Goal: Obtain resource: Download file/media

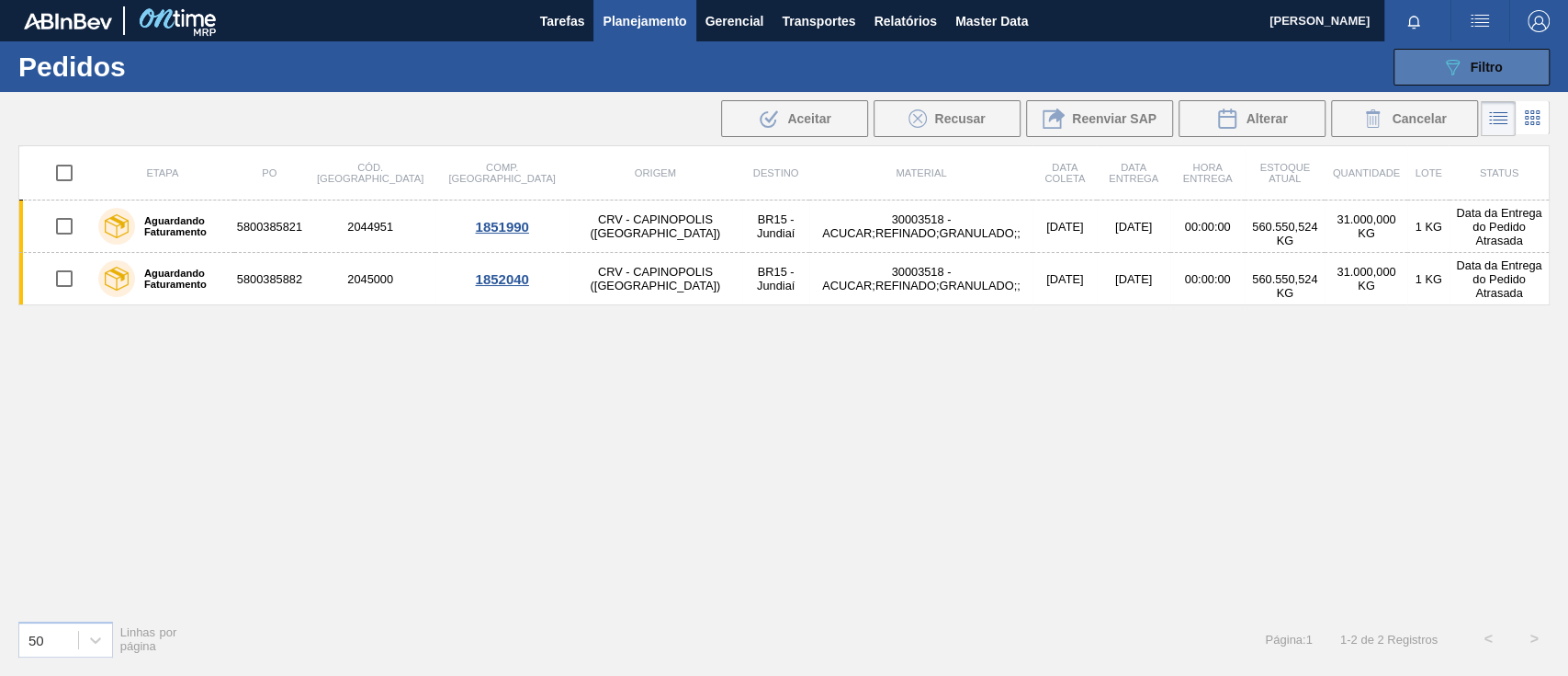
click at [1501, 60] on span "Filtro" at bounding box center [1487, 67] width 32 height 15
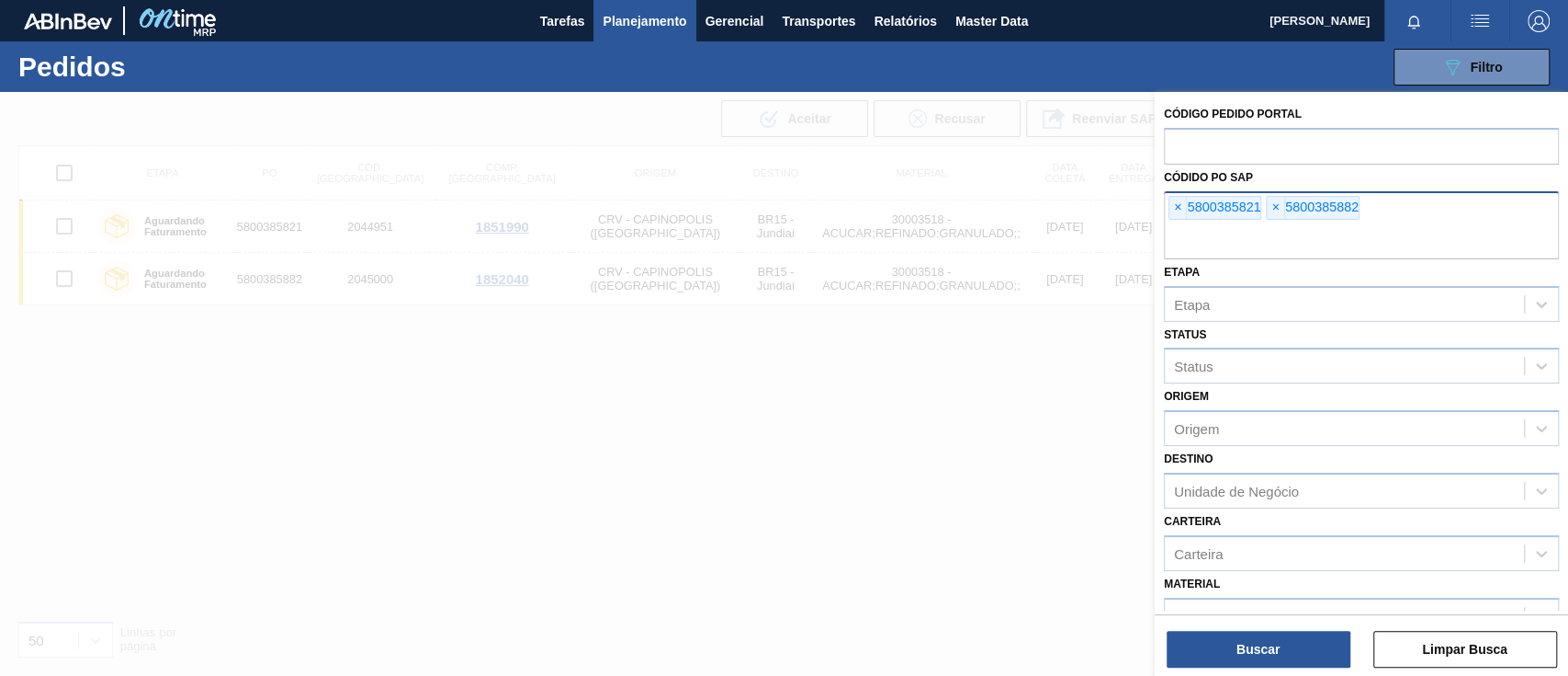
click at [1191, 216] on div "× 5800385821" at bounding box center [1215, 208] width 93 height 24
click at [1184, 215] on span "×" at bounding box center [1178, 208] width 18 height 22
click at [1171, 214] on div "× 5800385882" at bounding box center [1215, 208] width 93 height 24
click at [1176, 214] on span "×" at bounding box center [1178, 208] width 18 height 22
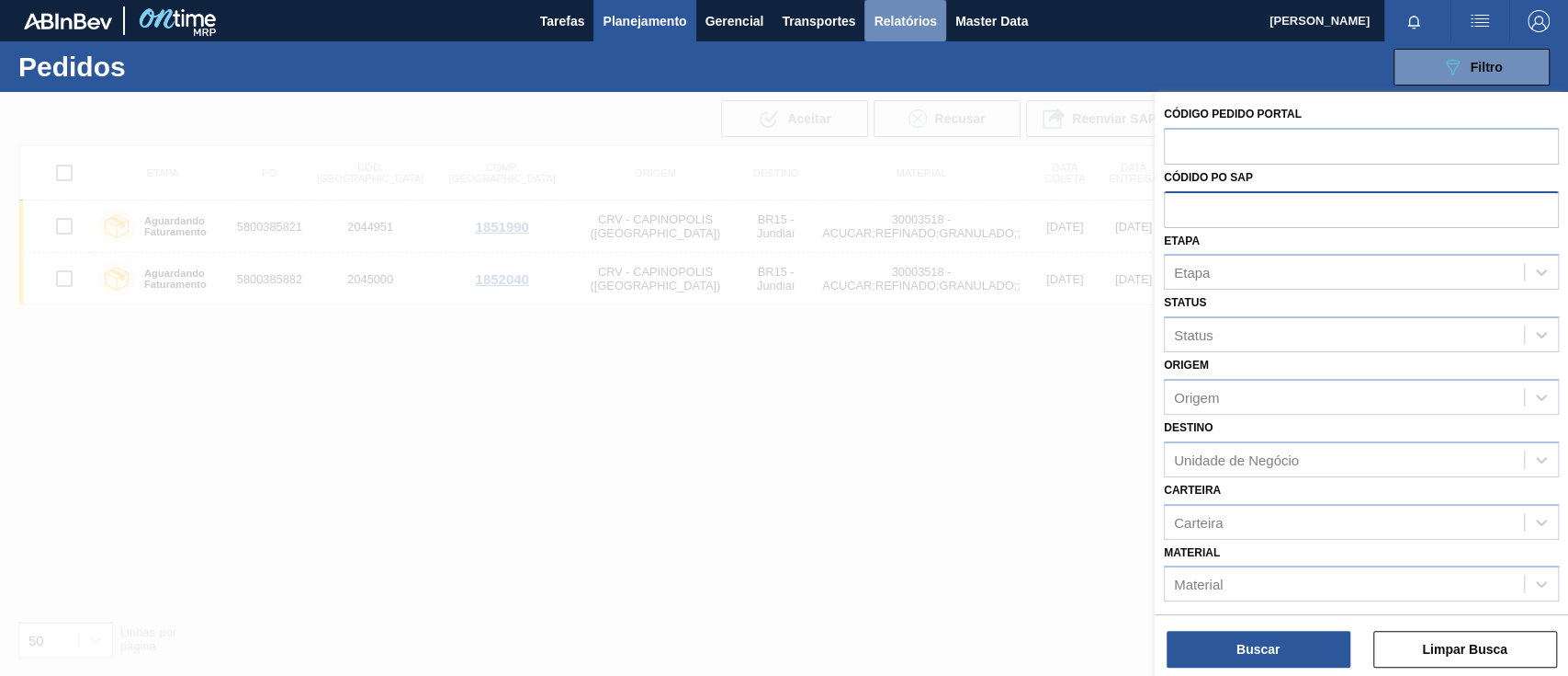
click at [905, 31] on span "Relatórios" at bounding box center [905, 21] width 63 height 22
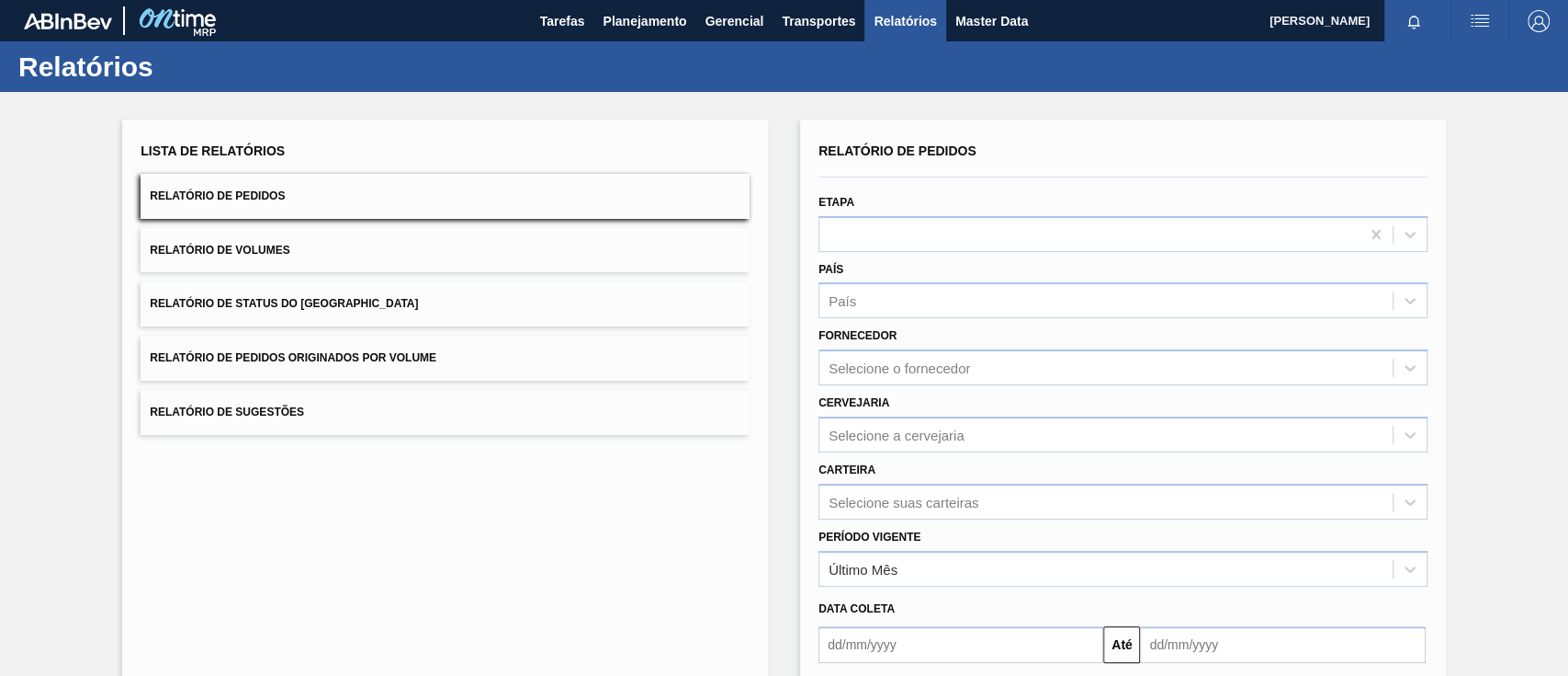
click at [490, 344] on button "Relatório de Pedidos Originados por Volume" at bounding box center [445, 357] width 609 height 45
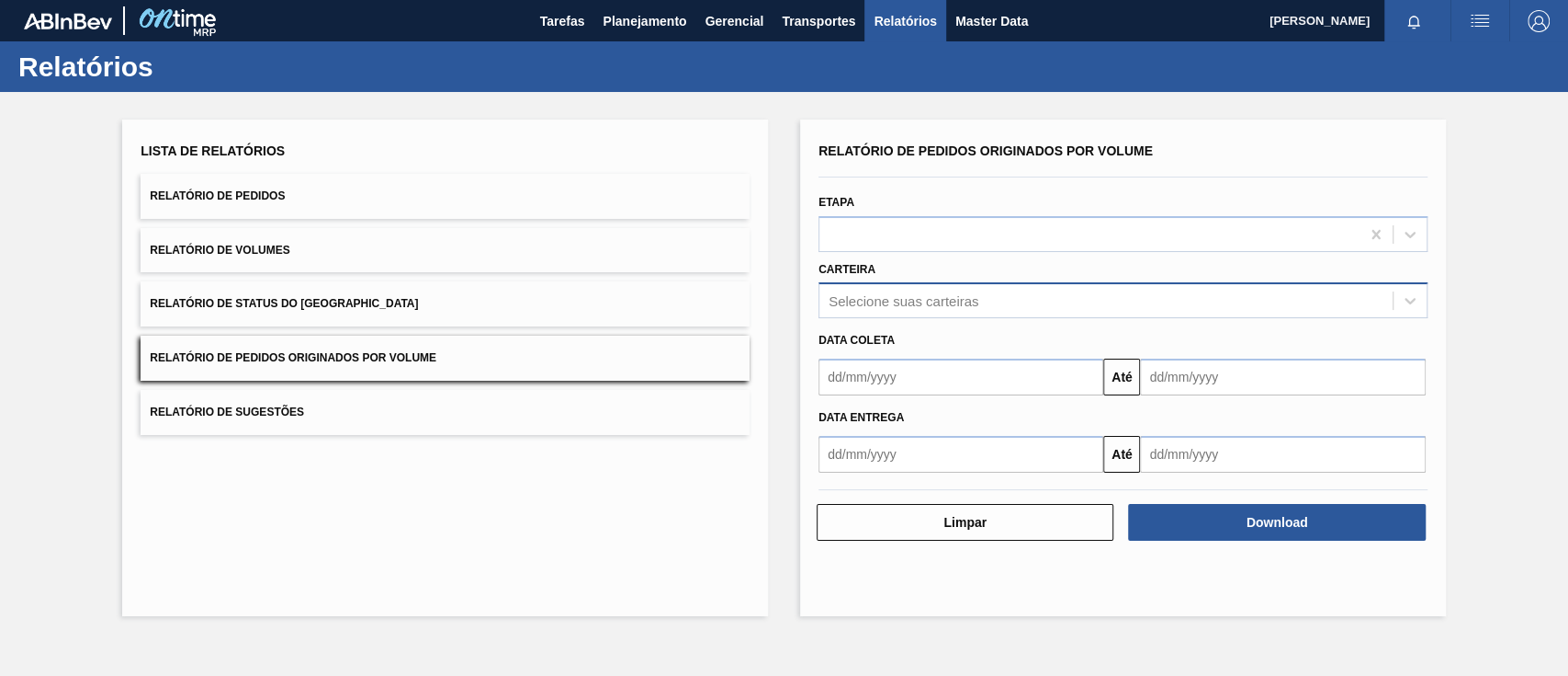
click at [871, 297] on div "Selecione suas carteiras" at bounding box center [904, 301] width 150 height 16
type input "gara"
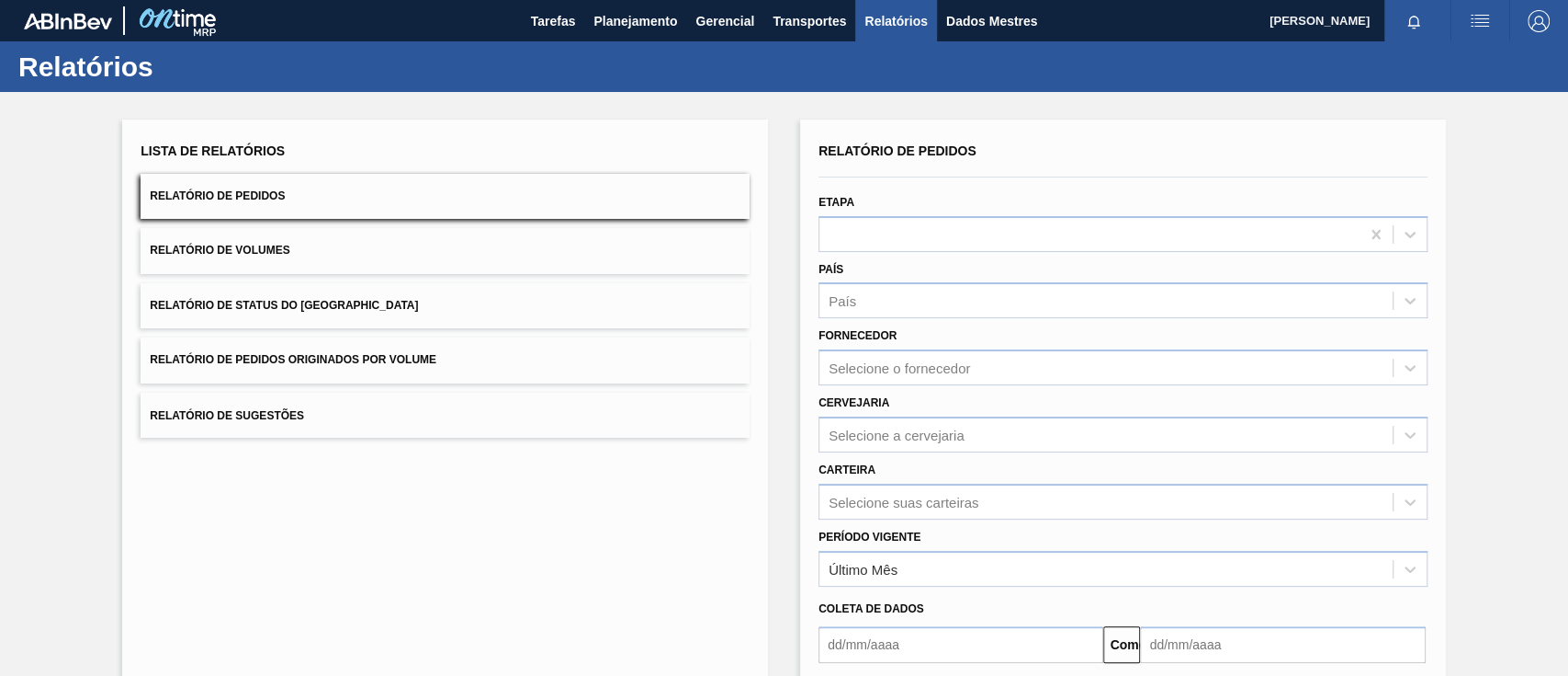
click at [352, 354] on font "Relatório de Pedidos Originados por Volume" at bounding box center [293, 360] width 287 height 13
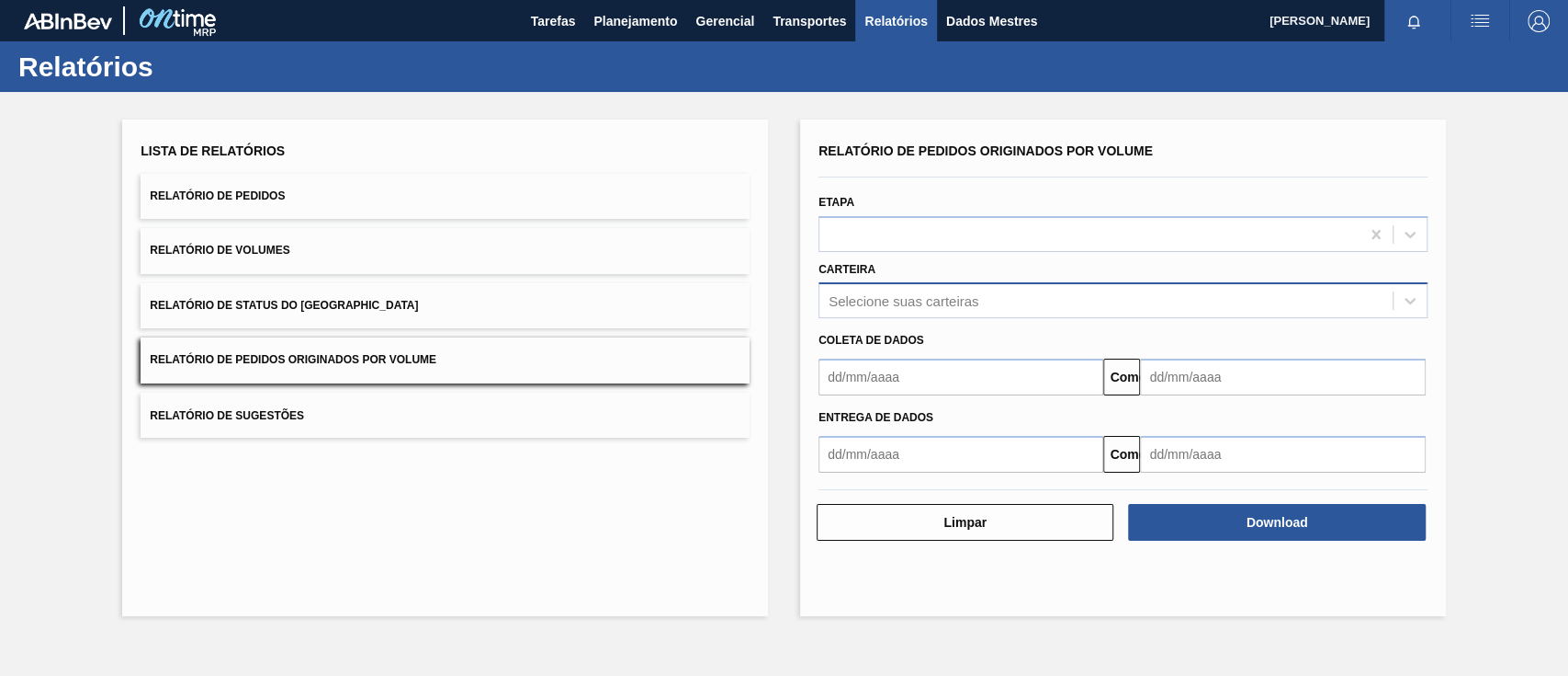
click at [933, 299] on font "Selecione suas carteiras" at bounding box center [904, 301] width 150 height 16
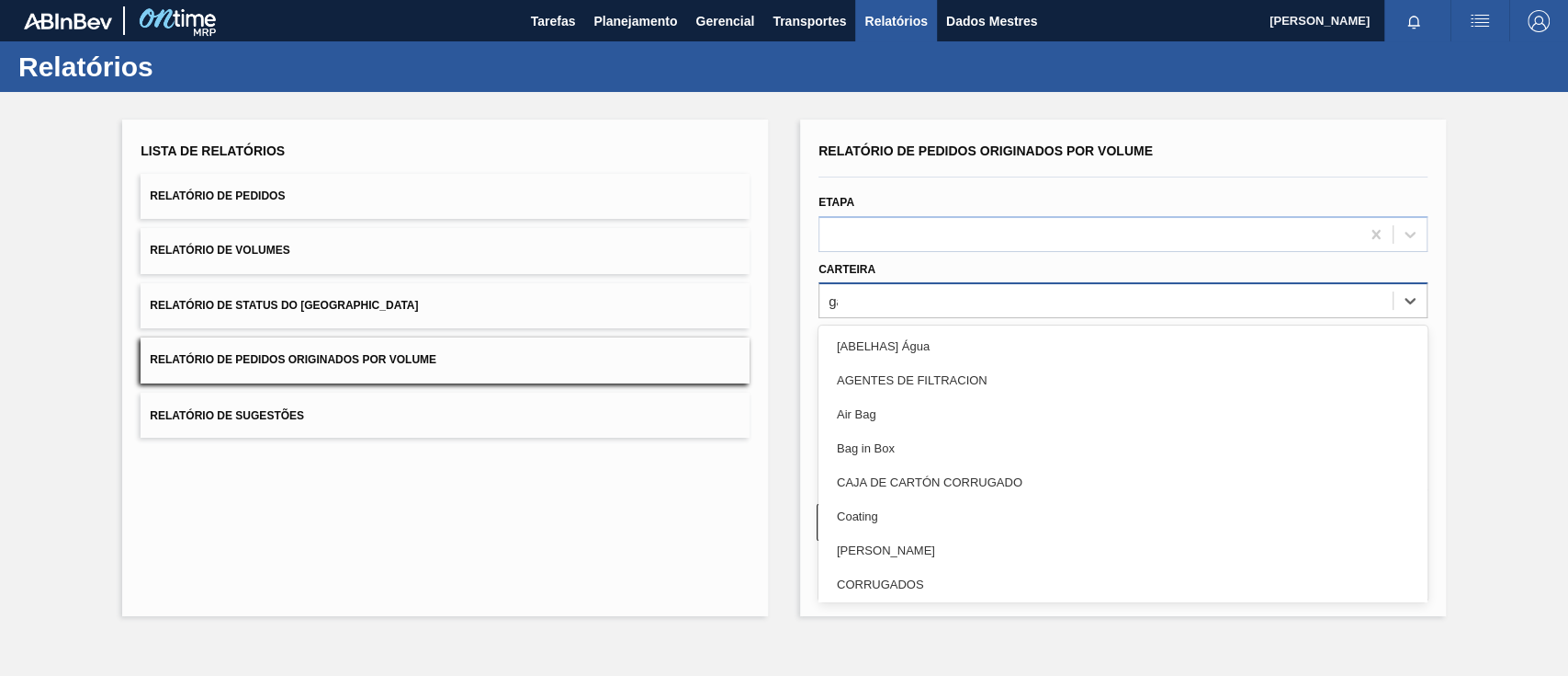
type input "gar"
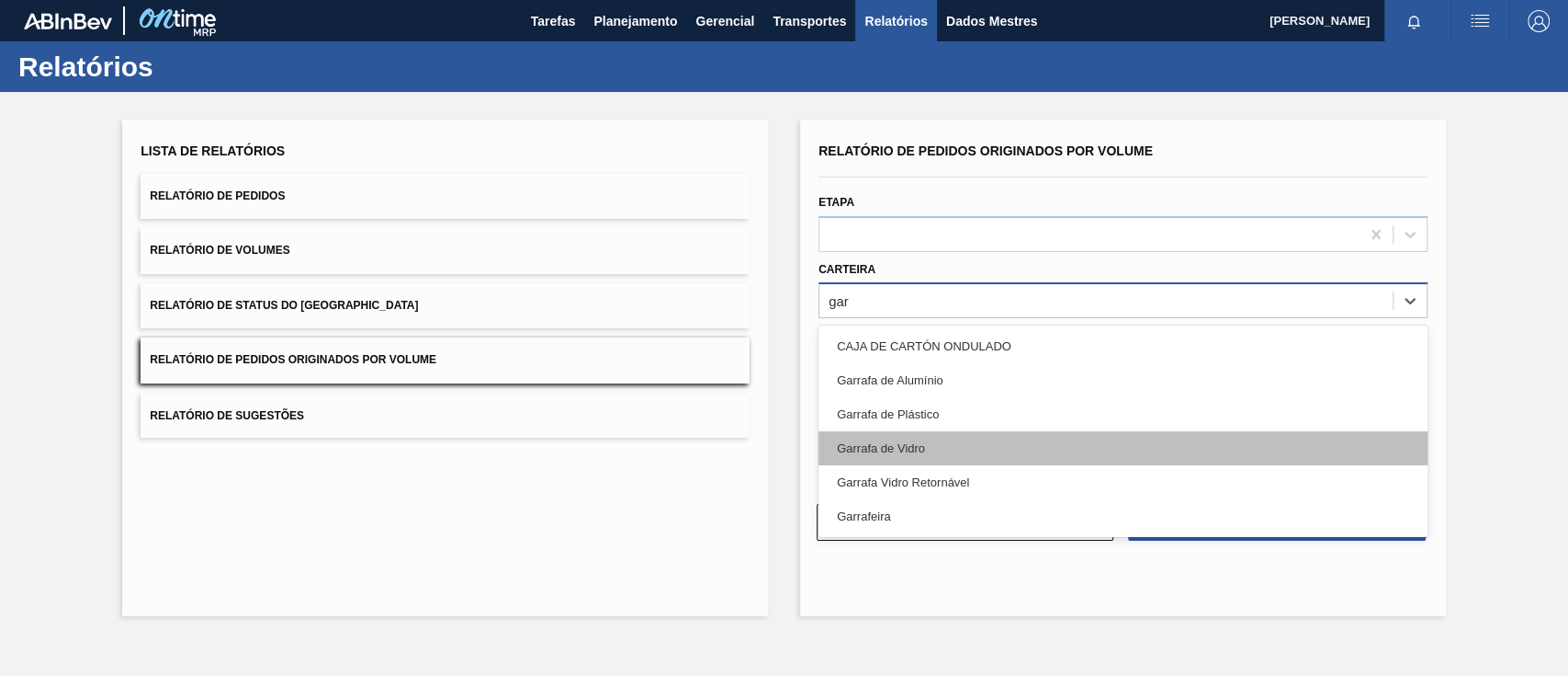
click at [974, 440] on div "Garrafa de Vidro" at bounding box center [1123, 448] width 609 height 34
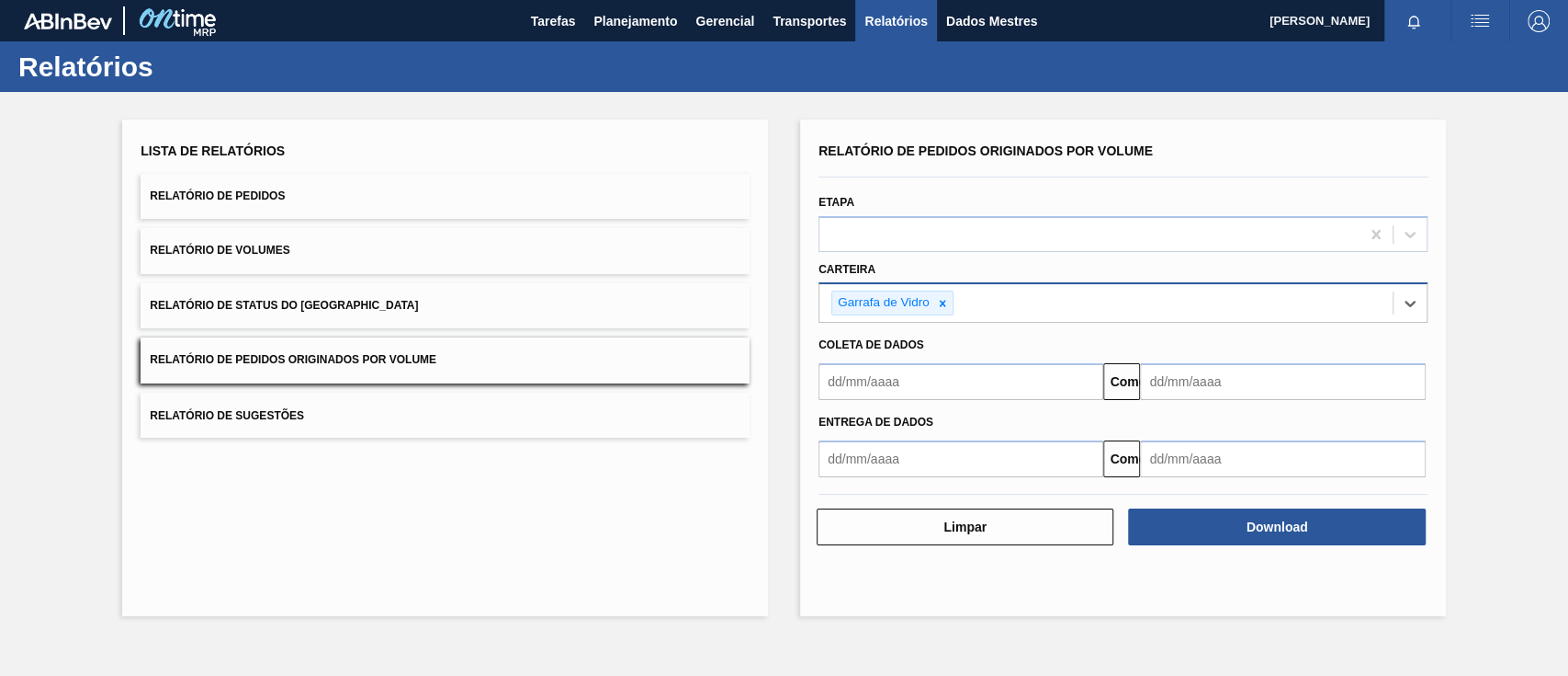
click at [960, 394] on input "text" at bounding box center [961, 381] width 285 height 37
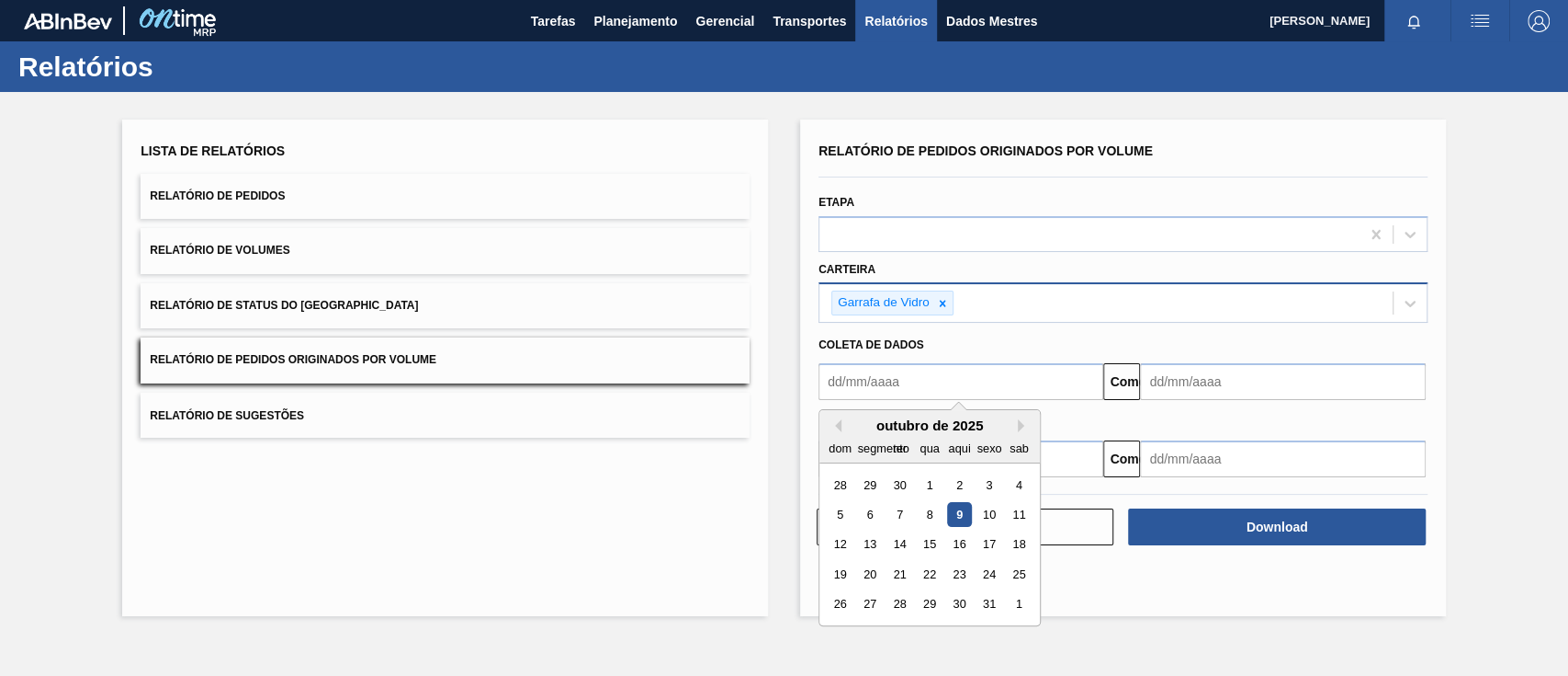
click at [928, 485] on font "1" at bounding box center [928, 485] width 6 height 14
type input "[DATE]"
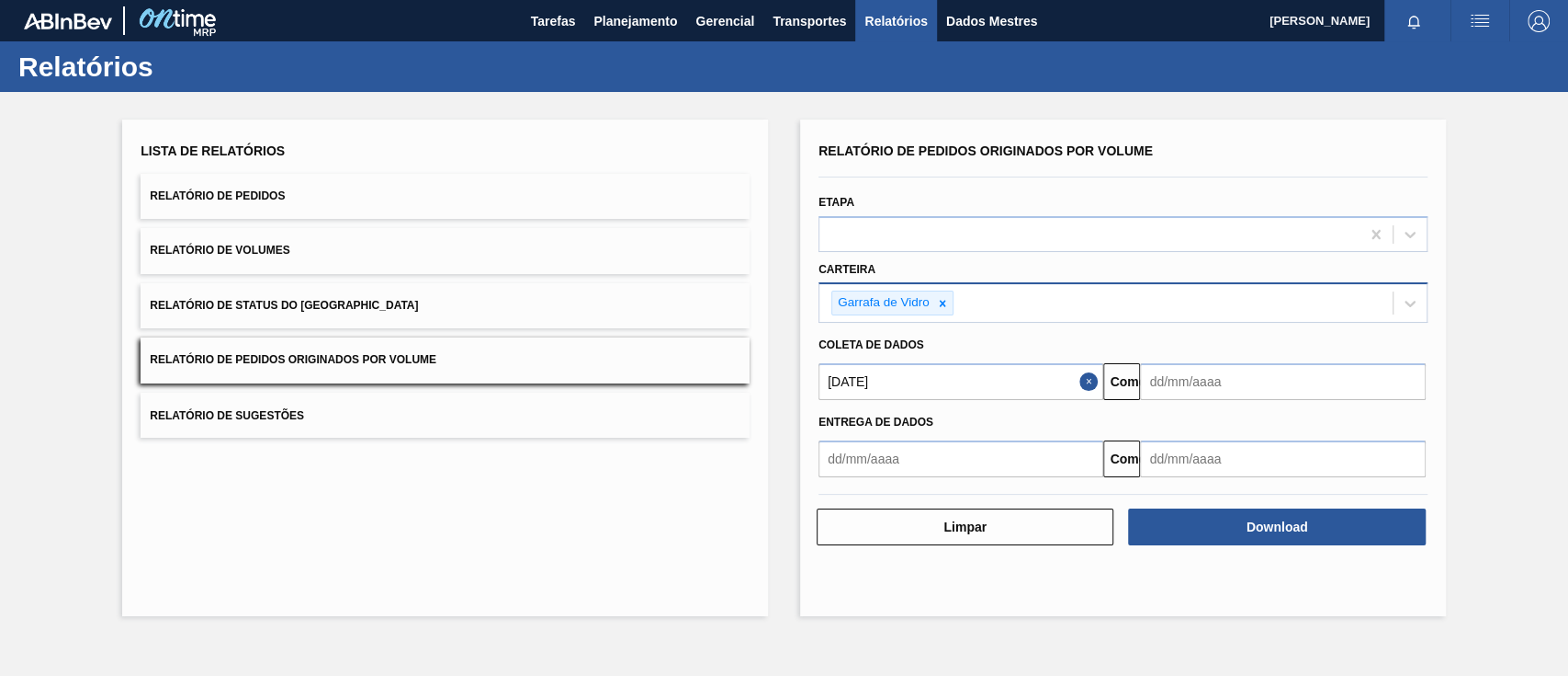
click at [1181, 385] on input "text" at bounding box center [1282, 381] width 285 height 37
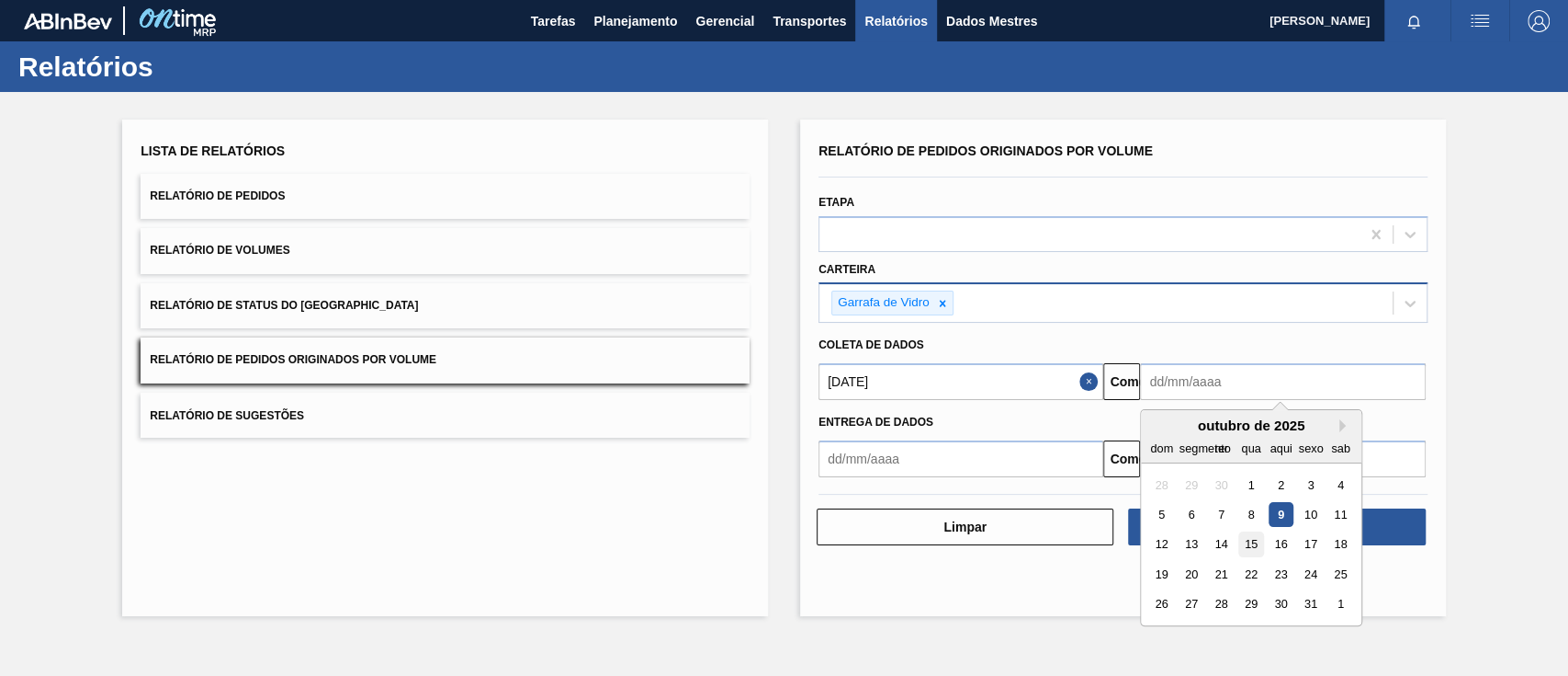
click at [1246, 542] on font "15" at bounding box center [1251, 544] width 13 height 14
type input "[DATE]"
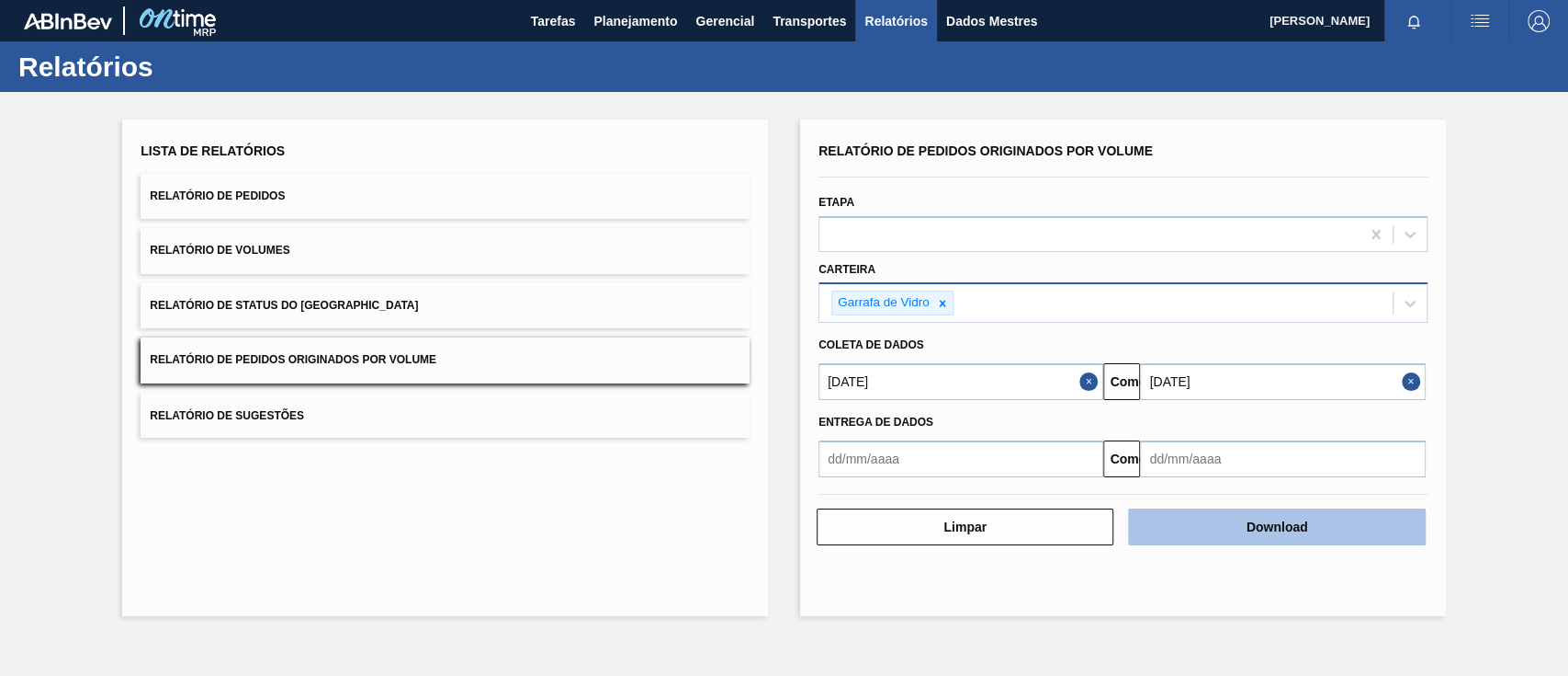
click at [1277, 519] on font "Download" at bounding box center [1277, 526] width 62 height 15
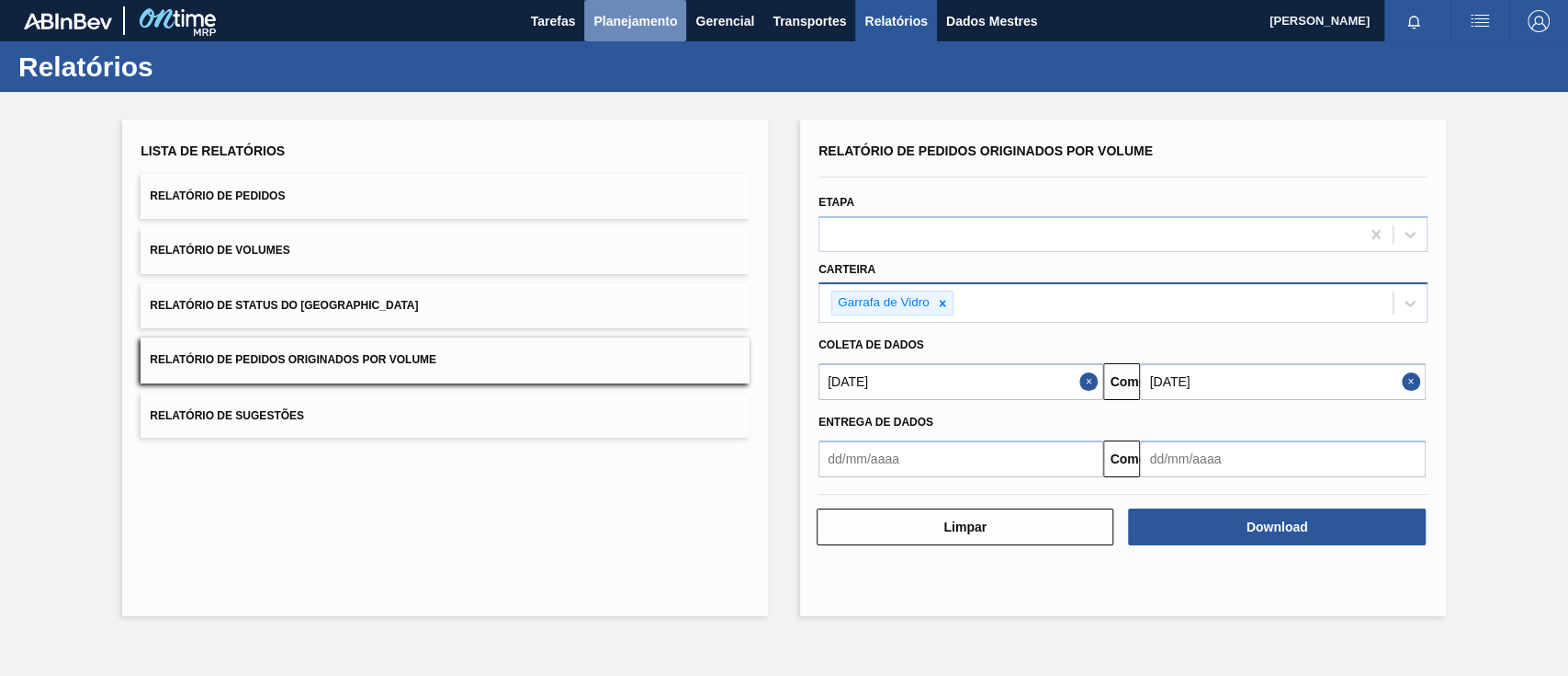
click at [642, 31] on font "Planejamento" at bounding box center [635, 21] width 84 height 22
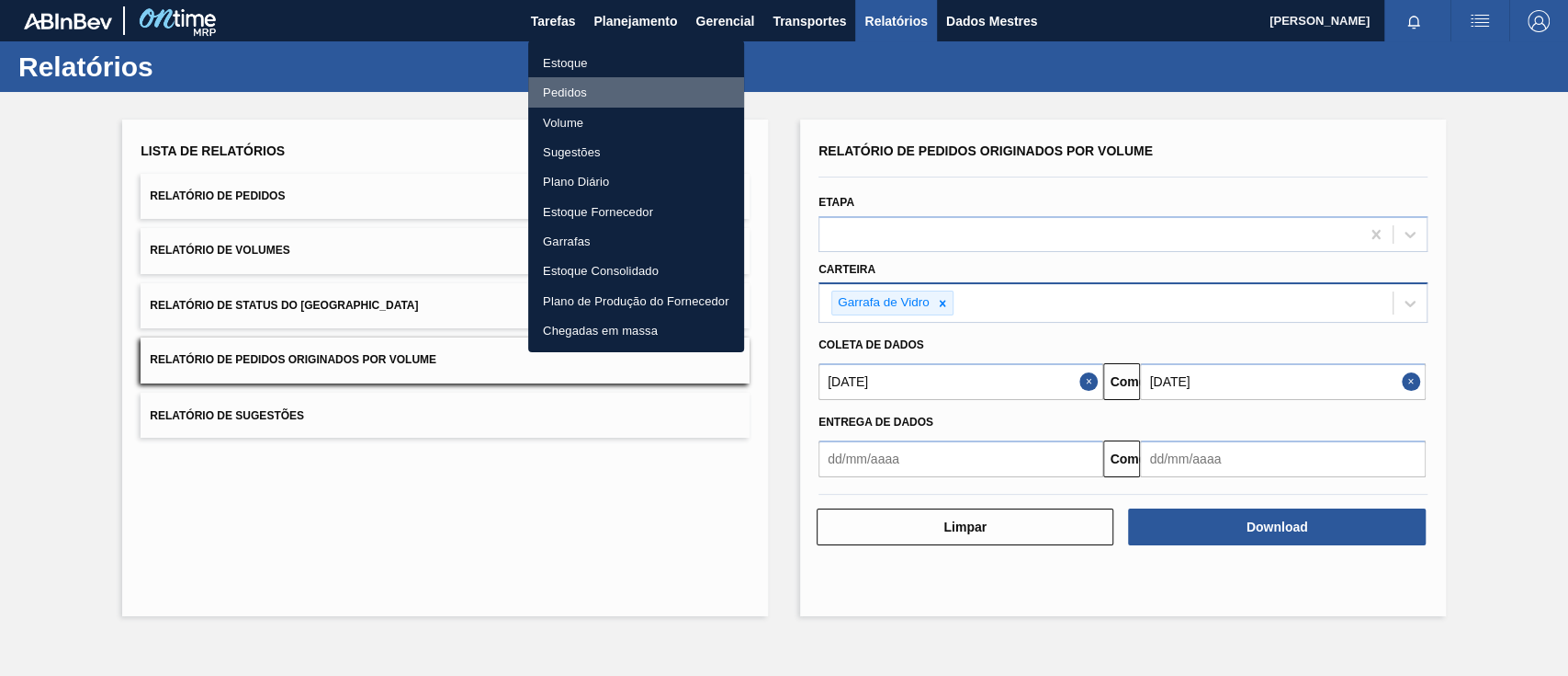
click at [576, 96] on font "Pedidos" at bounding box center [565, 92] width 44 height 14
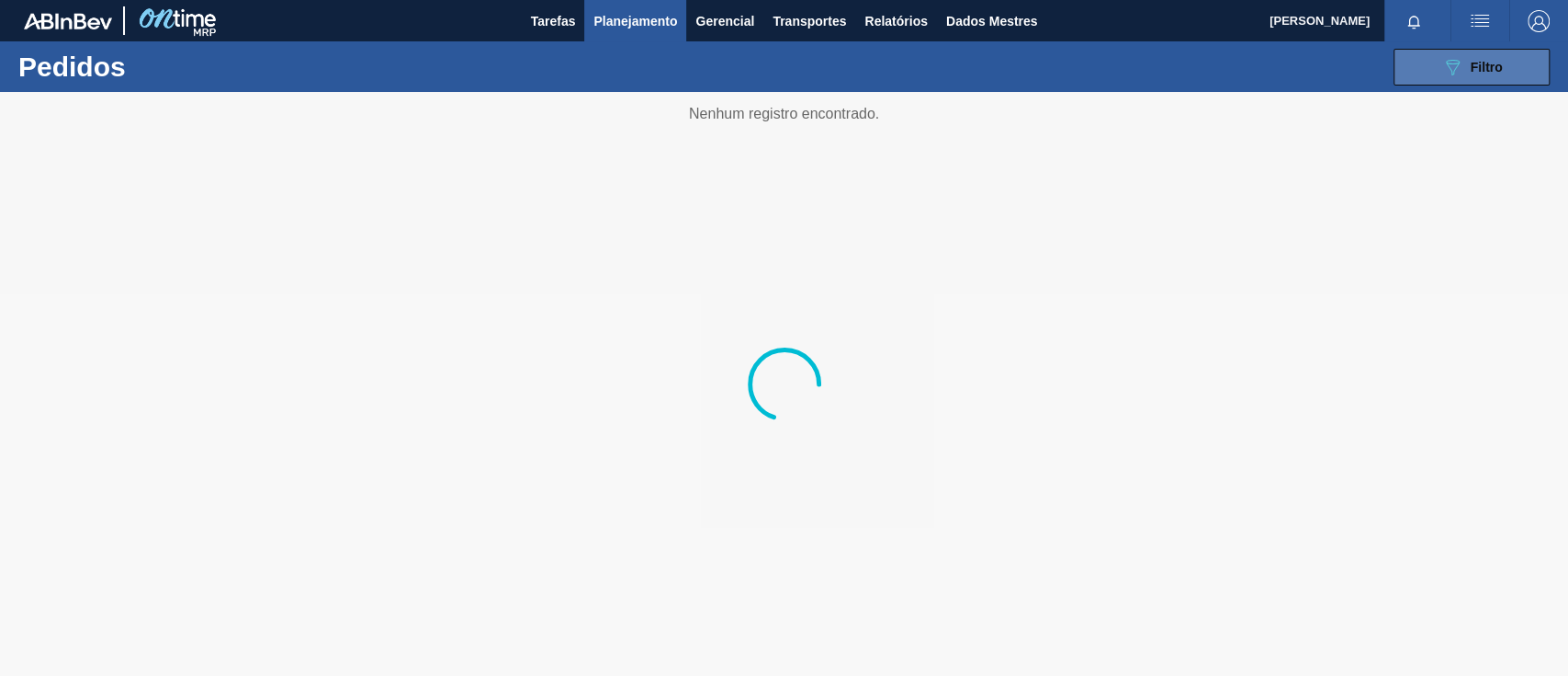
click at [1491, 62] on span "Filtro" at bounding box center [1487, 67] width 32 height 15
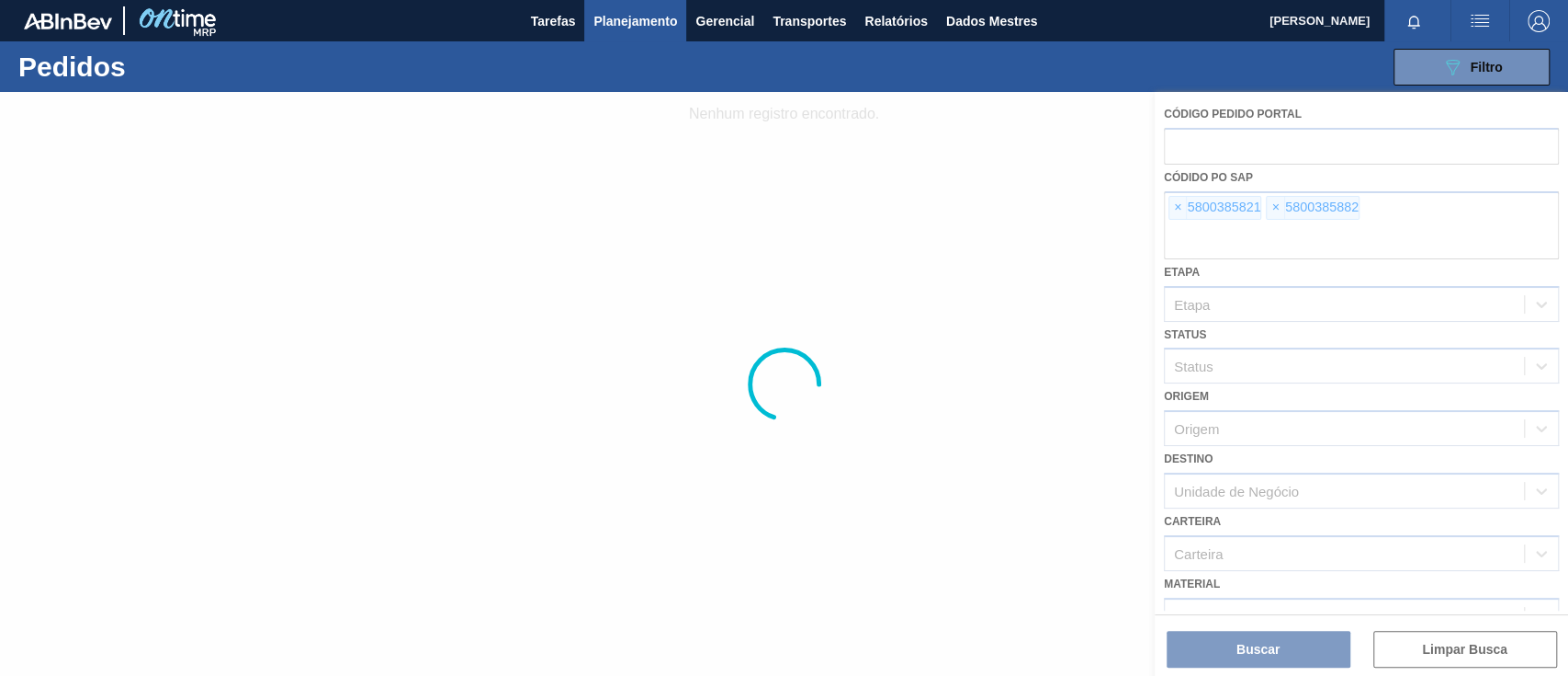
click at [1176, 210] on div at bounding box center [784, 384] width 1568 height 584
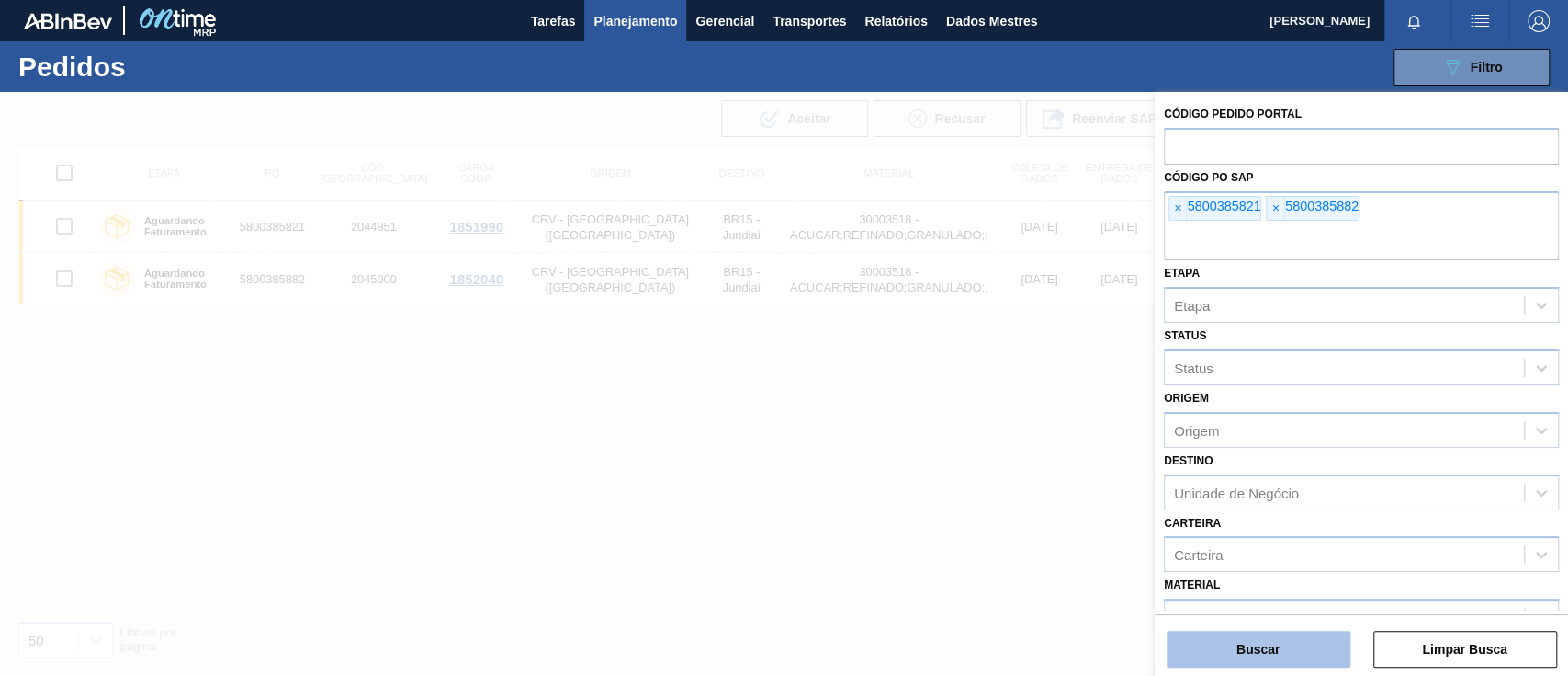
click at [1245, 642] on font "Buscar" at bounding box center [1258, 649] width 43 height 15
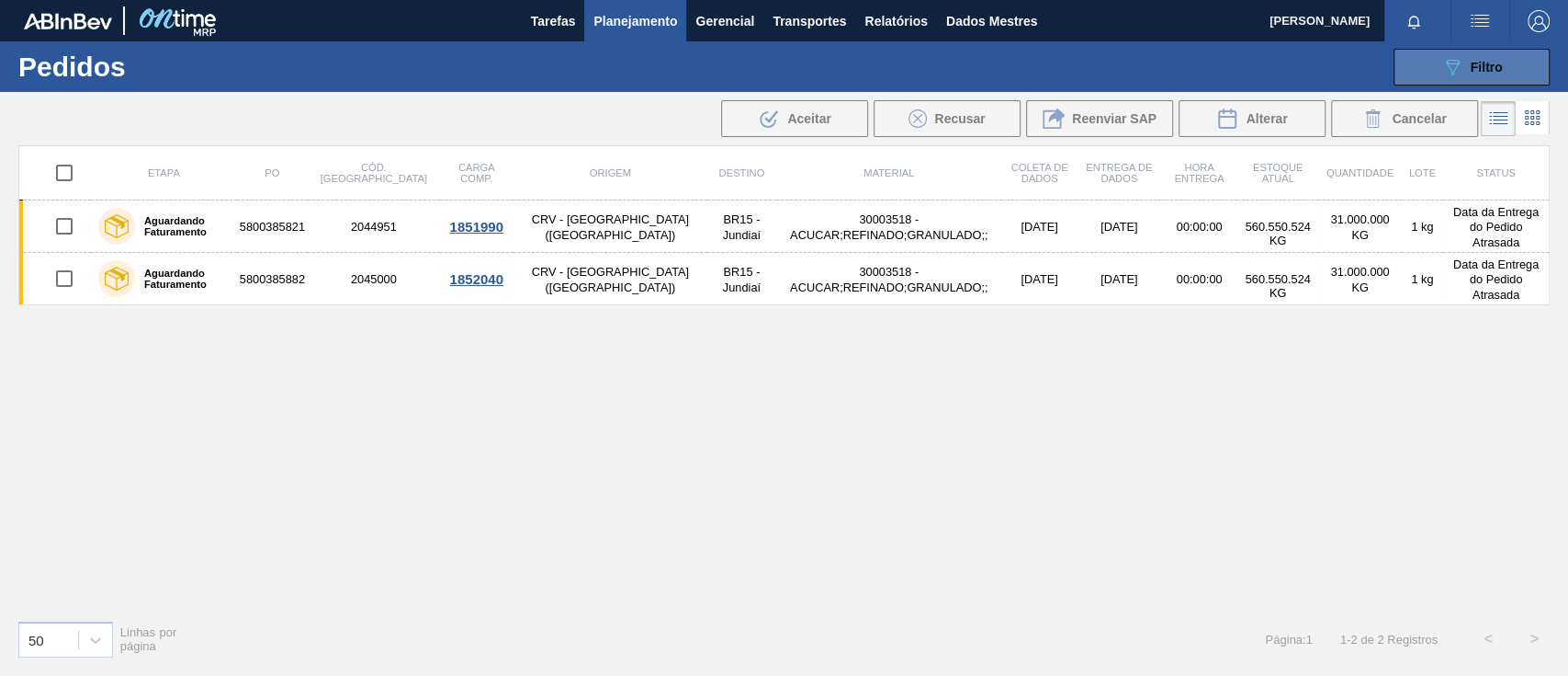
click at [1502, 62] on button "089F7B8B-B2A5-4AFE-B5C0-19BA573D28AC Filtro" at bounding box center [1471, 67] width 156 height 37
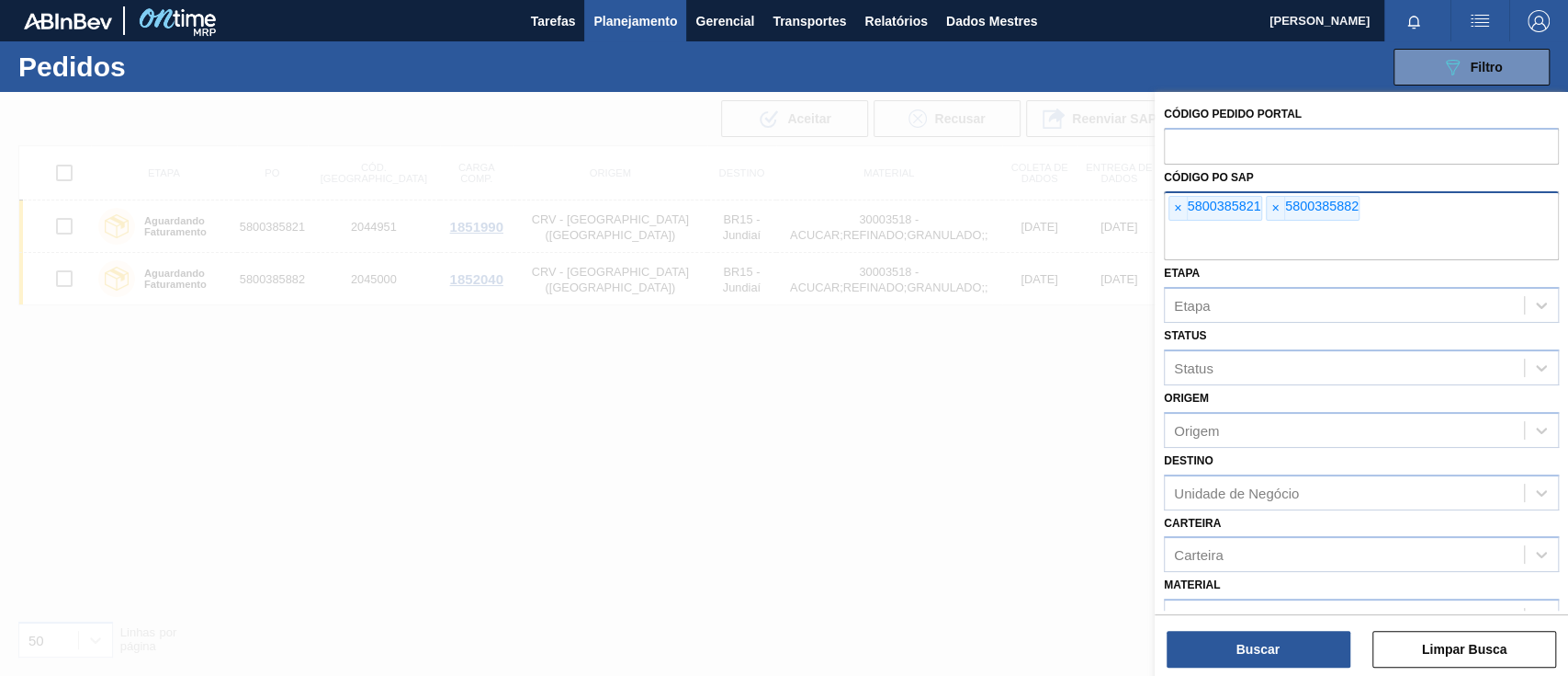
click at [1188, 208] on font "5800385821" at bounding box center [1224, 206] width 74 height 15
click at [1181, 211] on span "×" at bounding box center [1178, 209] width 18 height 24
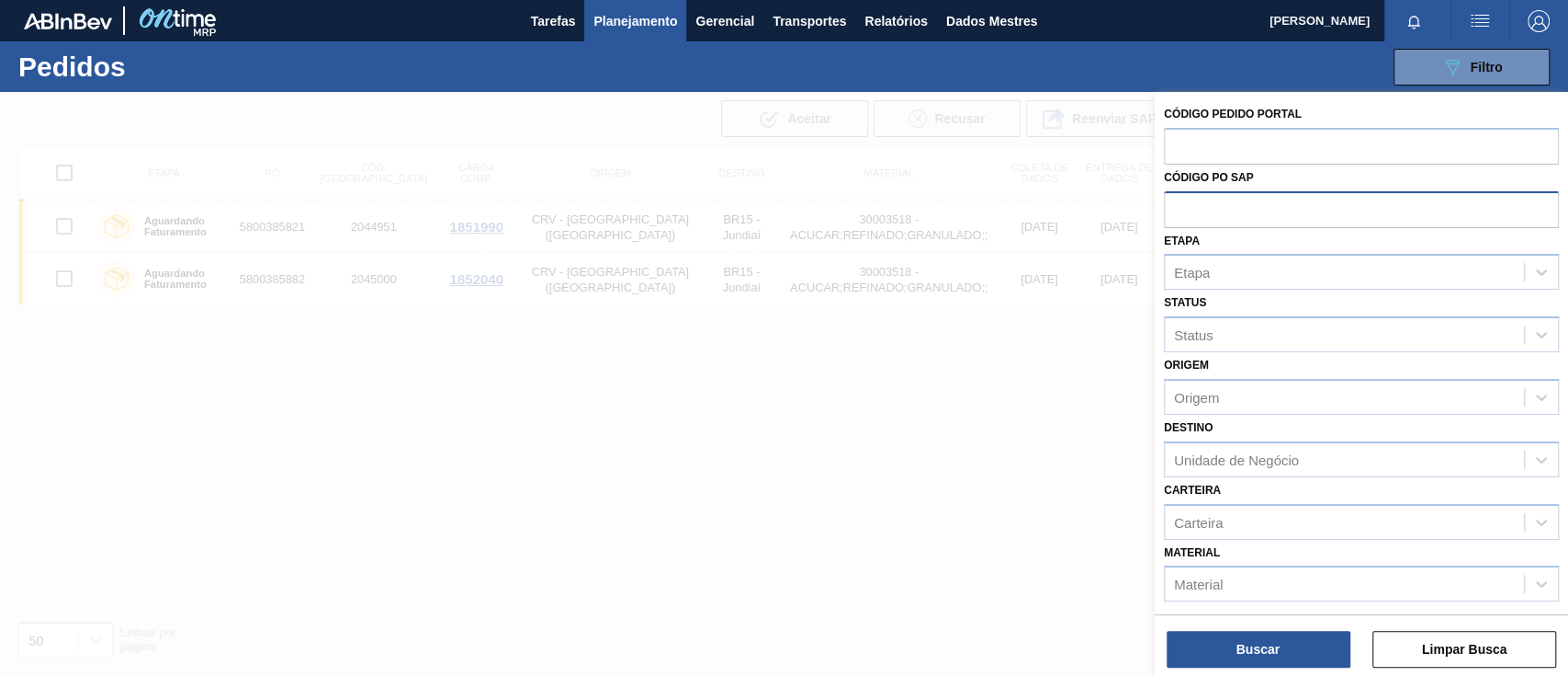
paste input "text"
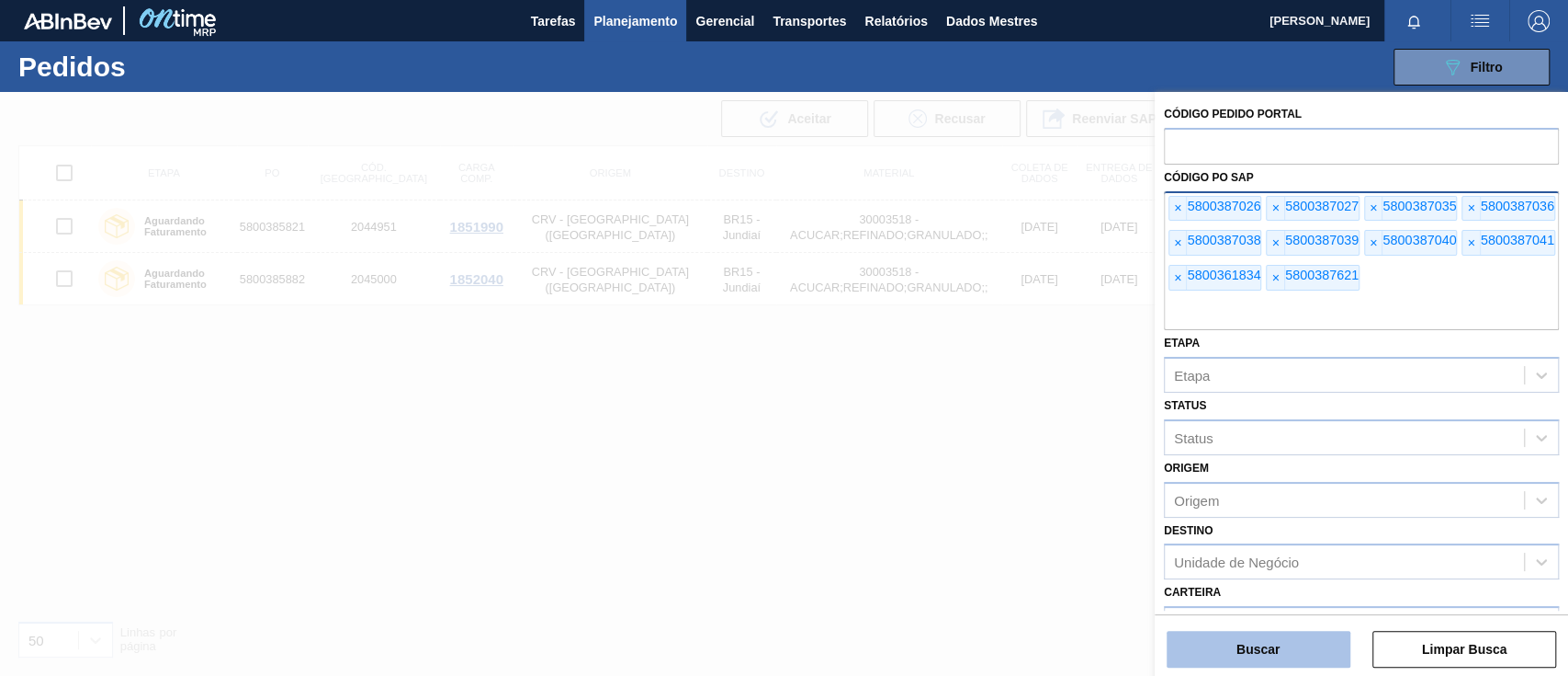
click at [1264, 644] on font "Buscar" at bounding box center [1258, 649] width 43 height 15
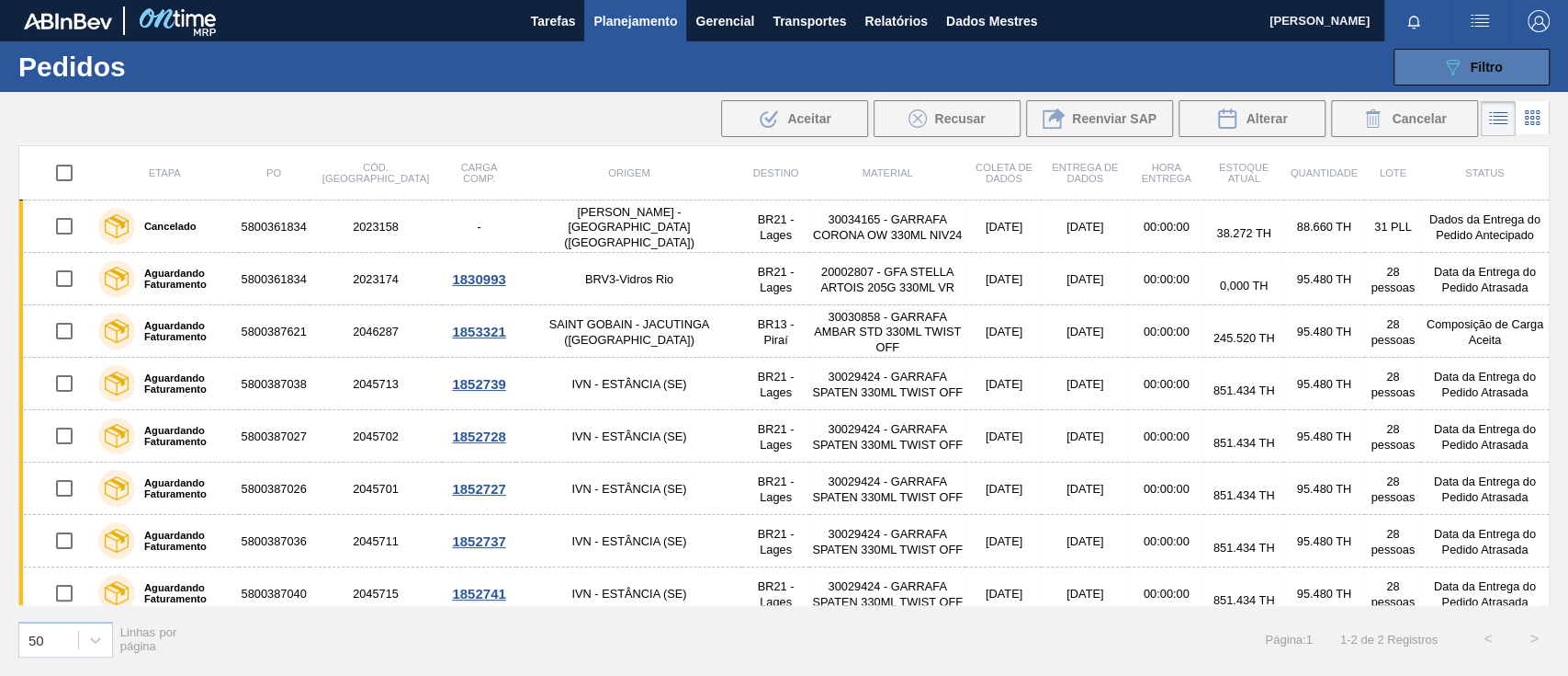
click at [1511, 65] on button "089F7B8B-B2A5-4AFE-B5C0-19BA573D28AC Filtro" at bounding box center [1471, 67] width 156 height 37
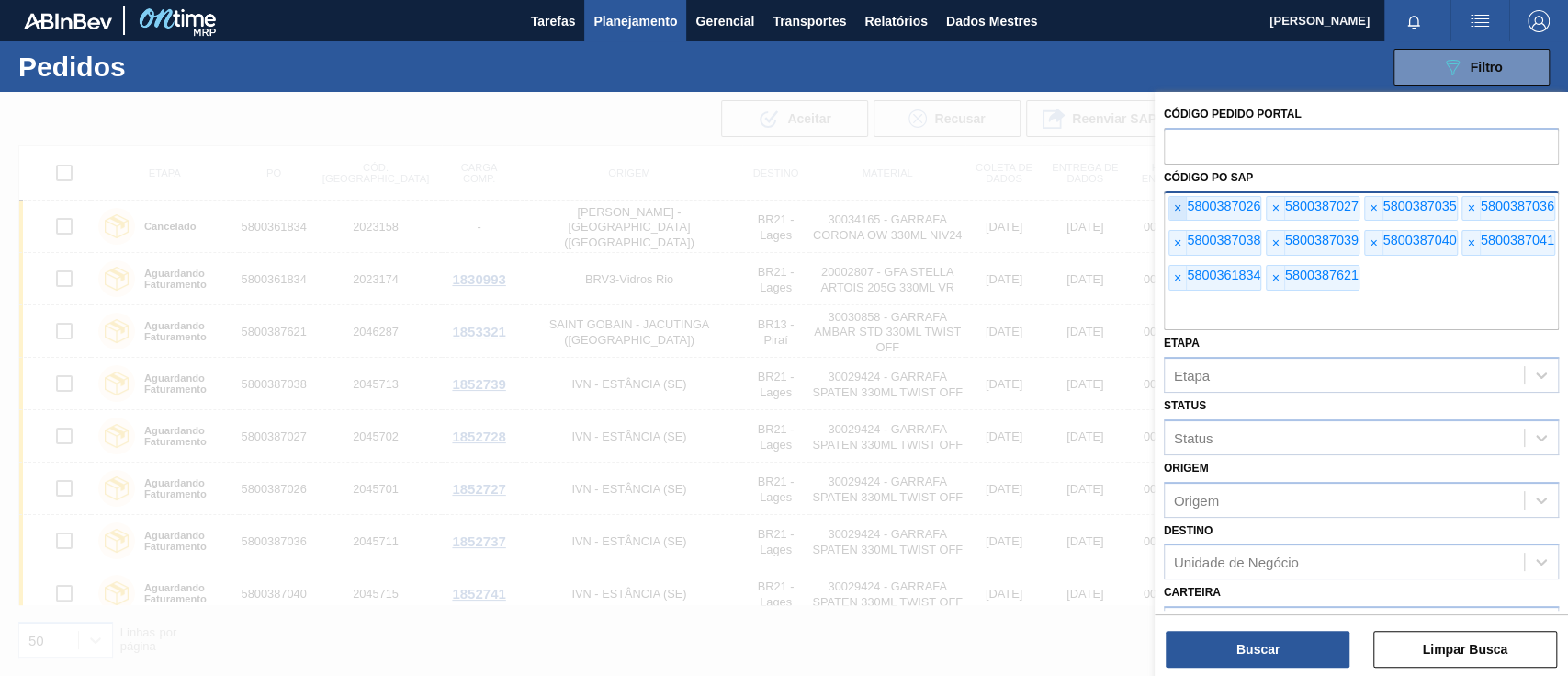
click at [1175, 202] on font "×" at bounding box center [1178, 208] width 7 height 15
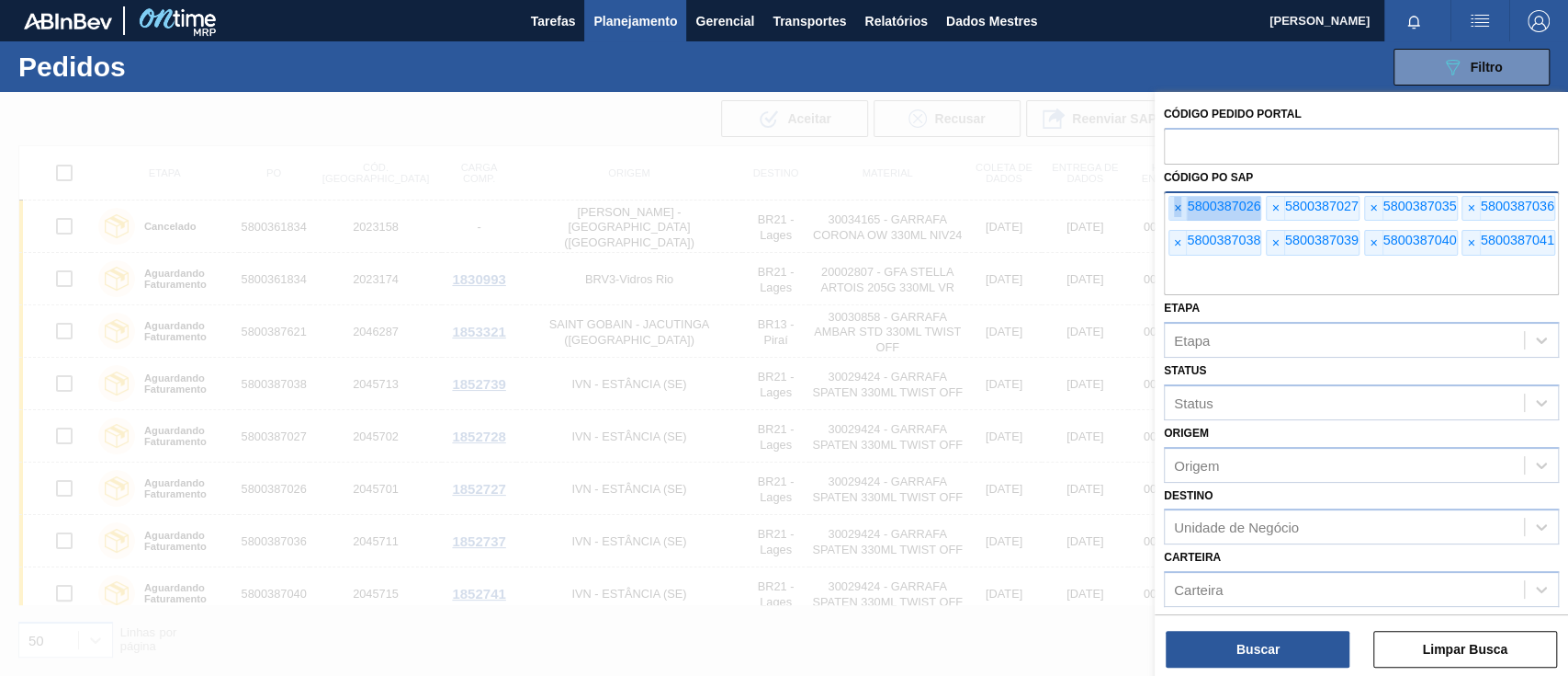
click at [1175, 202] on font "×" at bounding box center [1178, 208] width 7 height 15
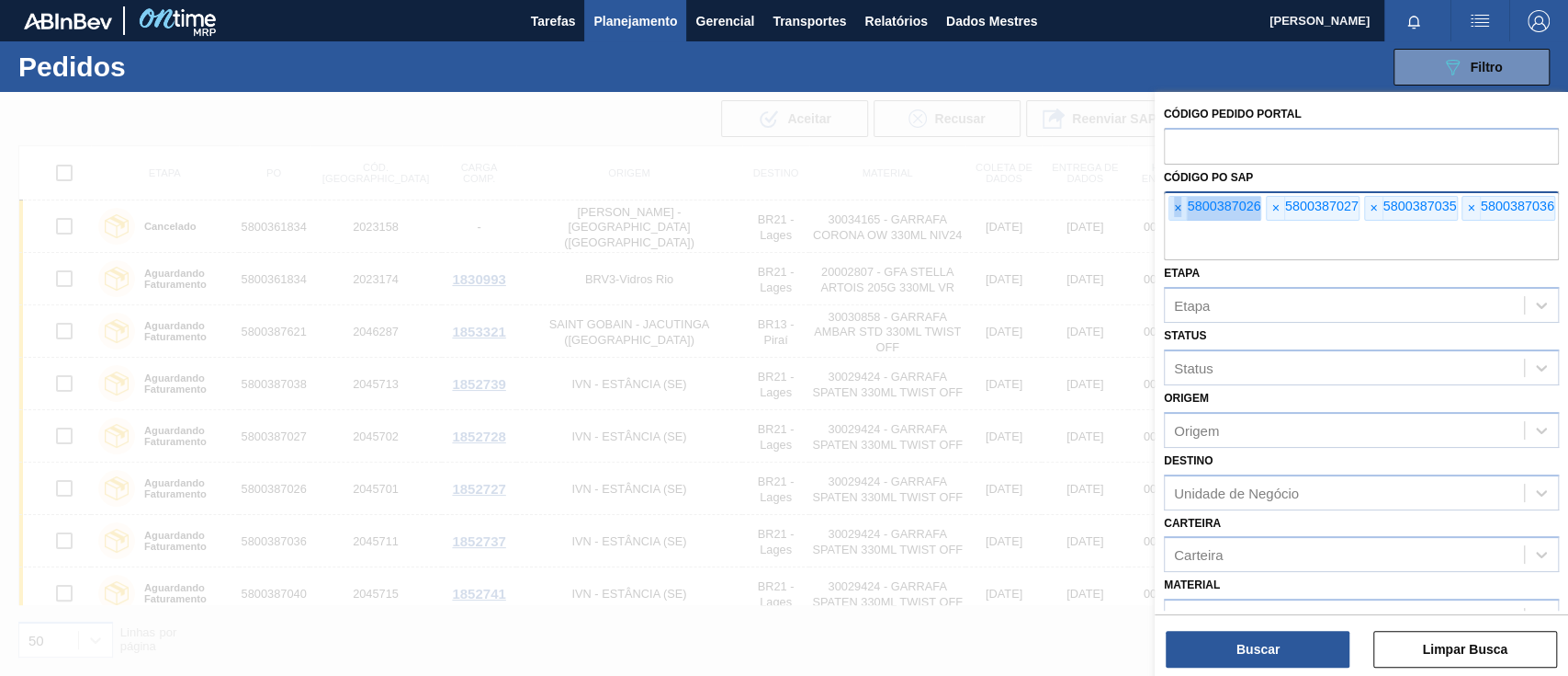
click at [1175, 202] on font "×" at bounding box center [1178, 208] width 7 height 15
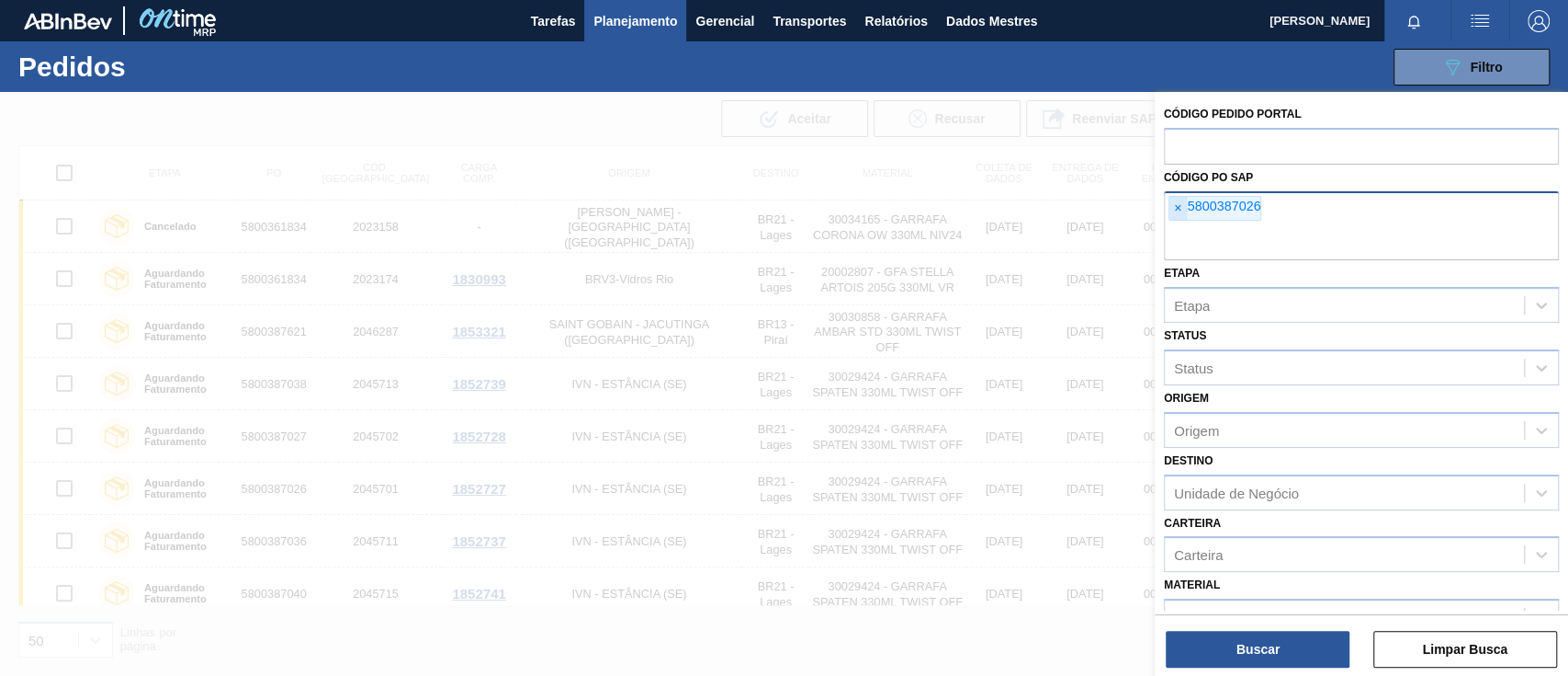
click at [1175, 202] on font "×" at bounding box center [1178, 208] width 7 height 15
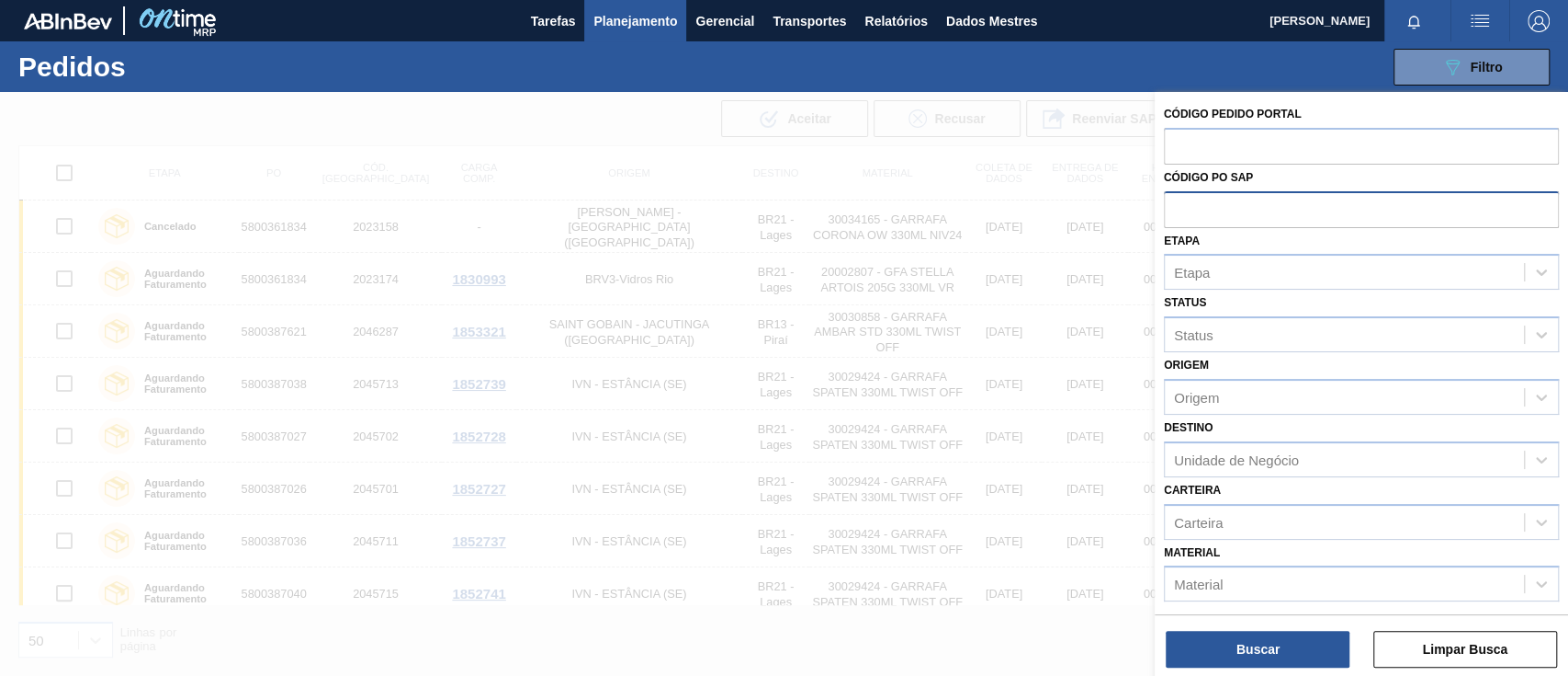
click at [1175, 202] on input "text" at bounding box center [1361, 209] width 395 height 35
paste input "text"
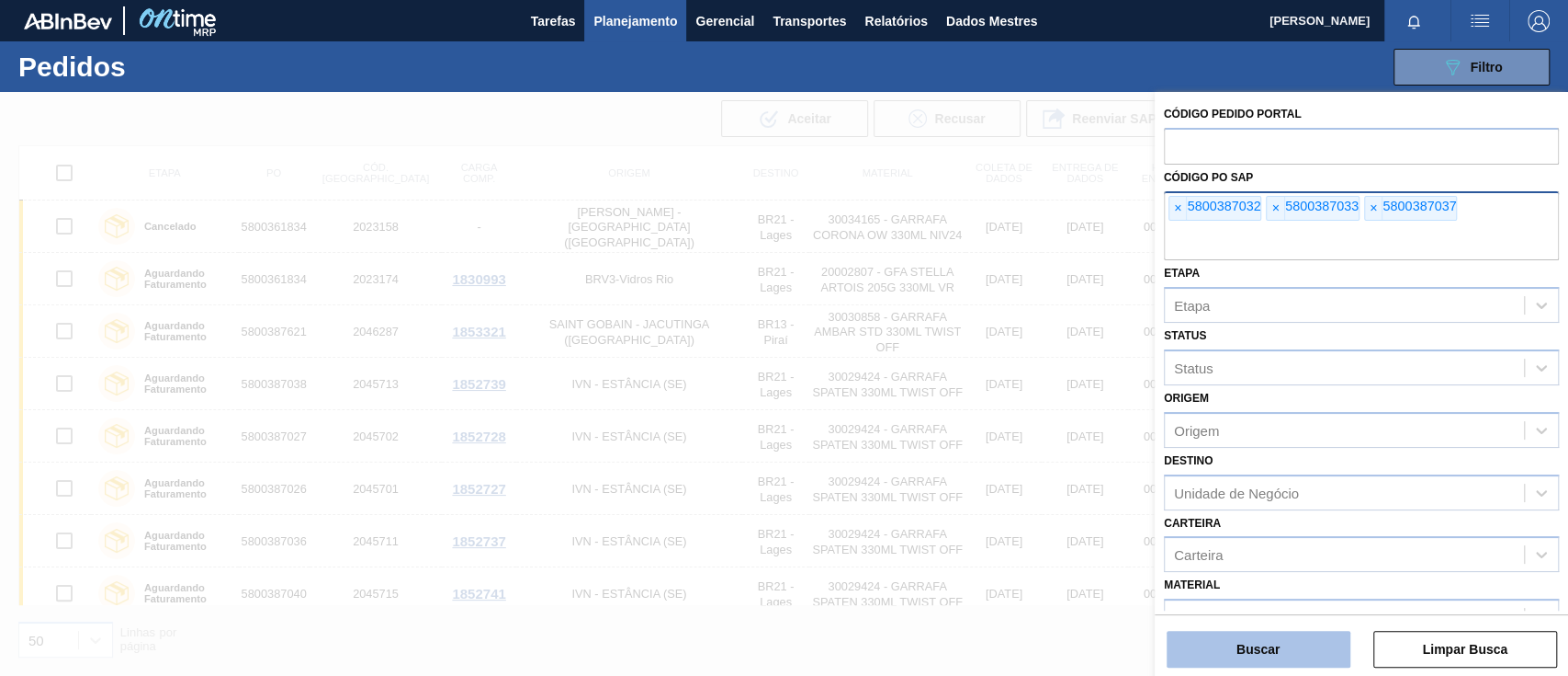
click at [1286, 649] on button "Buscar" at bounding box center [1258, 649] width 184 height 37
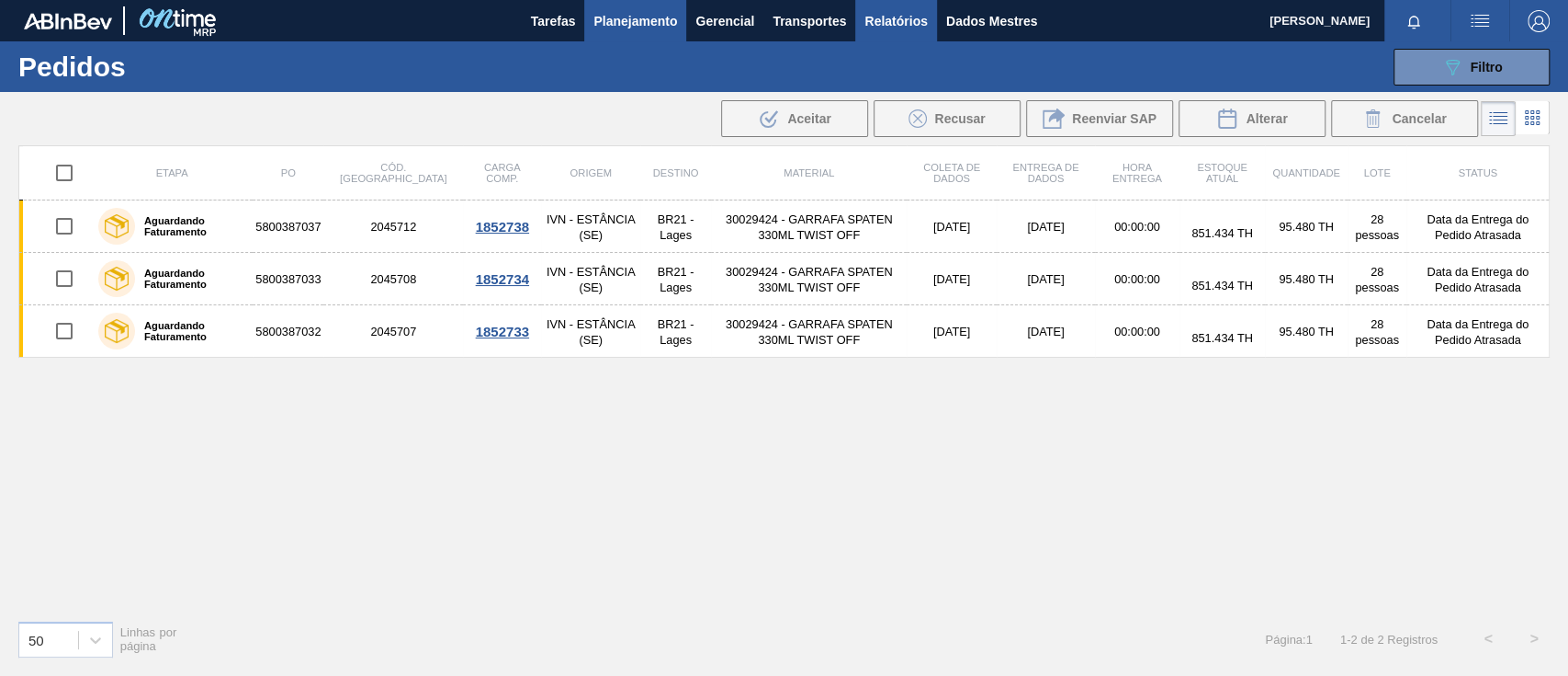
click at [905, 27] on font "Relatórios" at bounding box center [896, 21] width 63 height 15
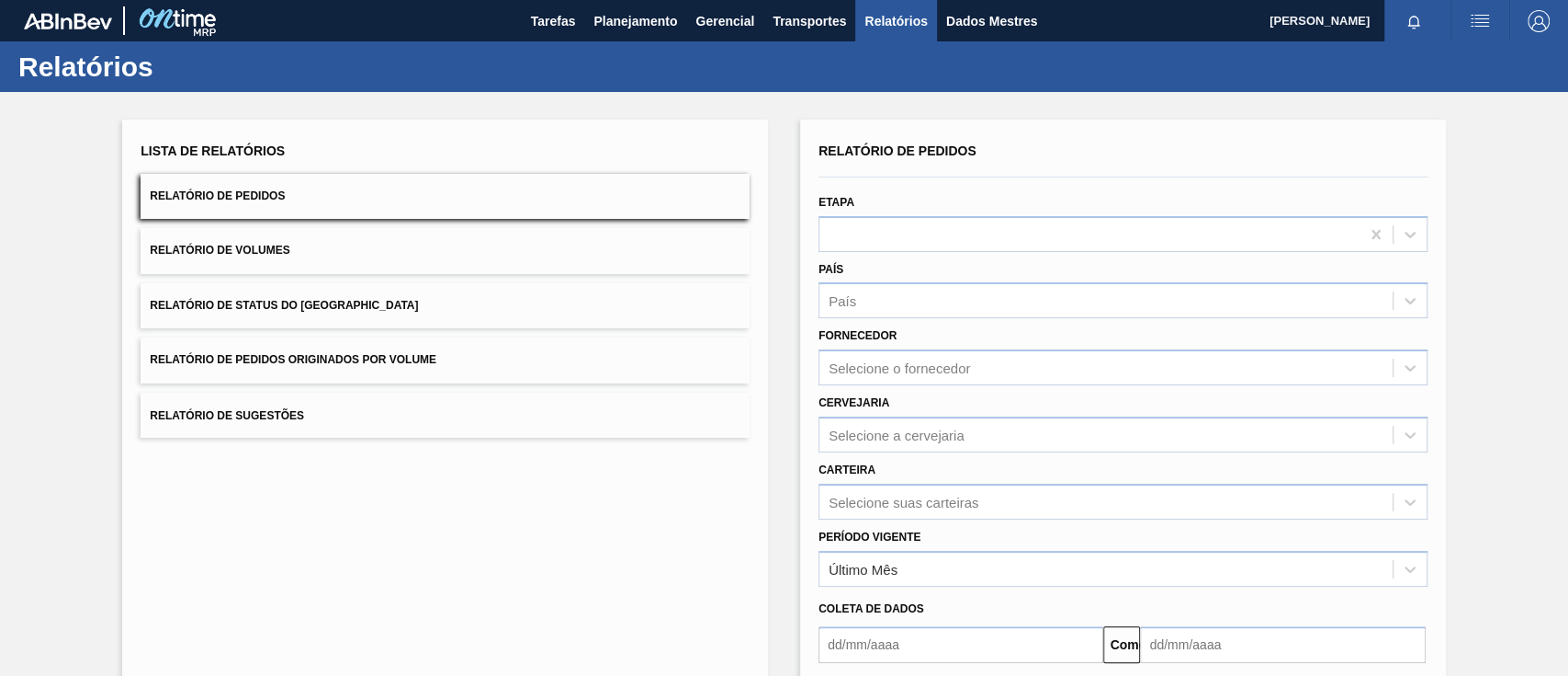
click at [560, 202] on button "Relatório de Pedidos" at bounding box center [445, 196] width 609 height 45
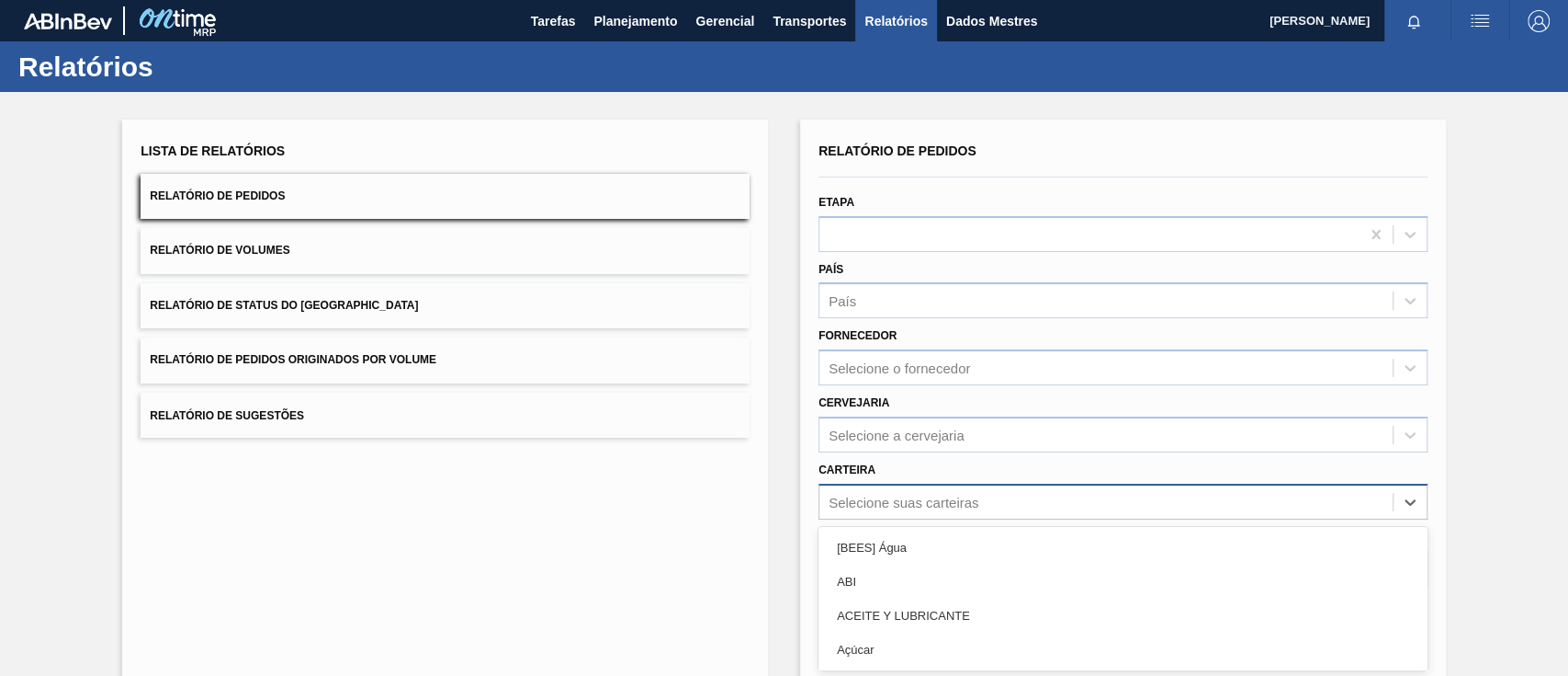
scroll to position [132, 0]
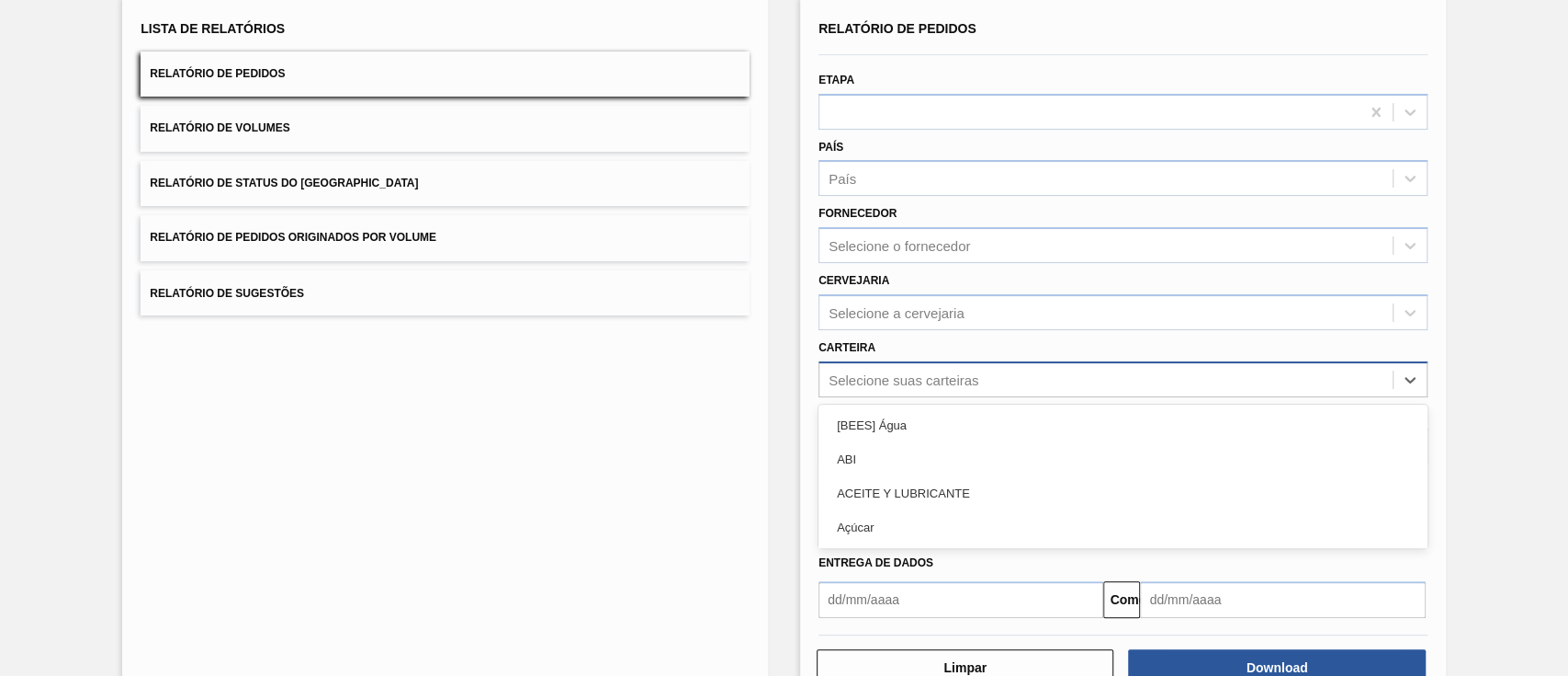
click at [857, 397] on div "option [BEES] Água focused, 1 of 101. 101 results available. Use Up and Down to…" at bounding box center [1123, 379] width 609 height 36
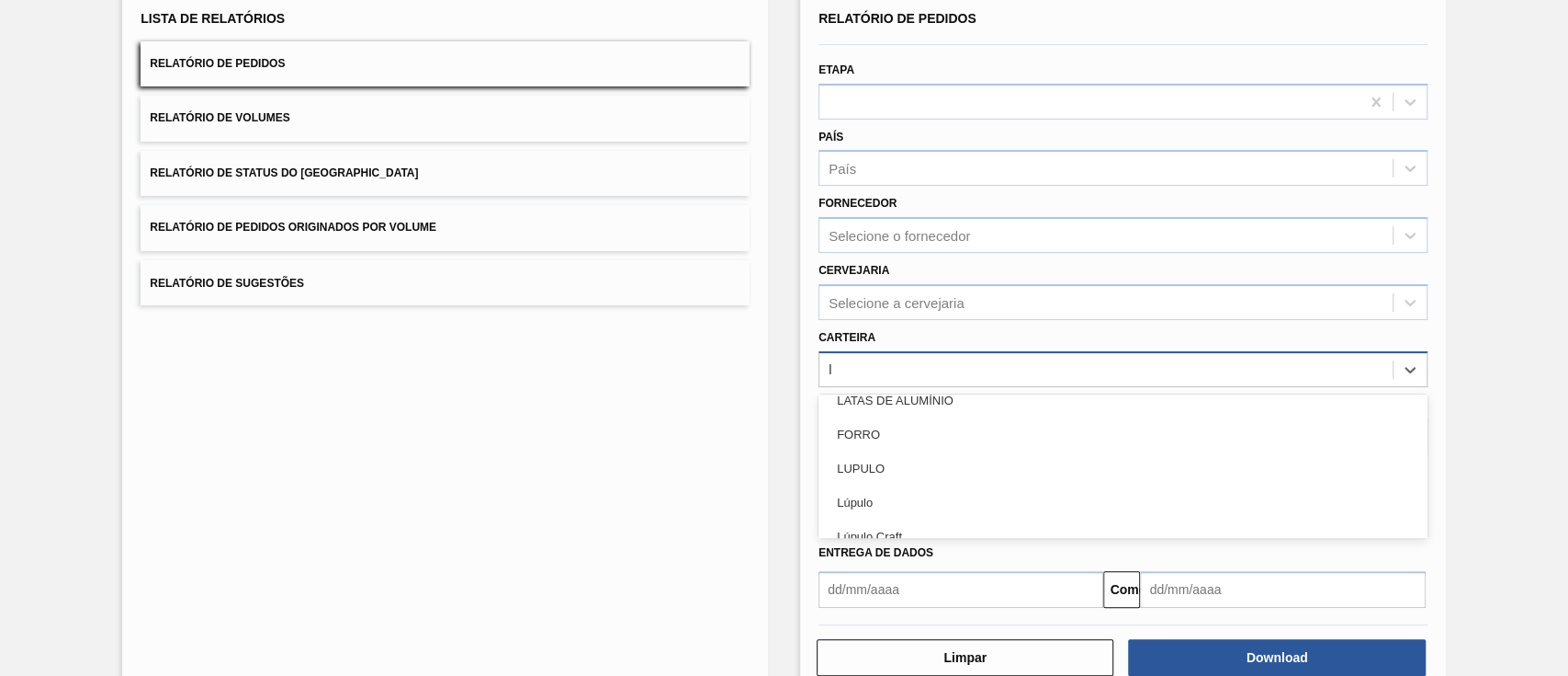
scroll to position [1839, 0]
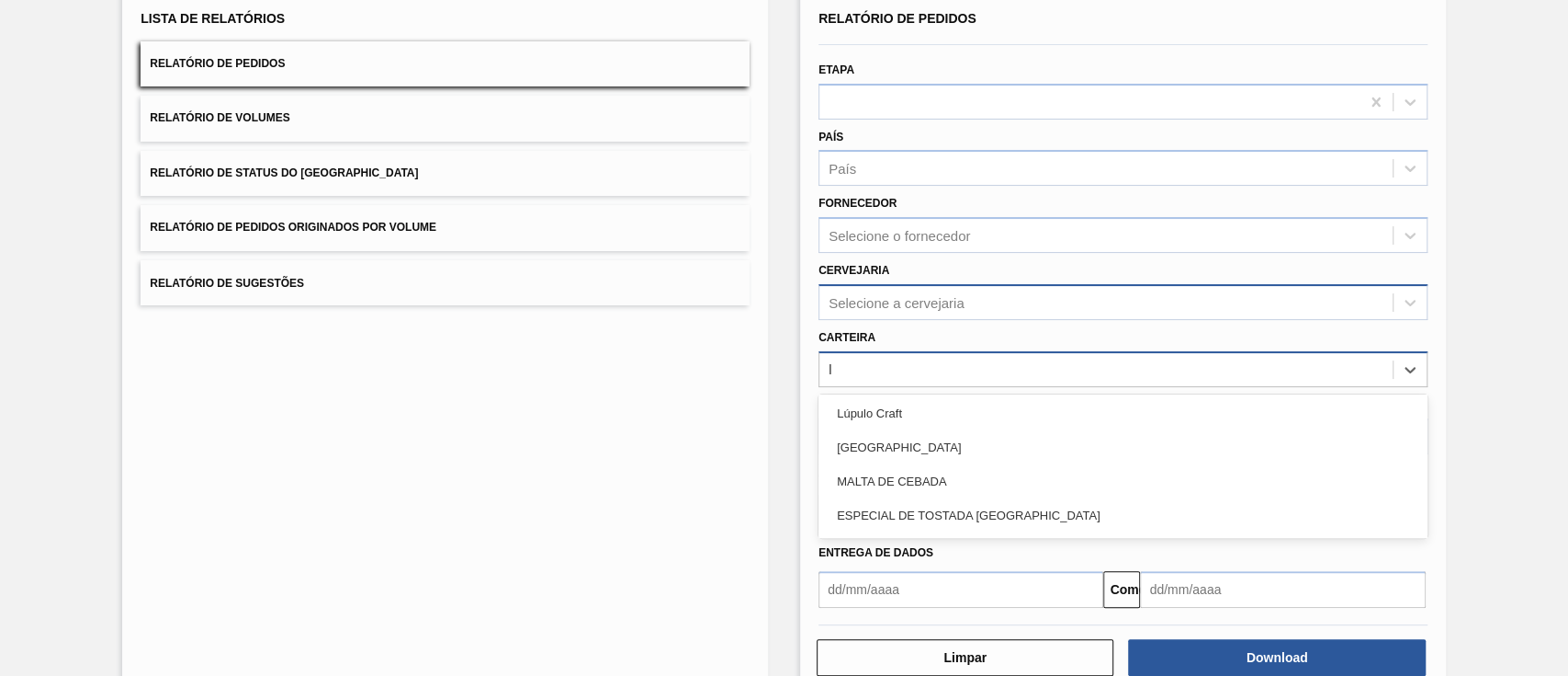
type input "l"
click at [911, 314] on div "Selecione a cervejaria" at bounding box center [1106, 302] width 573 height 27
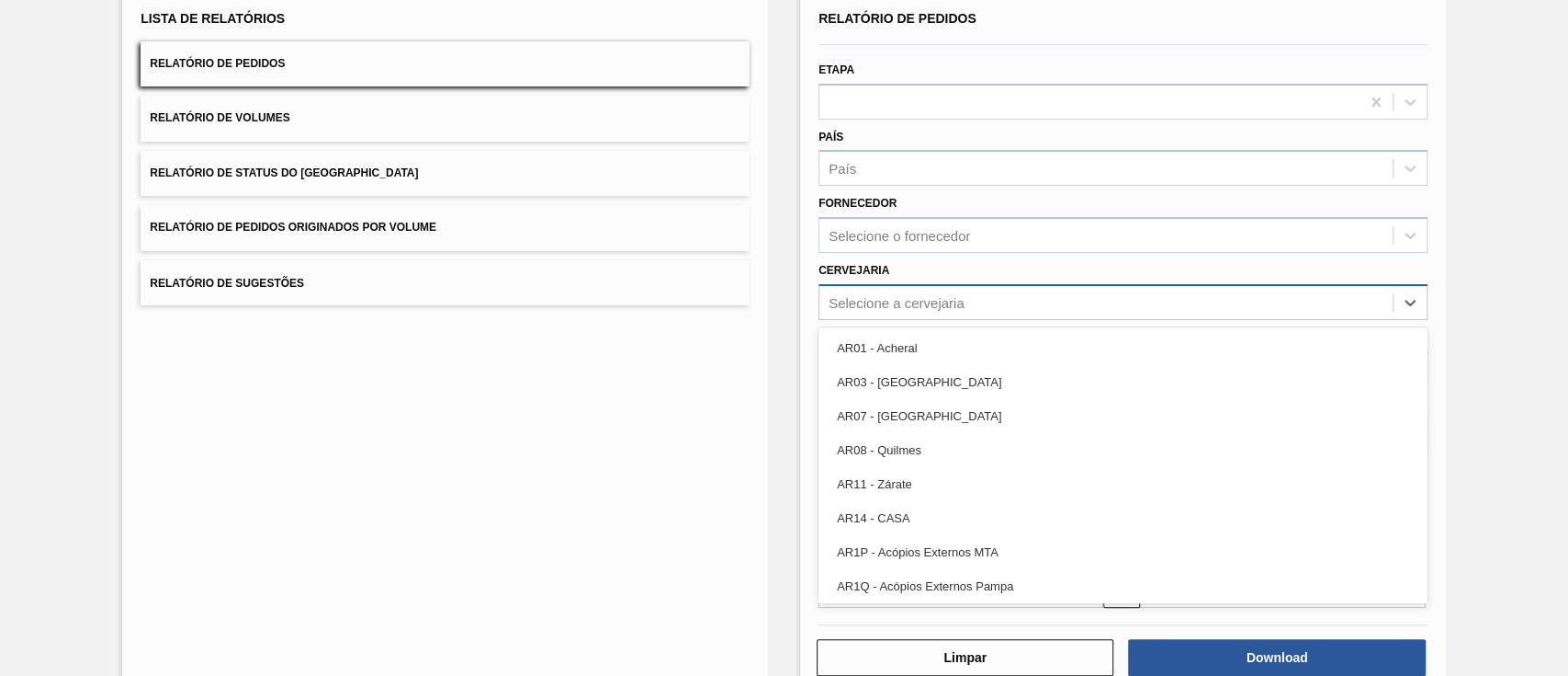
click at [911, 314] on div "Selecione a cervejaria" at bounding box center [1106, 302] width 573 height 27
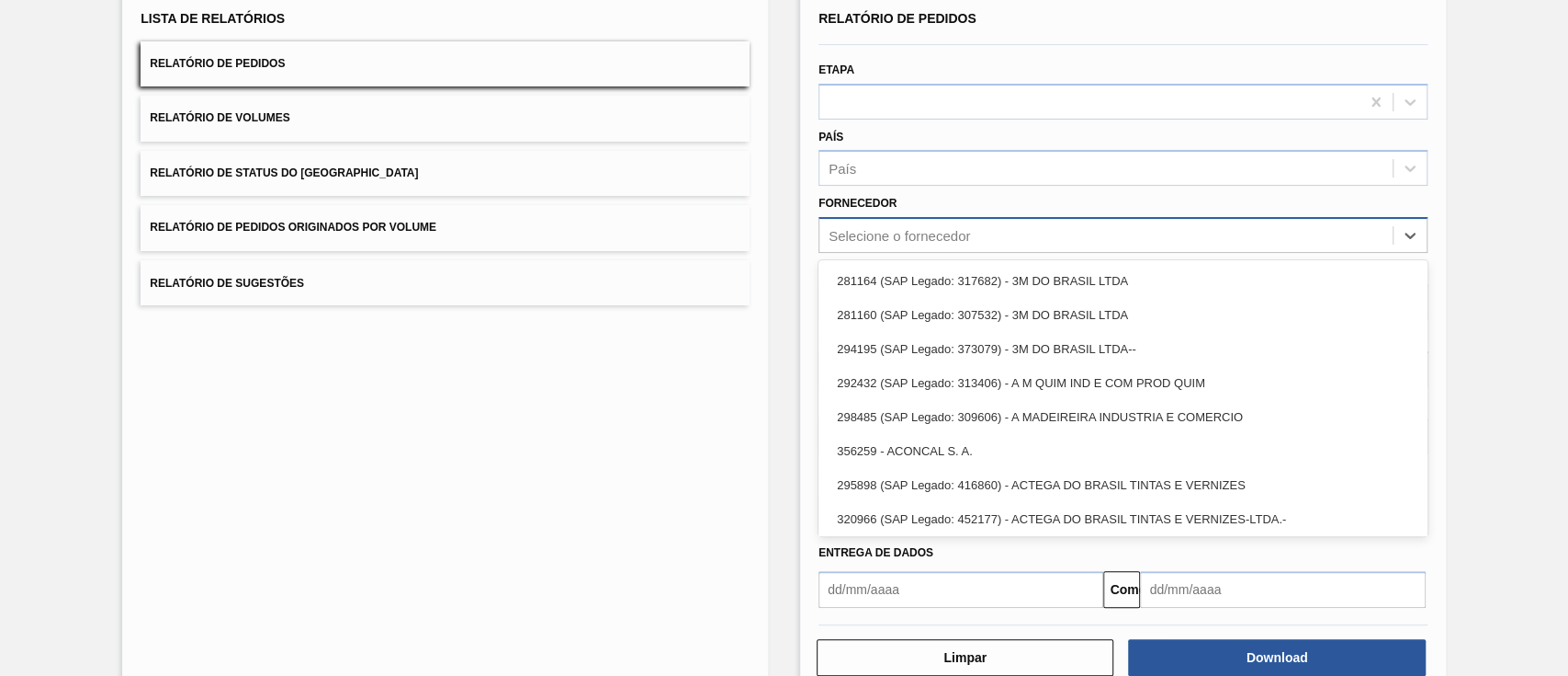
click at [911, 246] on div "Selecione o fornecedor" at bounding box center [1106, 235] width 573 height 27
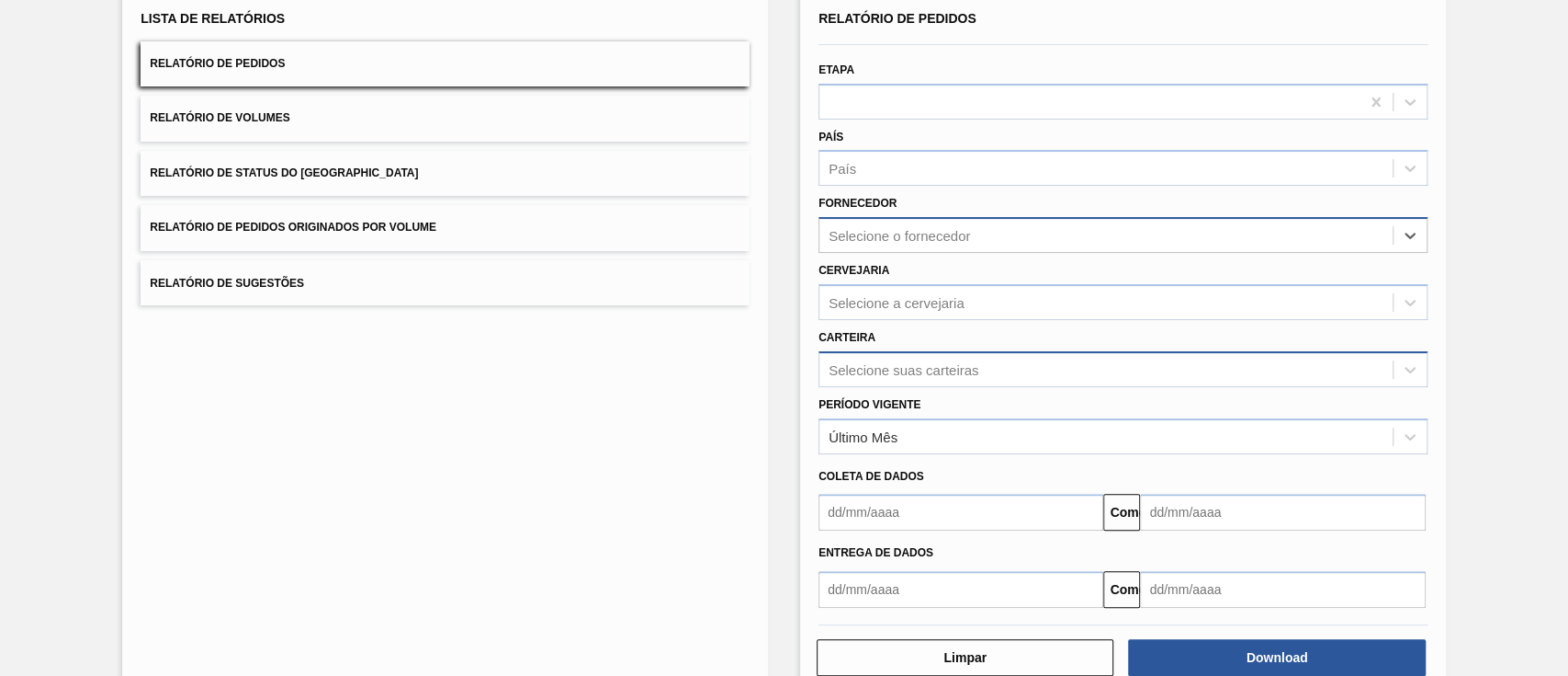
click at [911, 246] on div "Selecione o fornecedor" at bounding box center [1106, 235] width 573 height 27
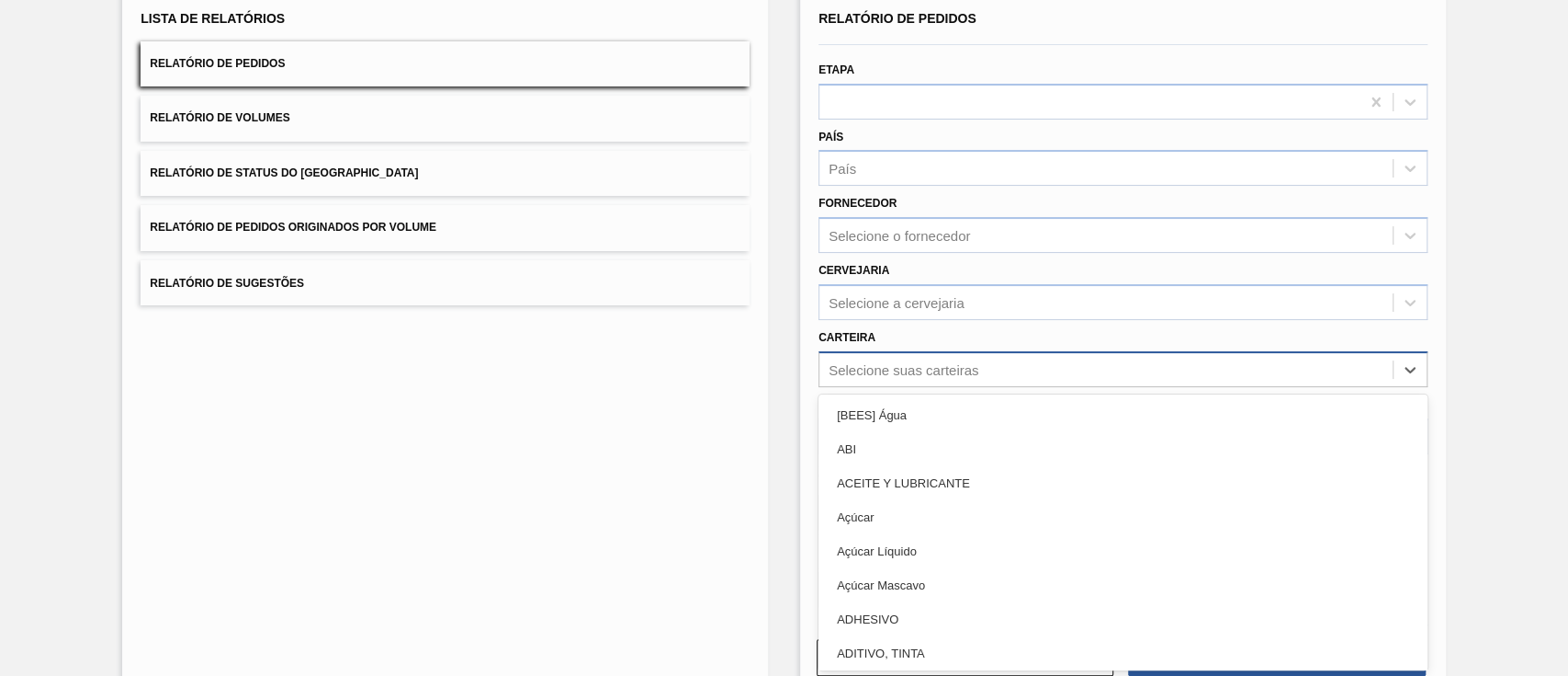
click at [949, 369] on font "Selecione suas carteiras" at bounding box center [904, 368] width 150 height 16
type input "l"
type input "LAT"
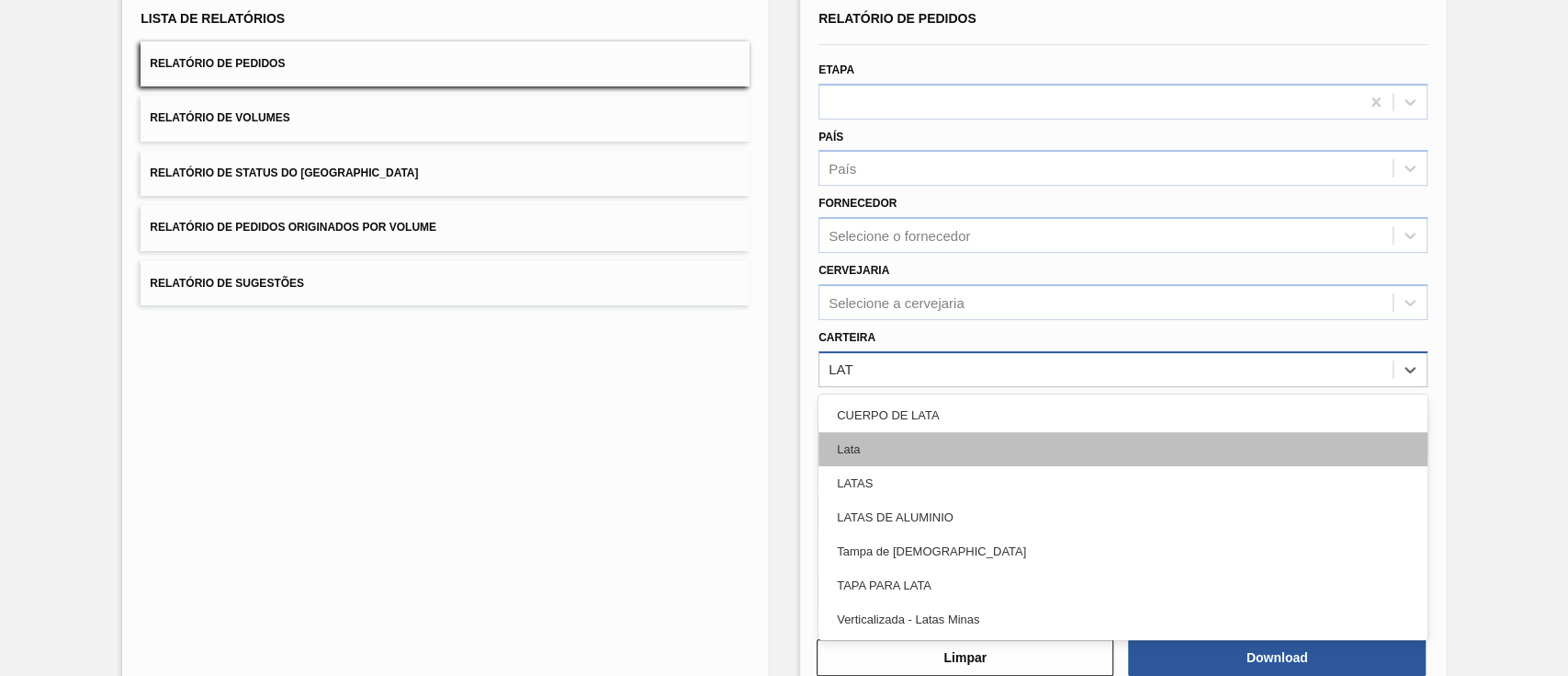
click at [930, 453] on div "Lata" at bounding box center [1123, 449] width 609 height 34
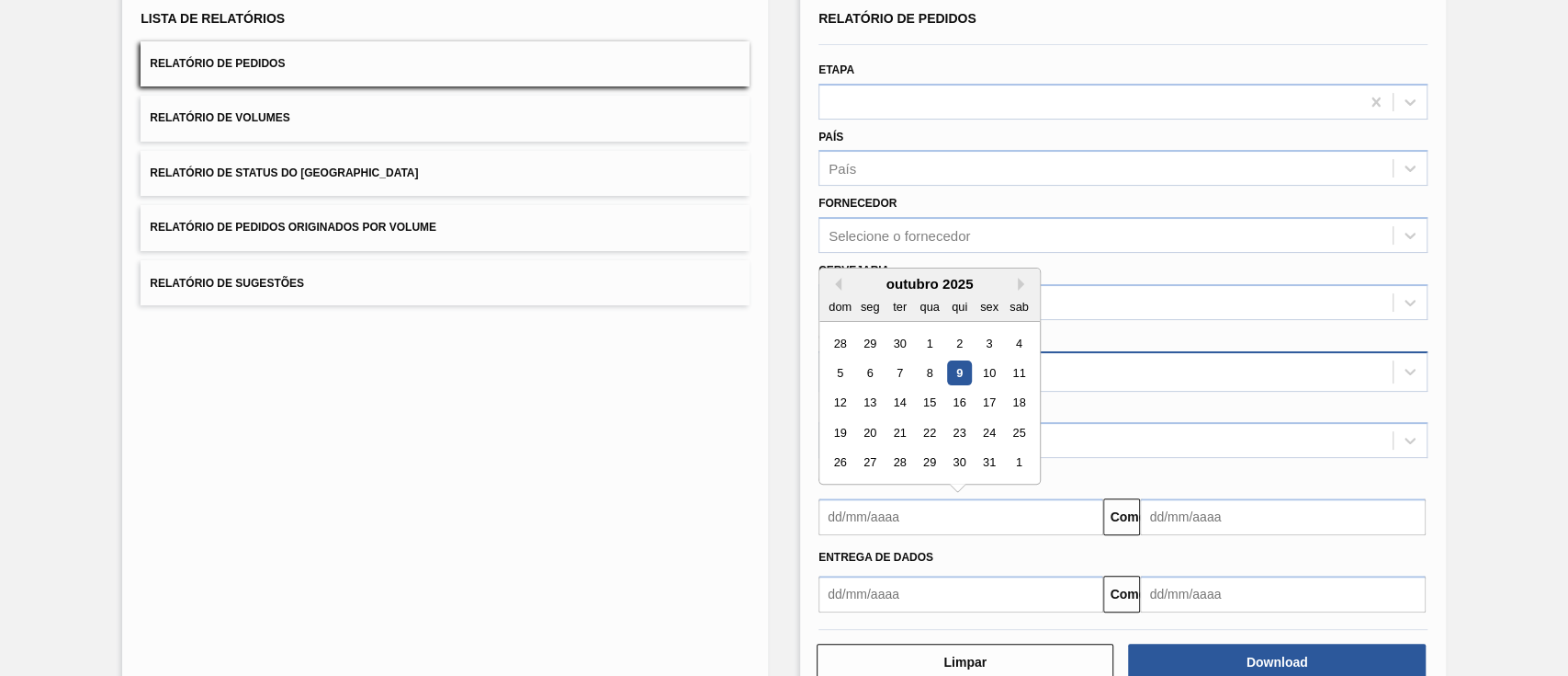
click at [983, 515] on input "text" at bounding box center [961, 517] width 285 height 37
click at [964, 379] on div "9" at bounding box center [959, 372] width 25 height 25
type input "[DATE]"
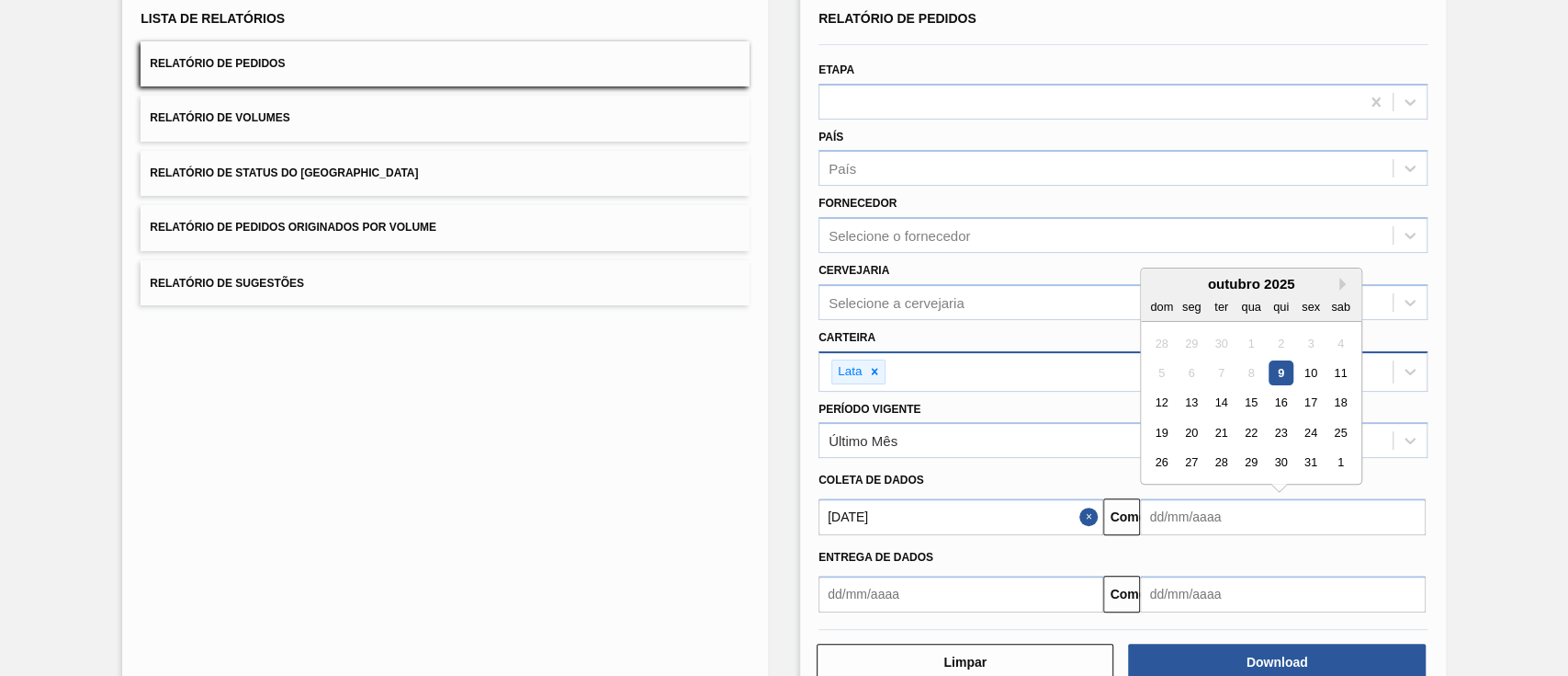
click at [1193, 525] on input "text" at bounding box center [1282, 517] width 285 height 37
click at [1278, 378] on font "9" at bounding box center [1281, 372] width 6 height 14
type input "[DATE]"
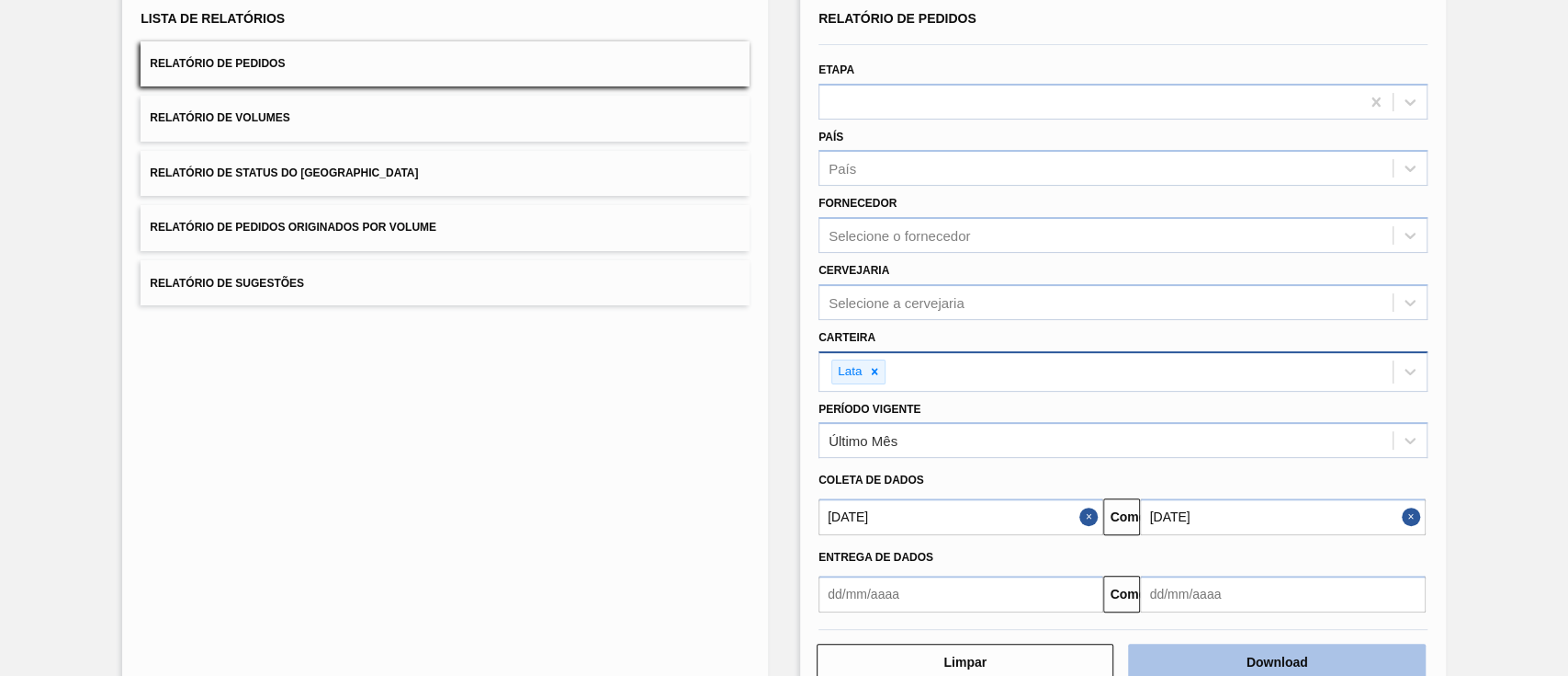
click at [1264, 648] on button "Download" at bounding box center [1276, 662] width 297 height 37
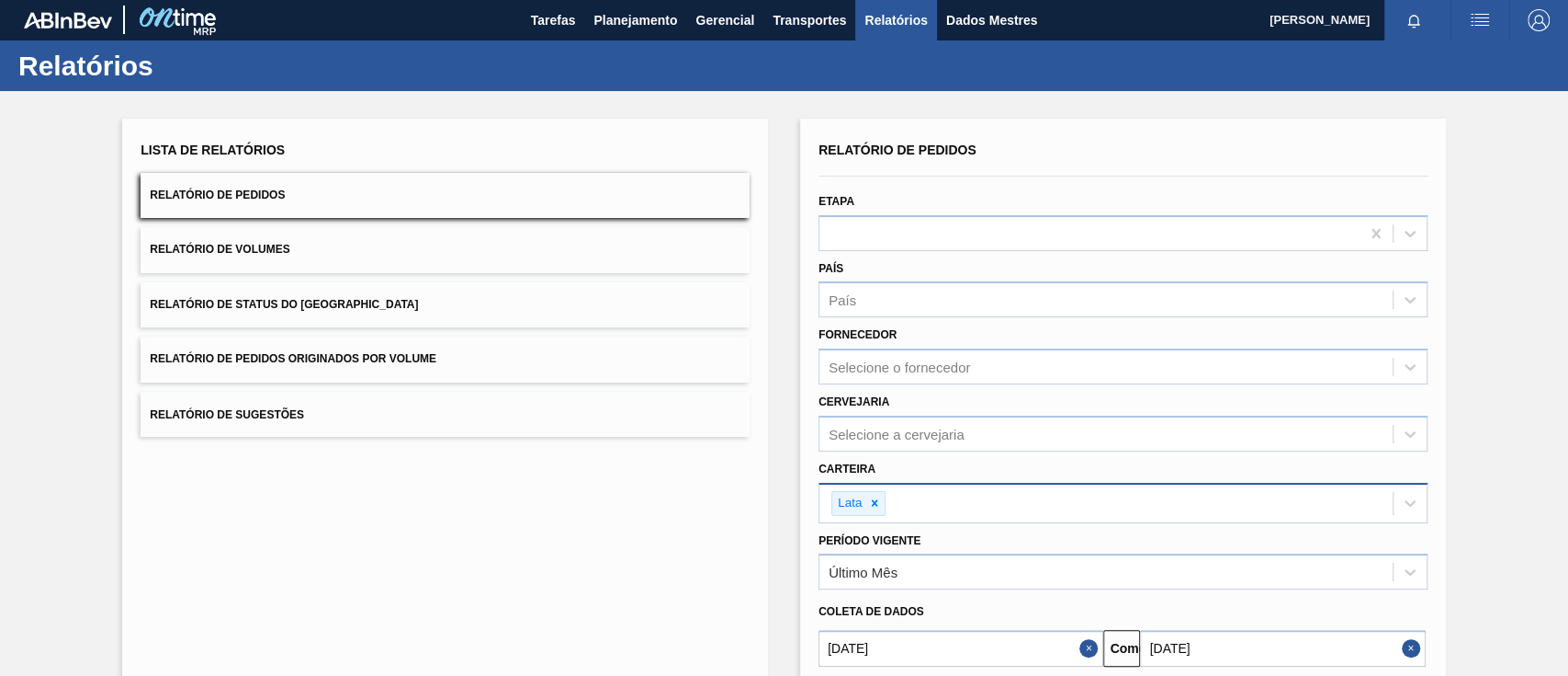
scroll to position [0, 0]
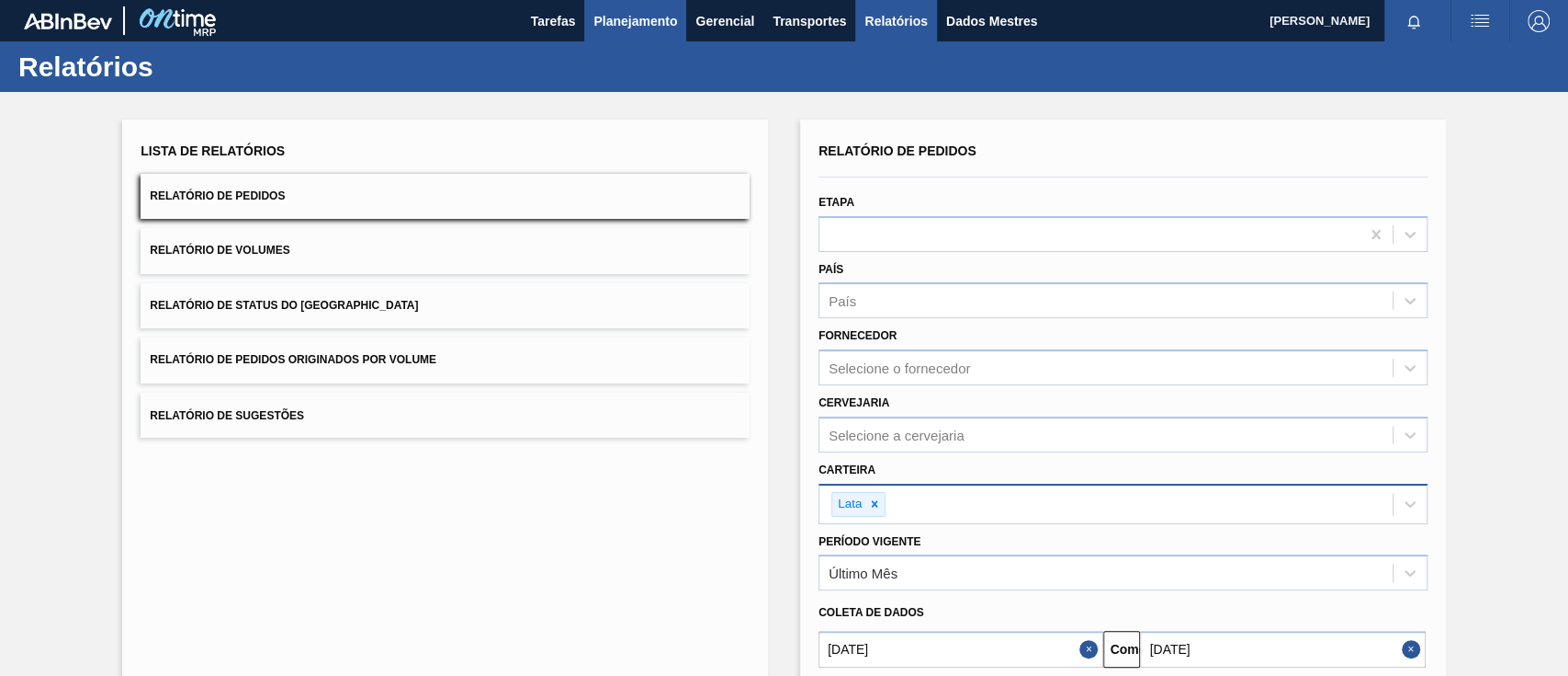
click at [617, 14] on font "Planejamento" at bounding box center [635, 21] width 84 height 15
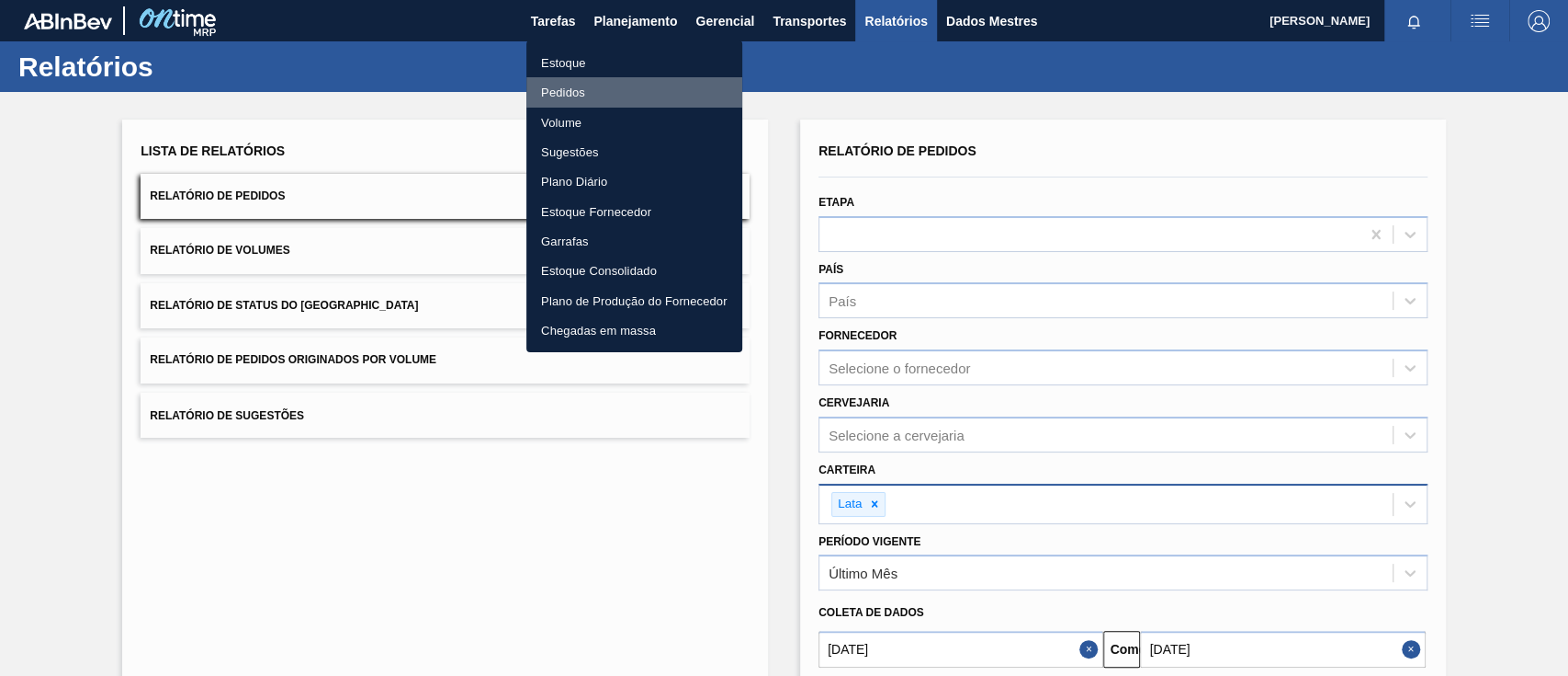
click at [586, 93] on li "Pedidos" at bounding box center [634, 92] width 216 height 30
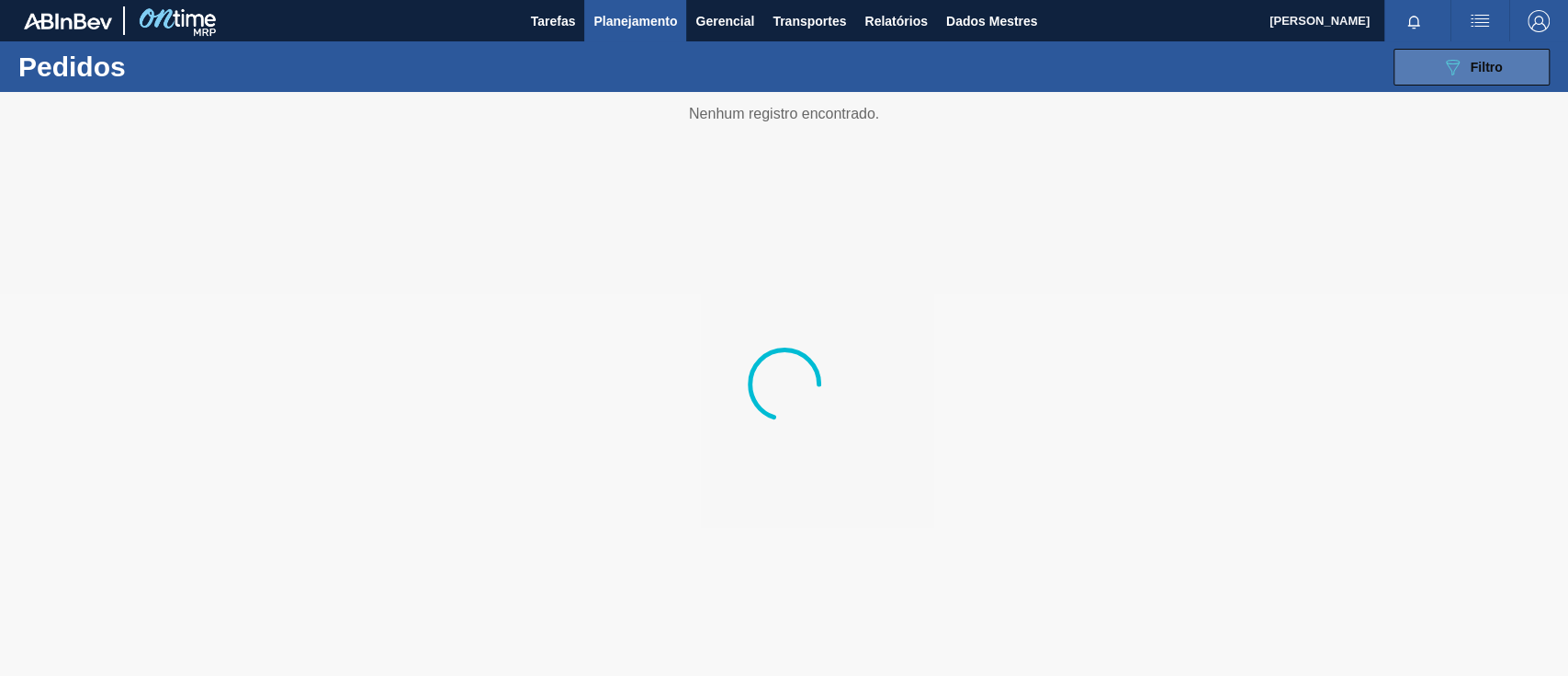
click at [1427, 72] on button "089F7B8B-B2A5-4AFE-B5C0-19BA573D28AC Filtro" at bounding box center [1471, 67] width 156 height 37
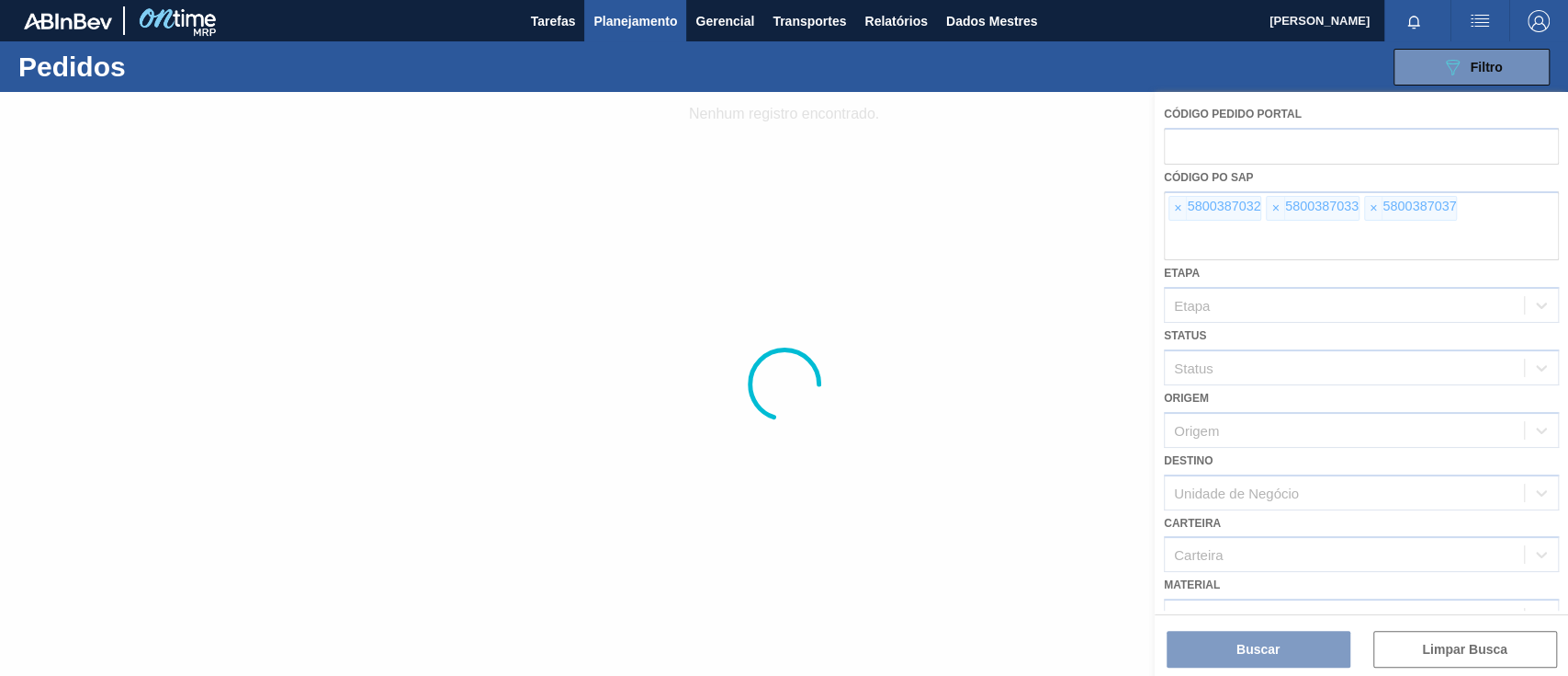
click at [1173, 209] on div at bounding box center [784, 384] width 1568 height 584
click at [1176, 210] on div at bounding box center [784, 384] width 1568 height 584
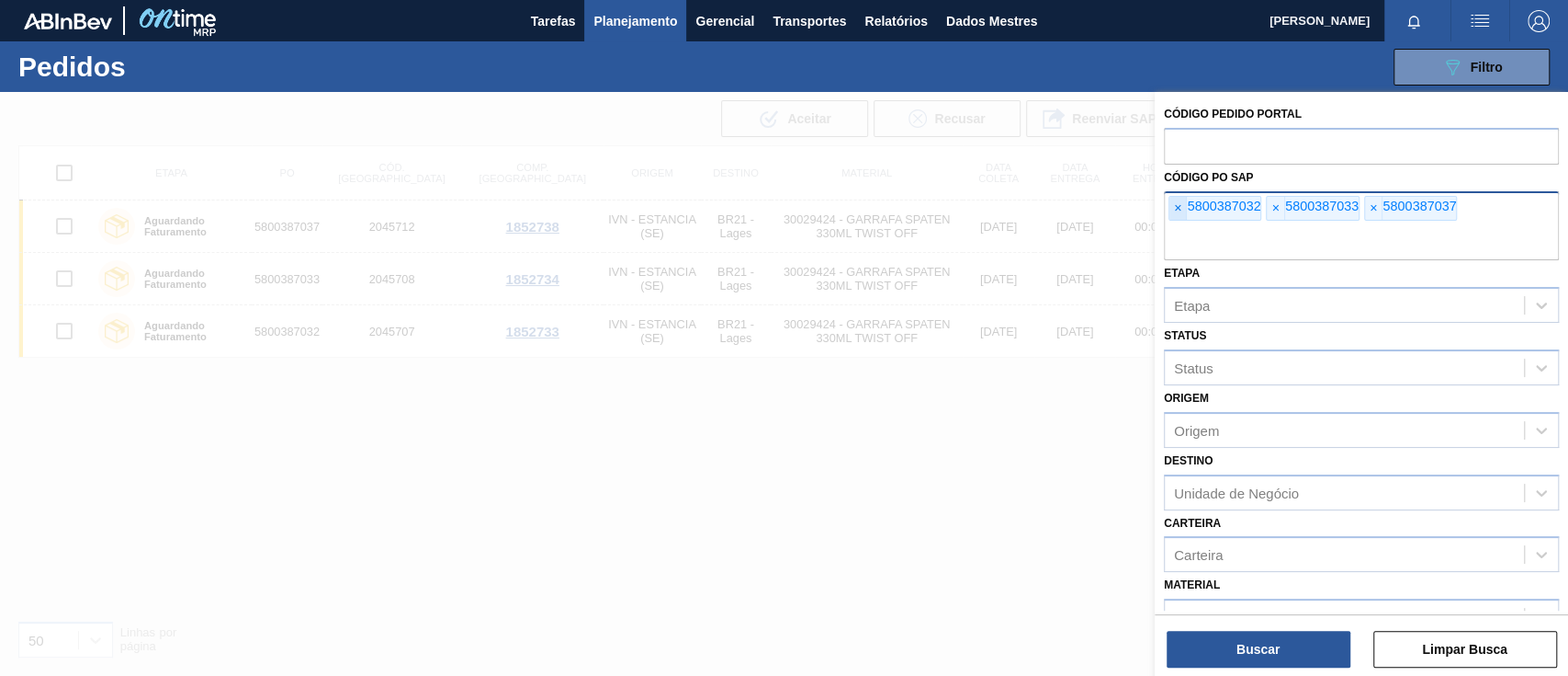
click at [1176, 210] on font "×" at bounding box center [1178, 208] width 7 height 15
click at [1177, 210] on font "×" at bounding box center [1178, 208] width 7 height 15
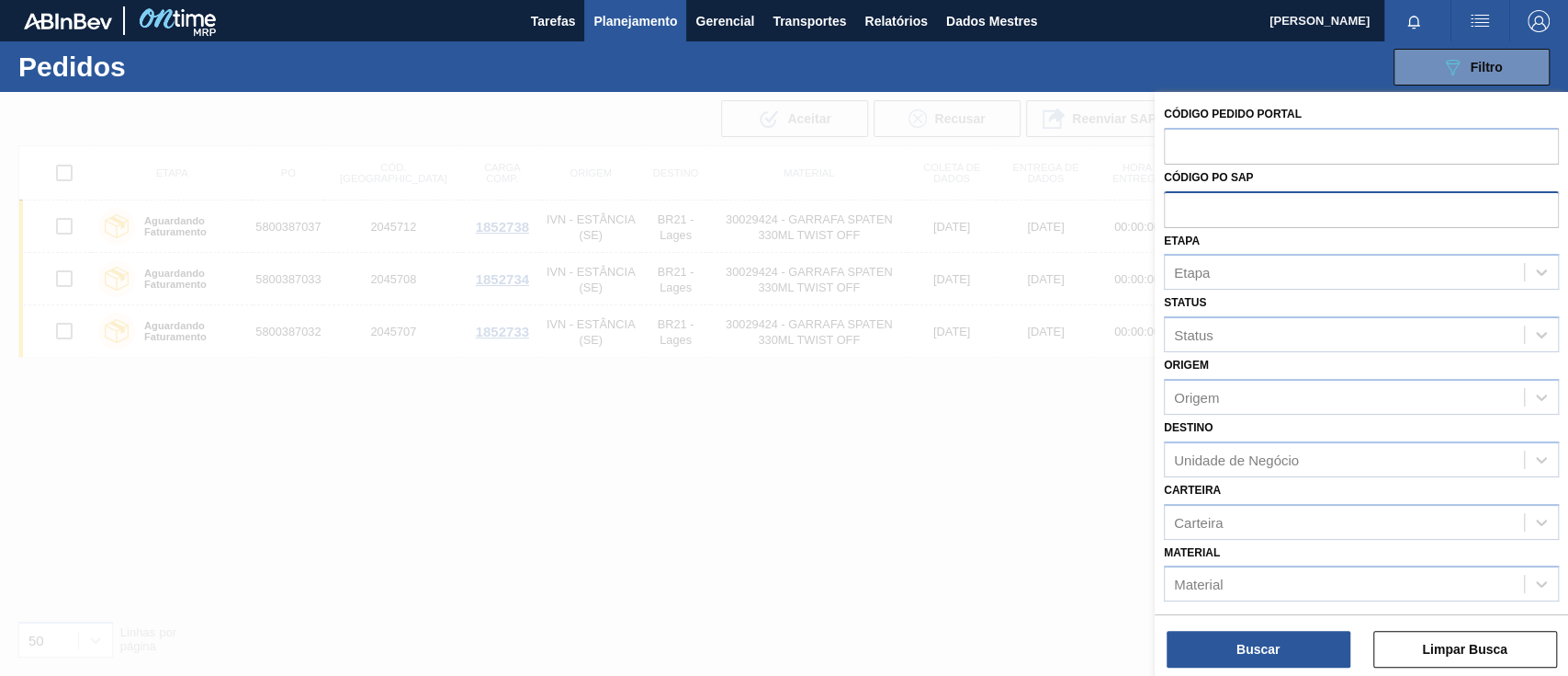
paste input "text"
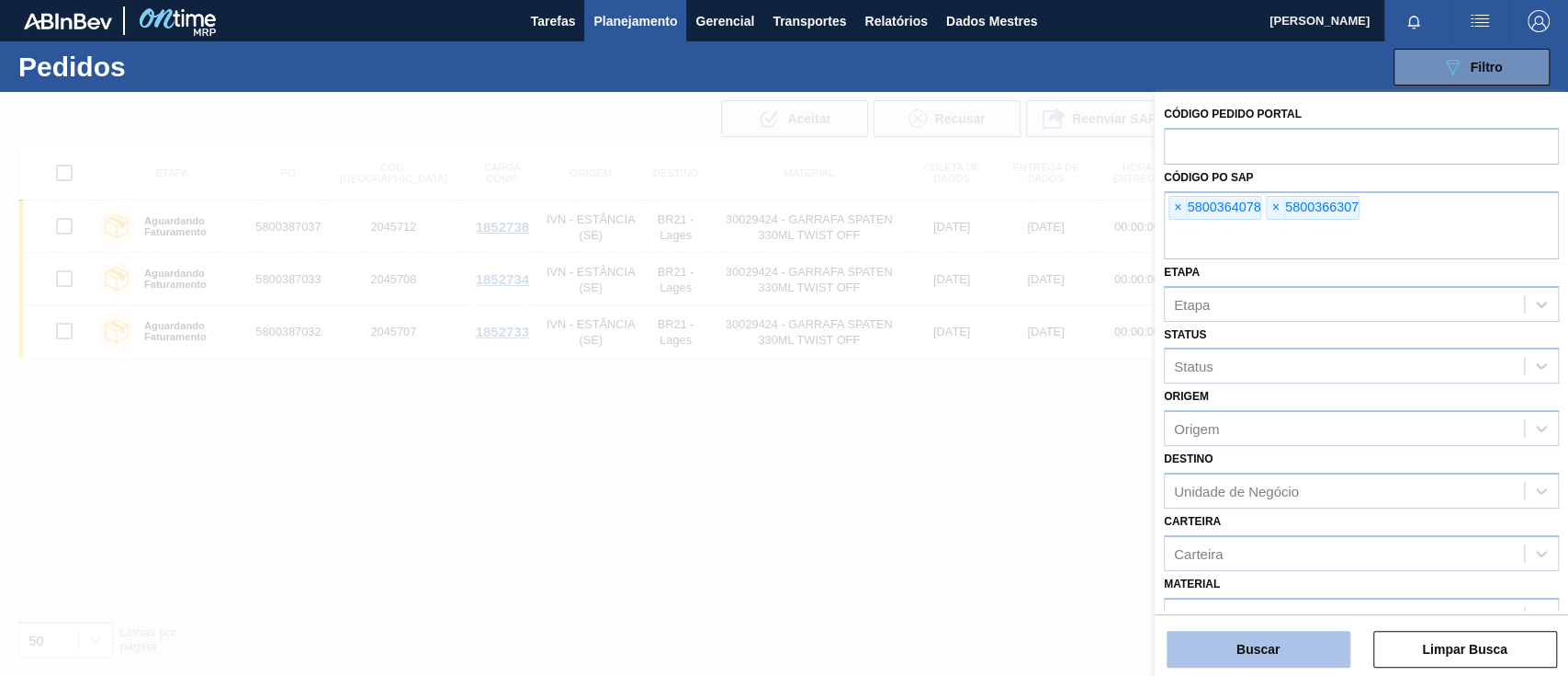
click at [1317, 636] on button "Buscar" at bounding box center [1258, 649] width 184 height 37
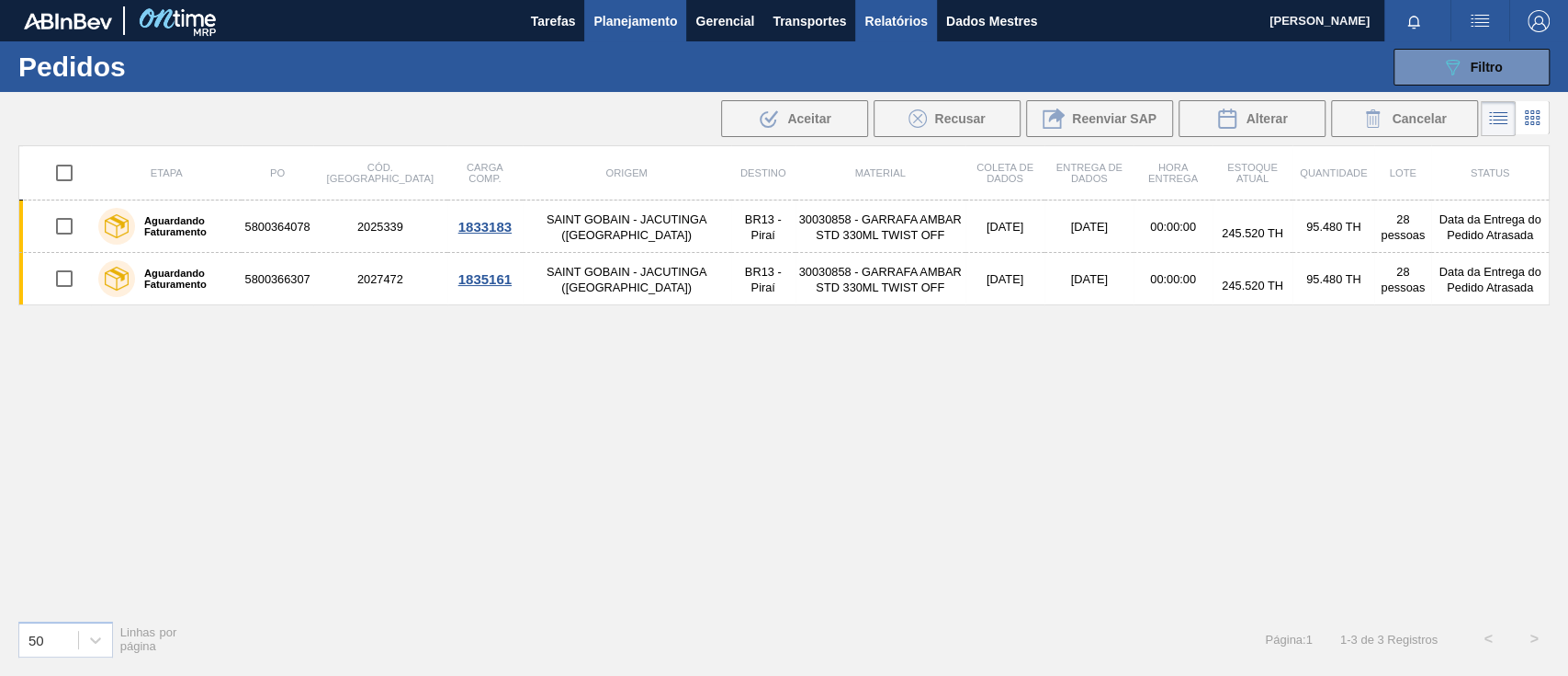
click at [914, 15] on font "Relatórios" at bounding box center [896, 21] width 63 height 15
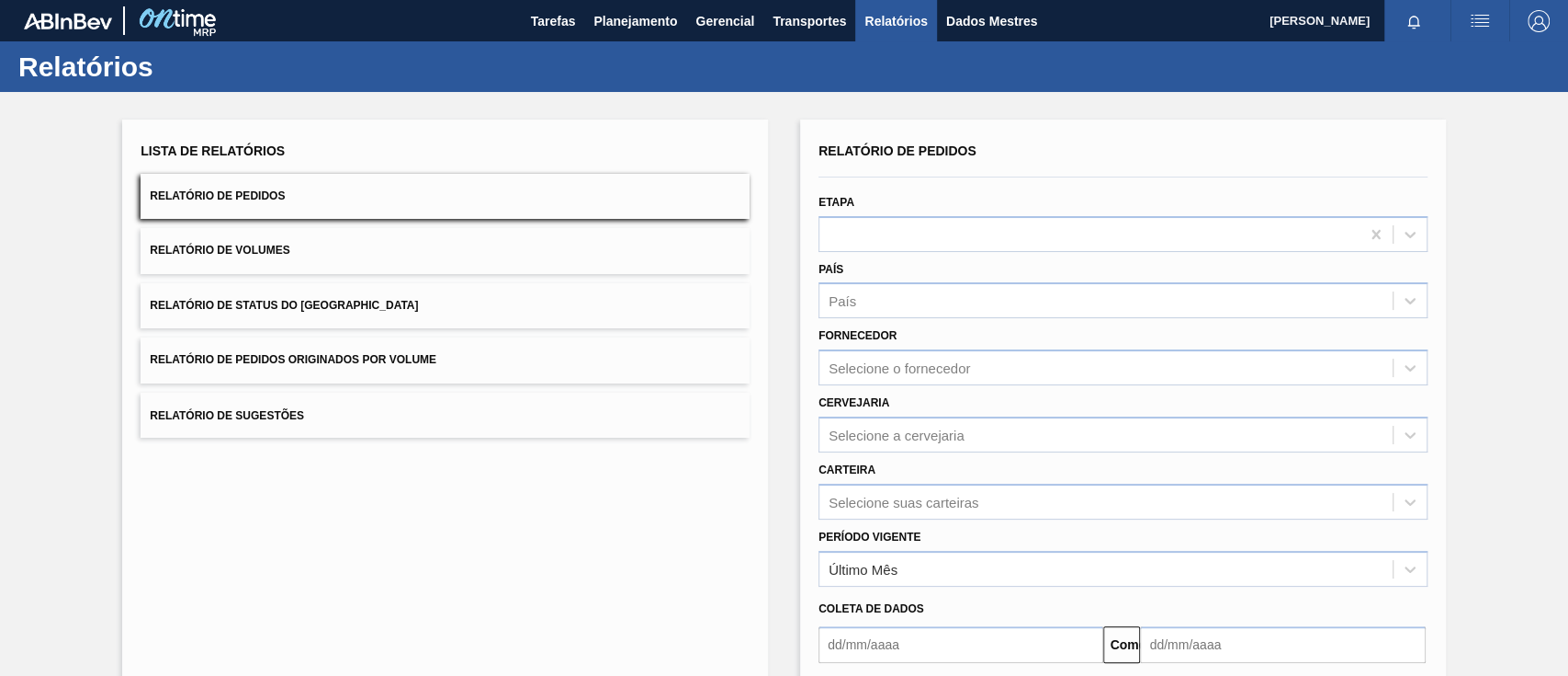
click at [552, 337] on button "Relatório de Pedidos Originados por Volume" at bounding box center [445, 359] width 609 height 45
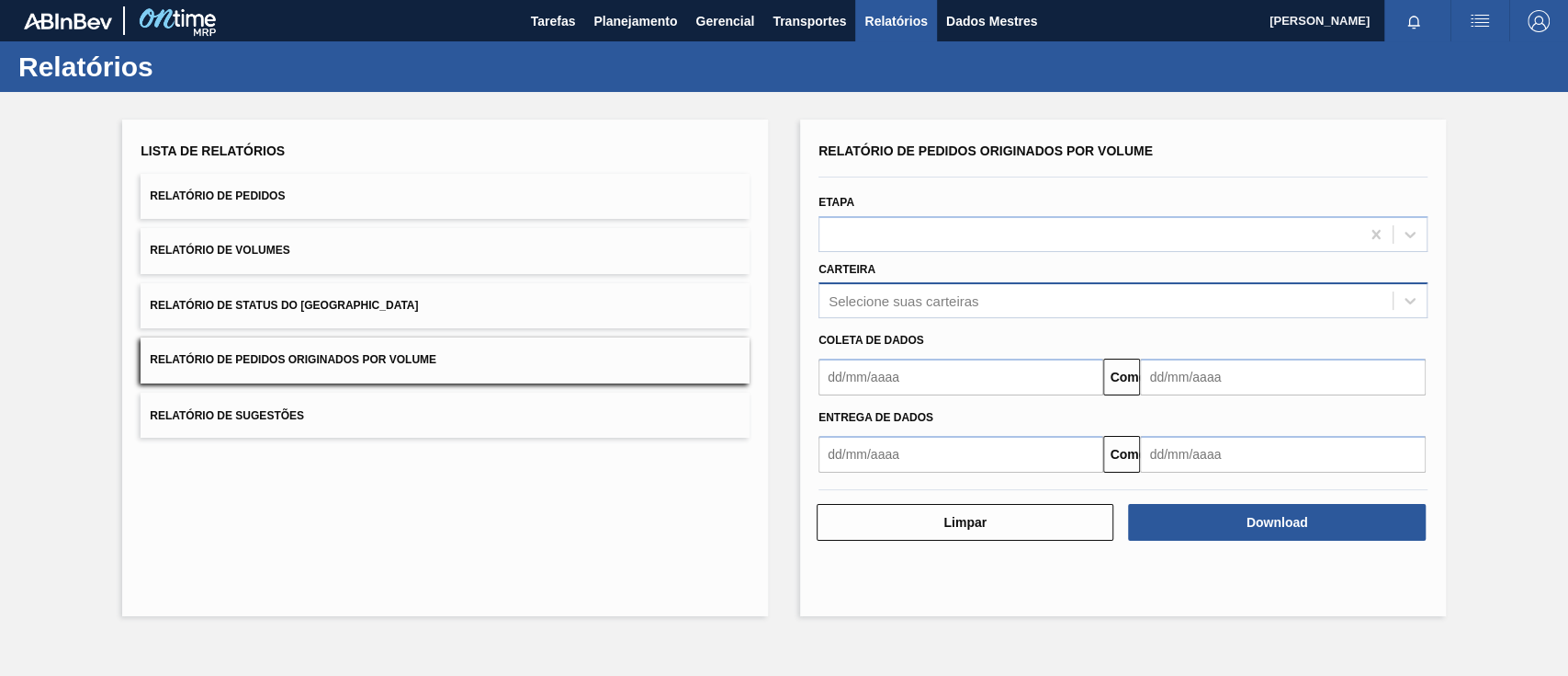
click at [840, 294] on font "Selecione suas carteiras" at bounding box center [904, 301] width 150 height 16
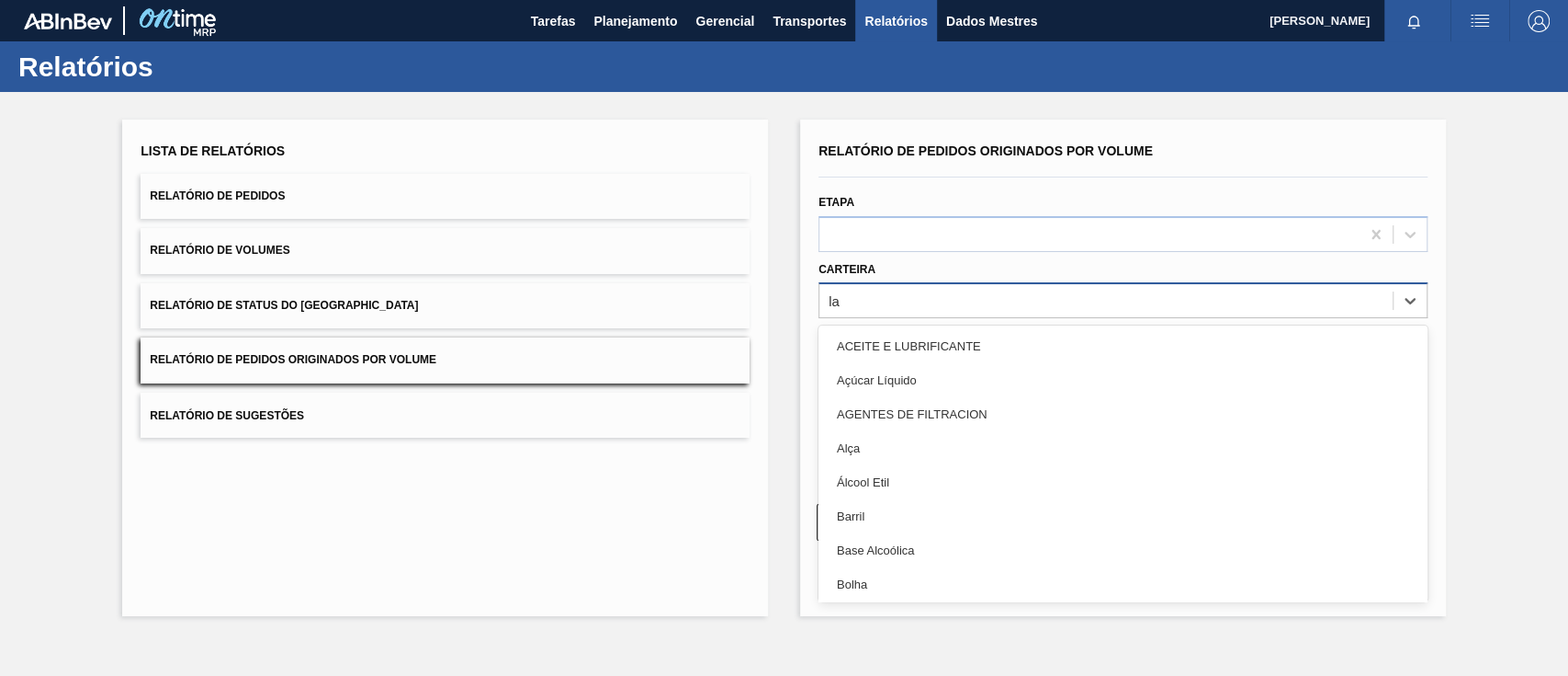
type input "lat"
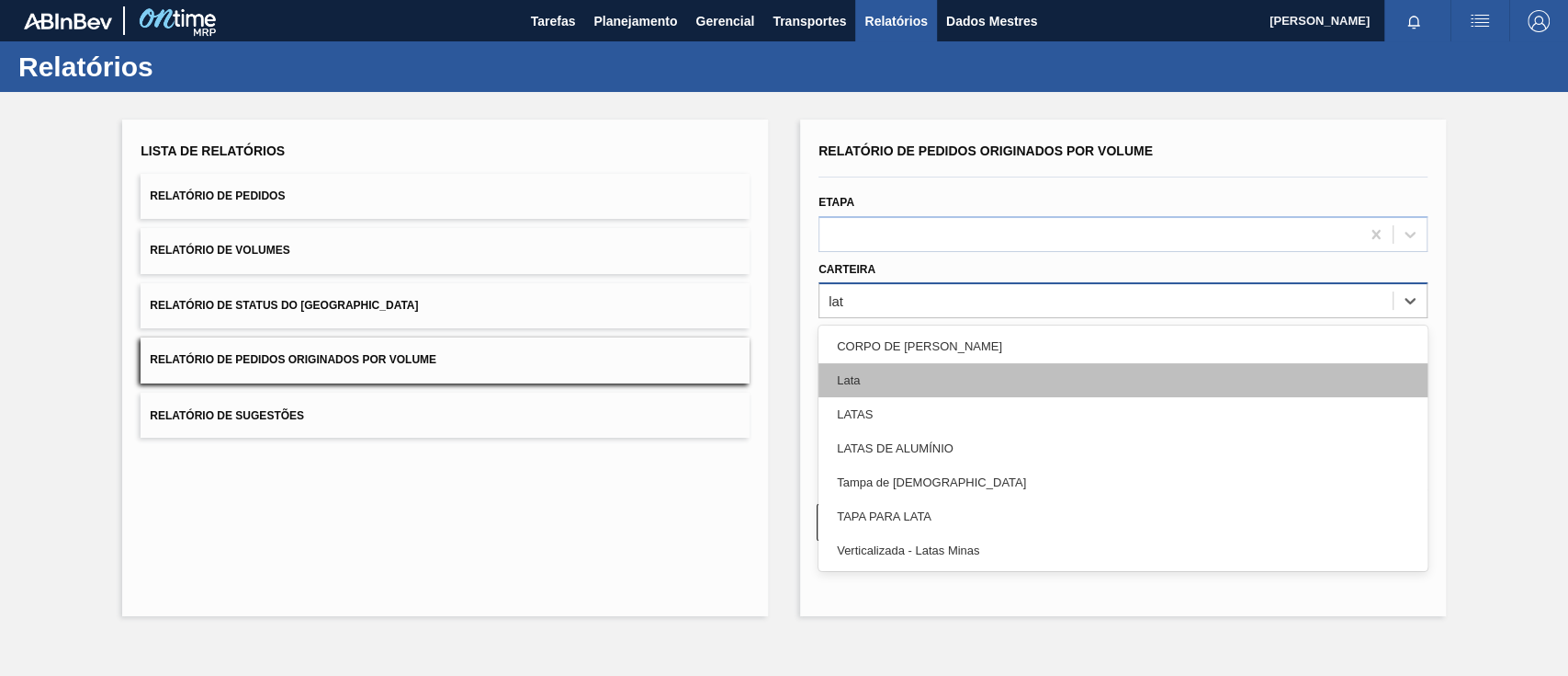
click at [870, 370] on div "Lata" at bounding box center [1123, 380] width 609 height 34
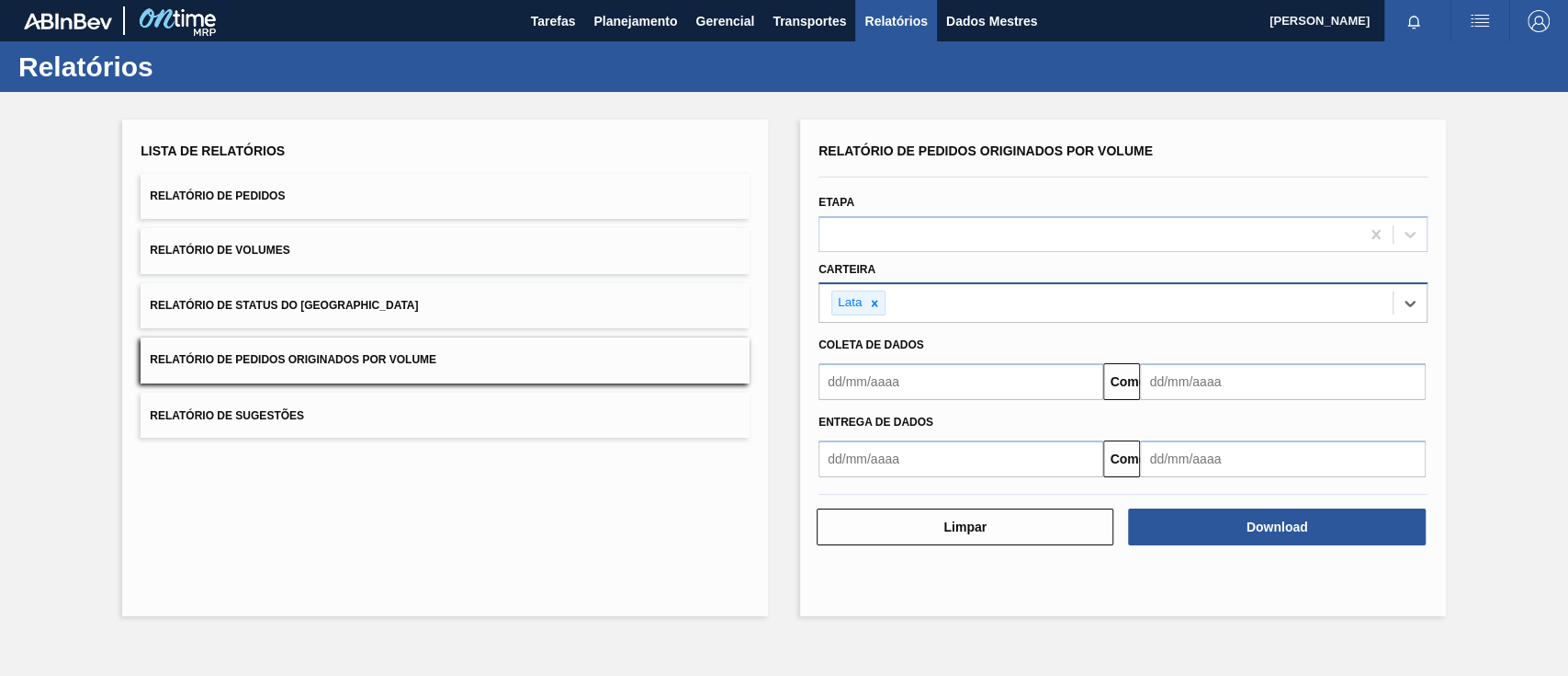
click at [870, 378] on input "text" at bounding box center [961, 381] width 285 height 37
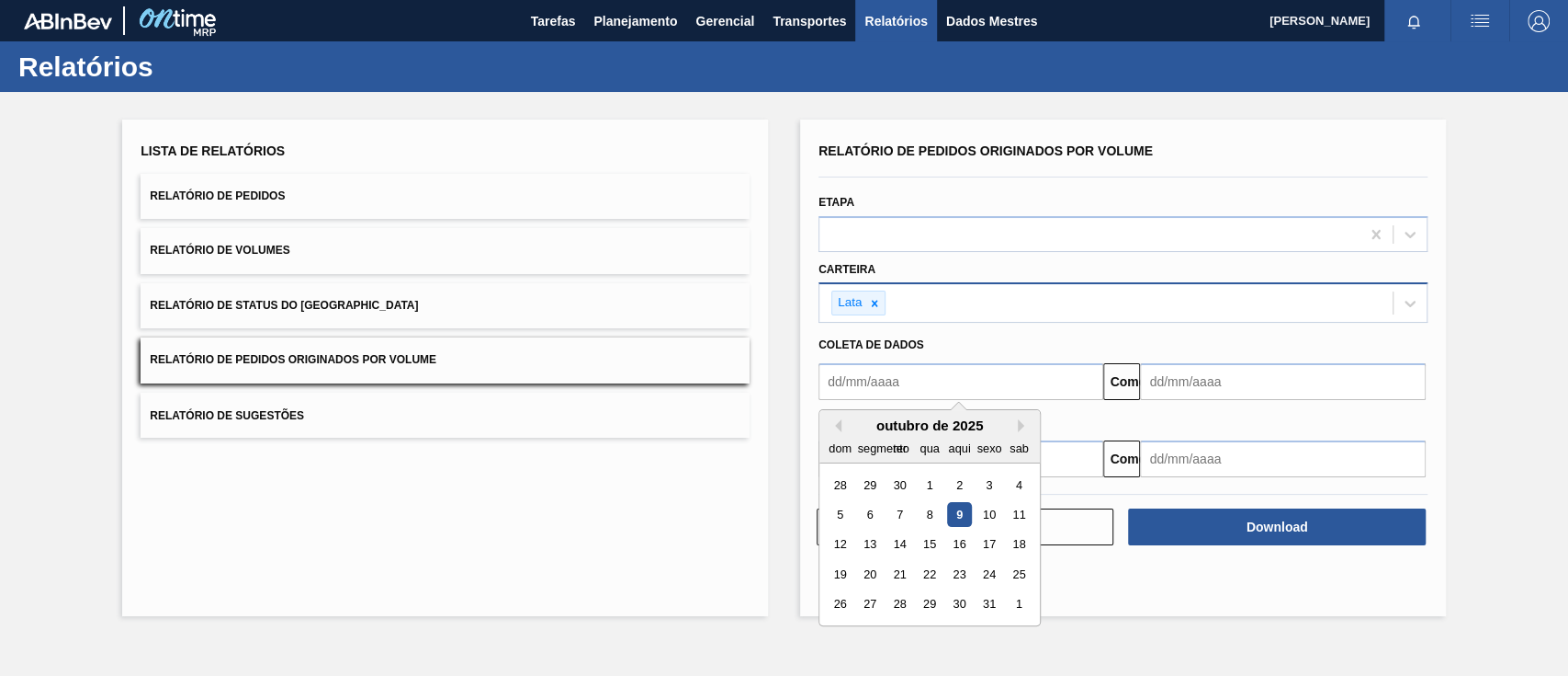
click at [963, 519] on div "9" at bounding box center [959, 514] width 25 height 25
type input "[DATE]"
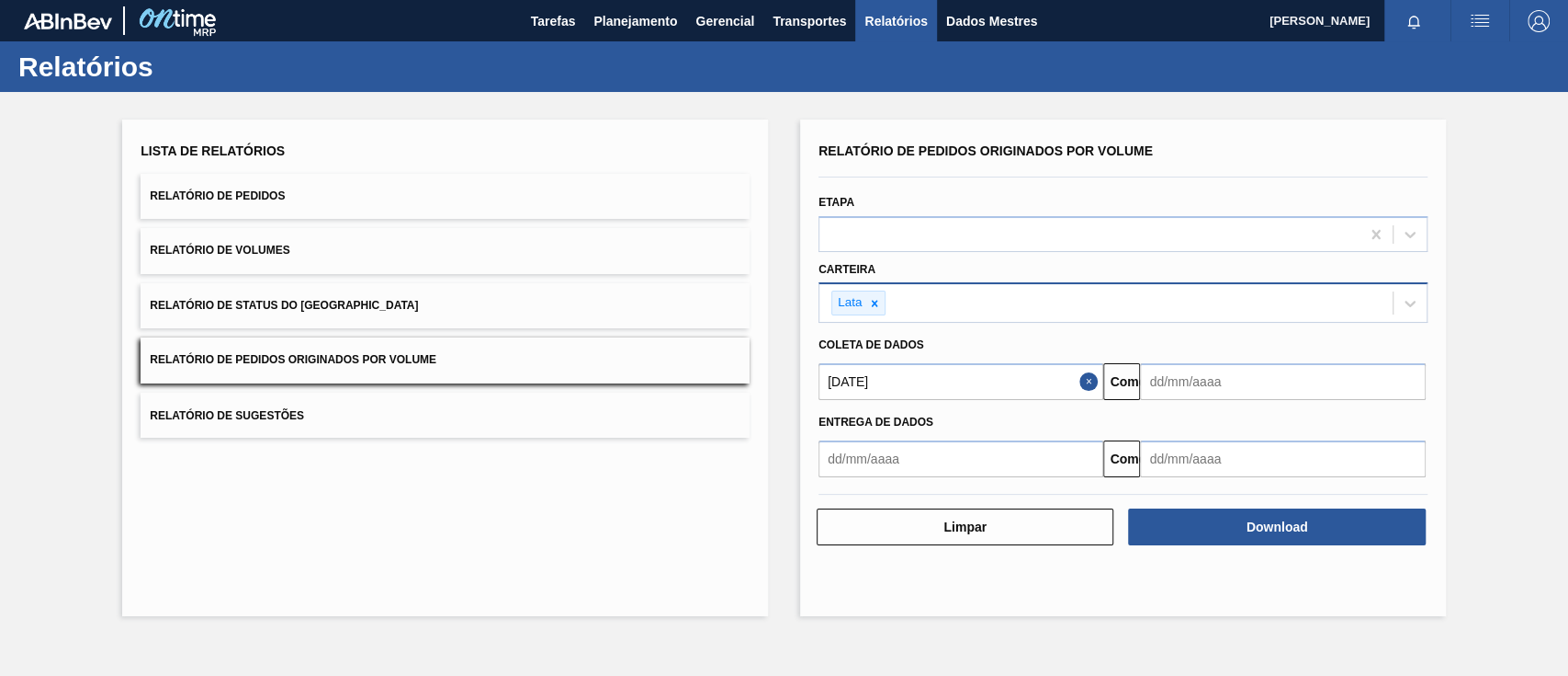
click at [1198, 389] on input "text" at bounding box center [1282, 381] width 285 height 37
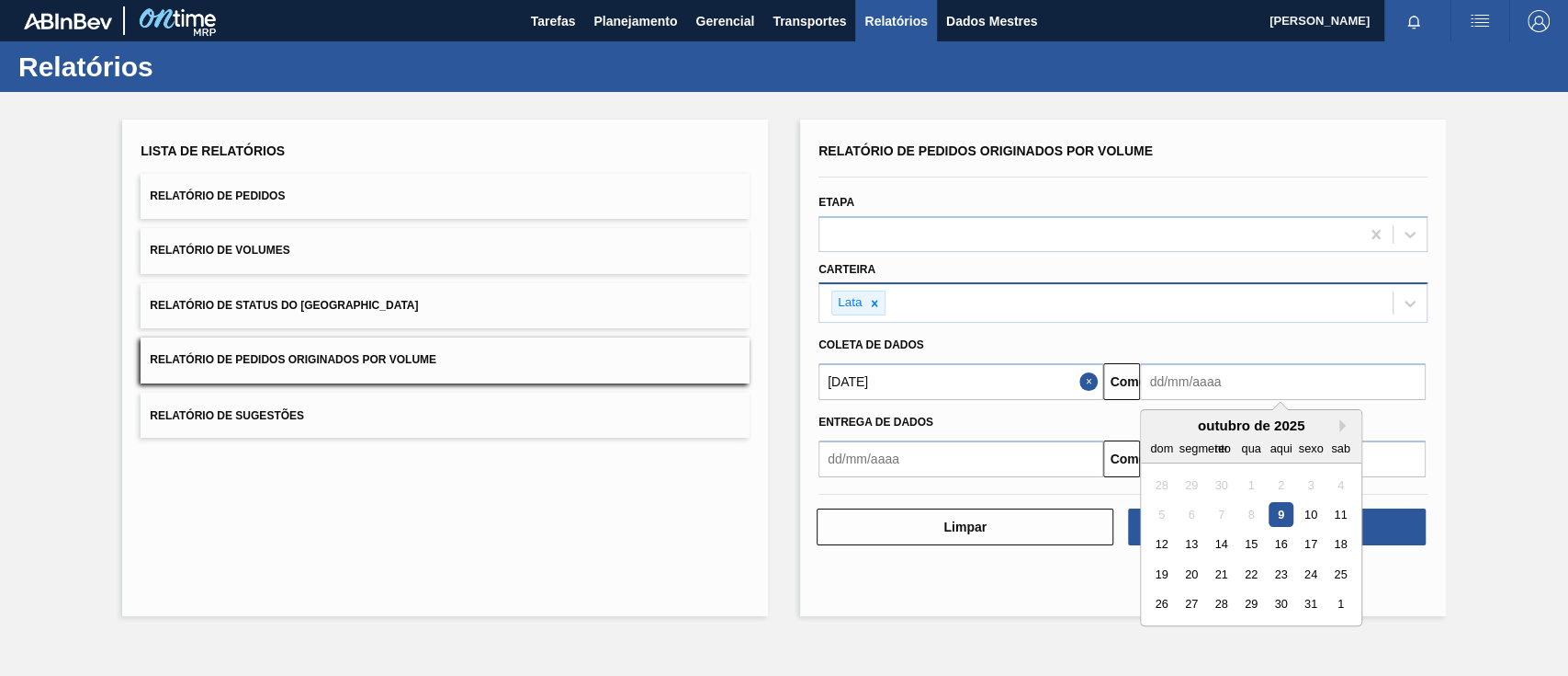
click at [1276, 521] on div "9" at bounding box center [1281, 514] width 25 height 25
type input "[DATE]"
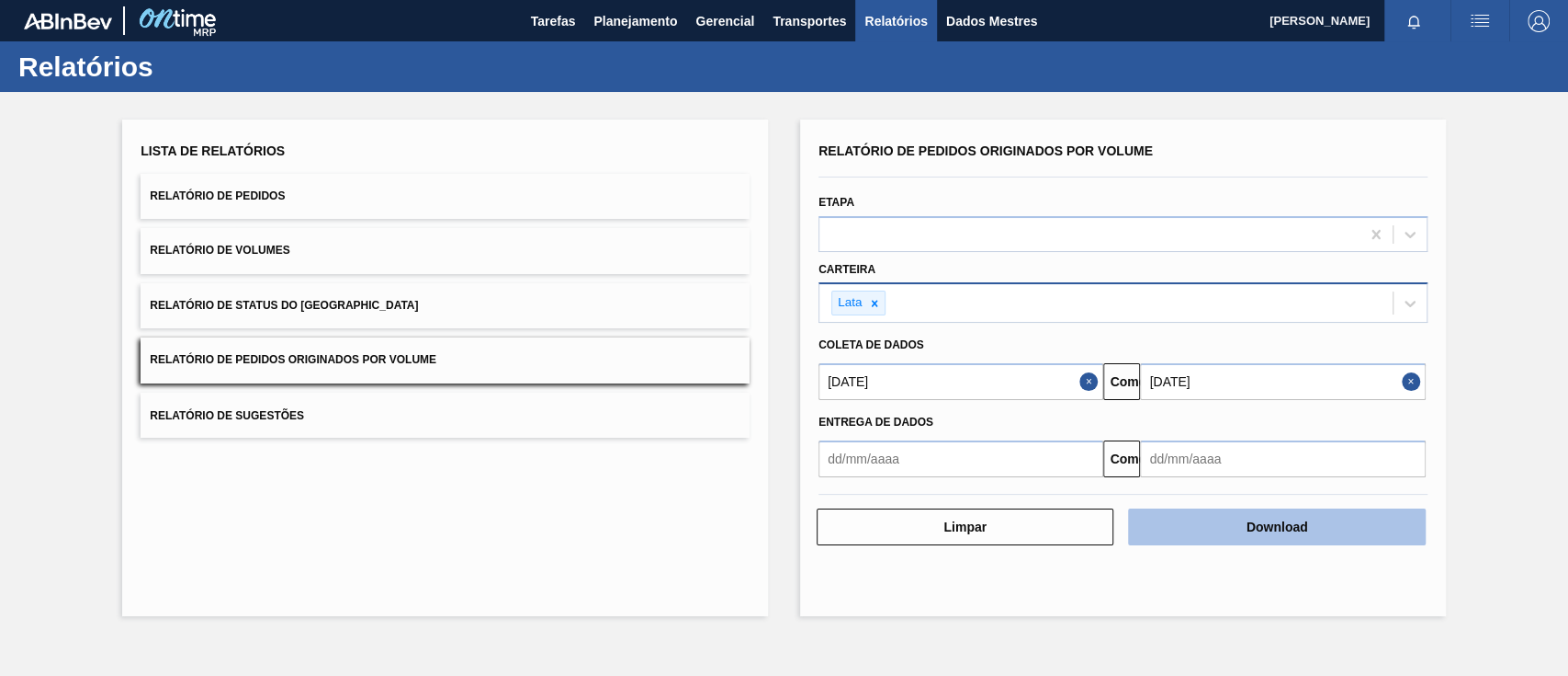
click at [1286, 527] on font "Download" at bounding box center [1277, 526] width 62 height 15
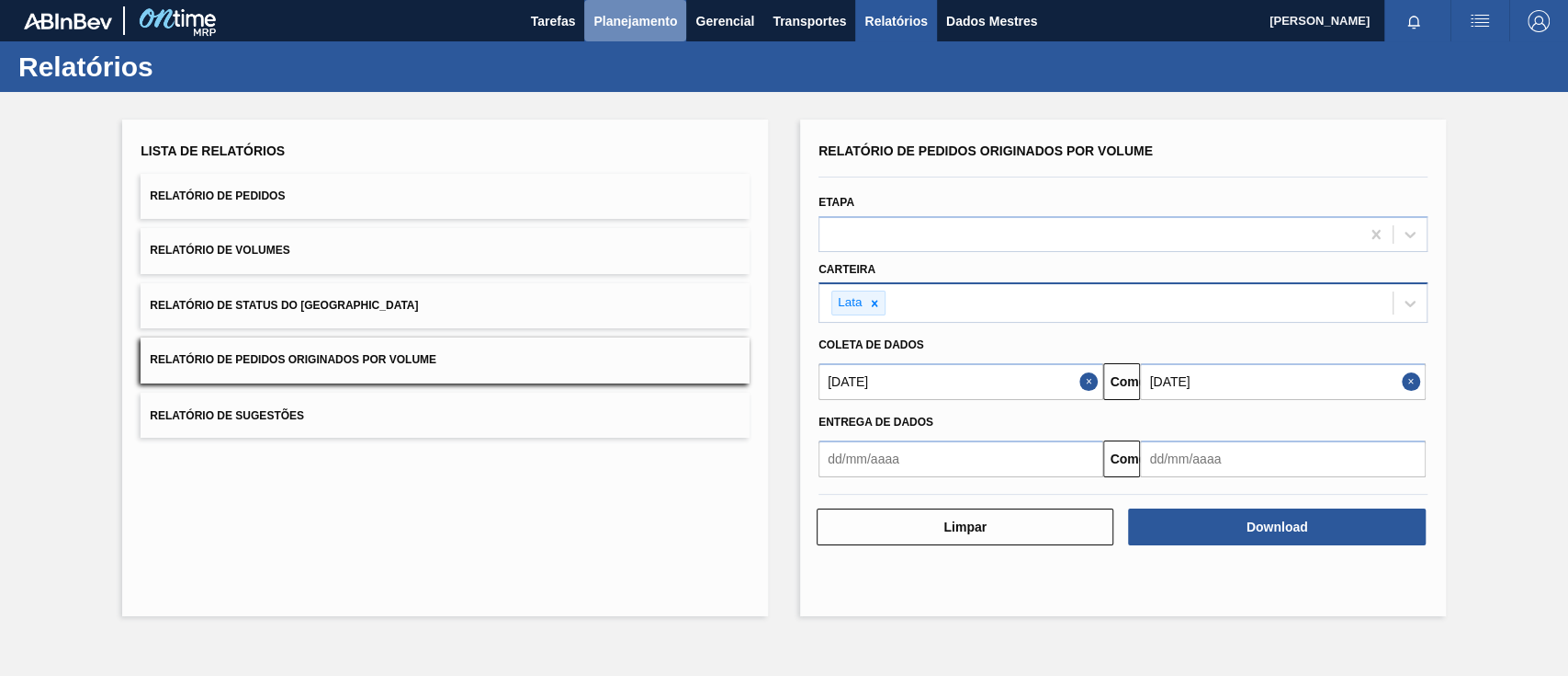
click at [623, 18] on font "Planejamento" at bounding box center [635, 21] width 84 height 15
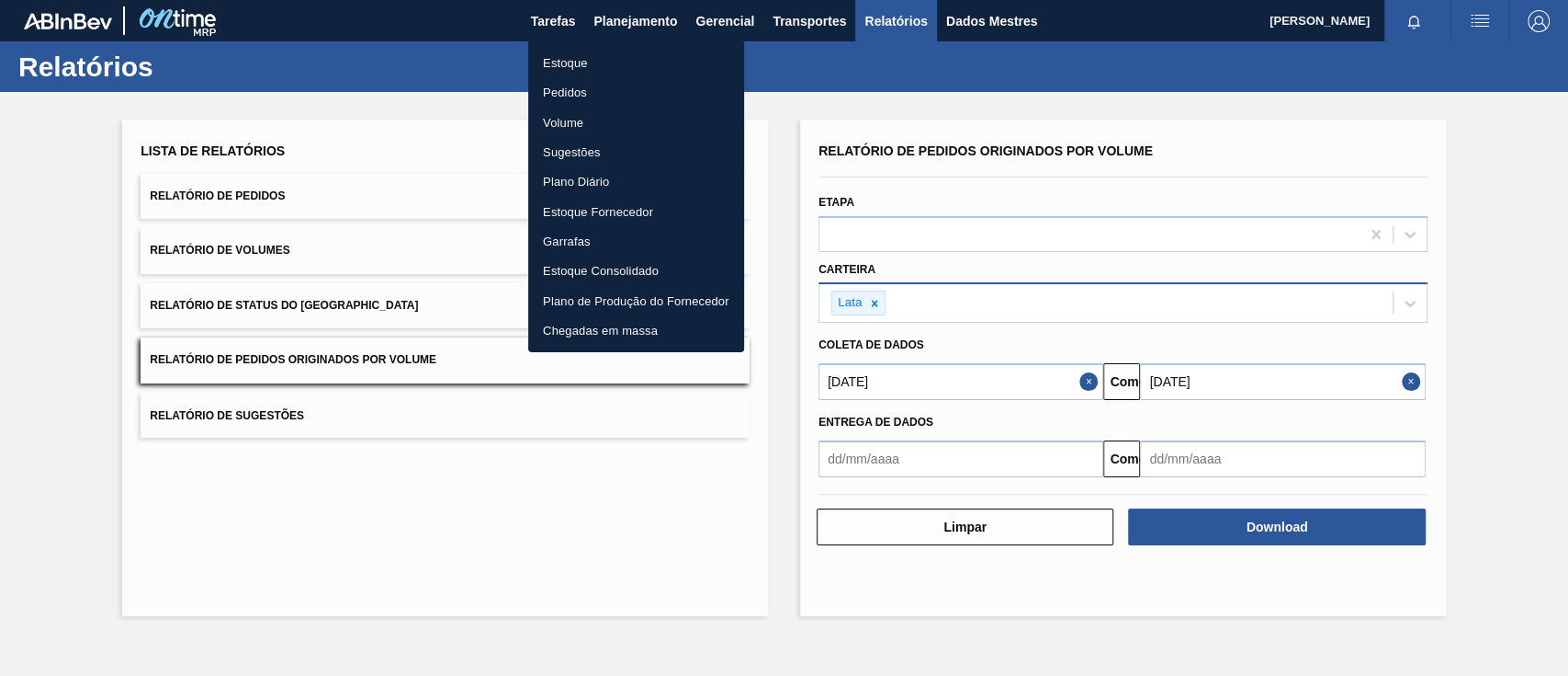
click at [573, 91] on font "Pedidos" at bounding box center [565, 92] width 44 height 14
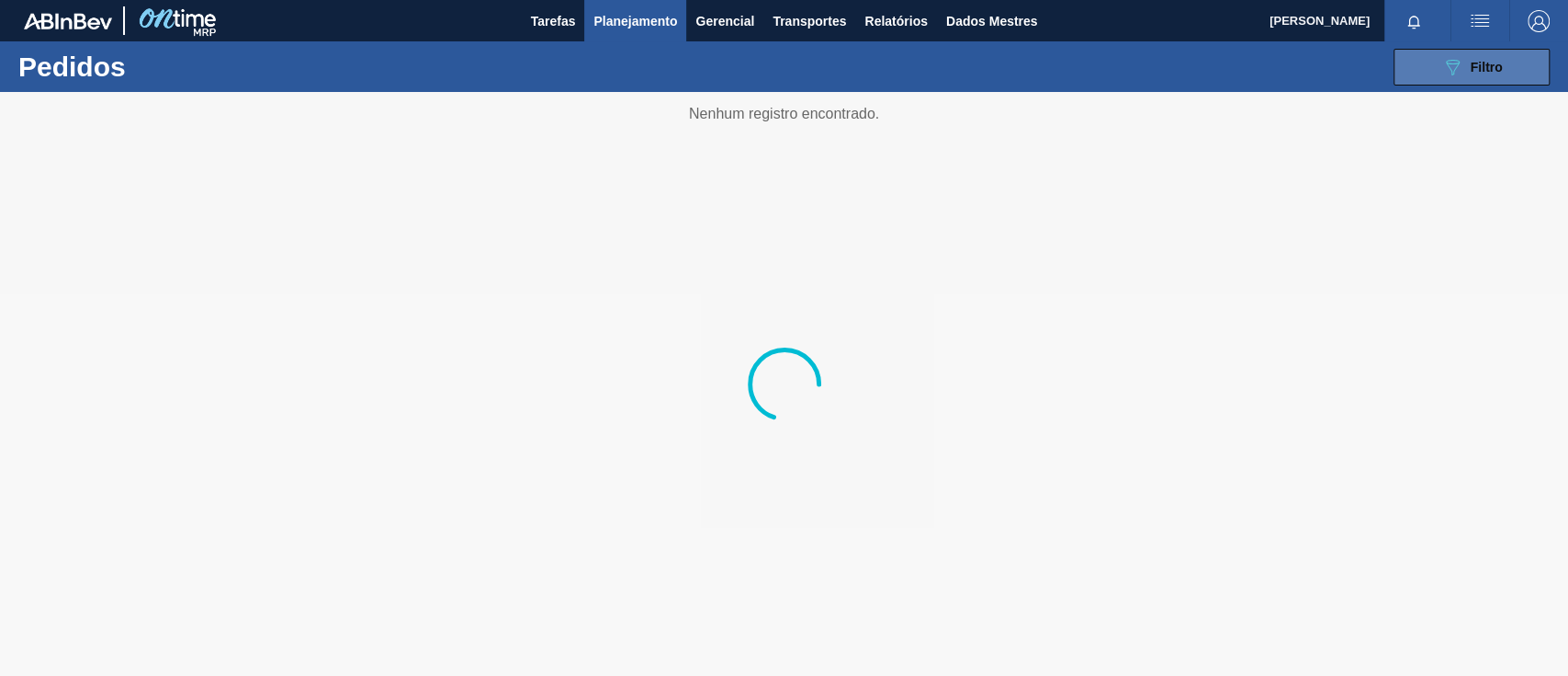
click at [1447, 66] on icon "089F7B8B-B2A5-4AFE-B5C0-19BA573D28AC" at bounding box center [1453, 67] width 22 height 22
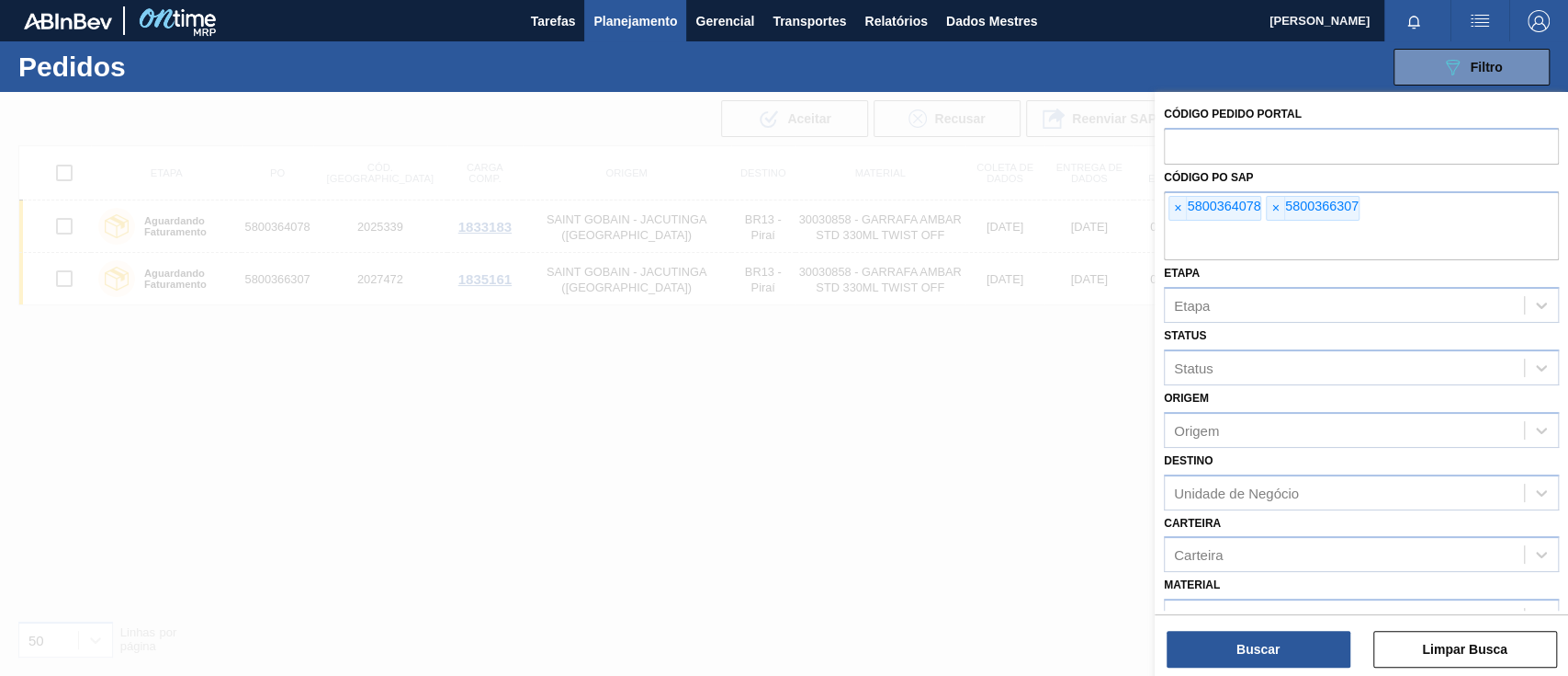
click at [1180, 211] on font "×" at bounding box center [1178, 208] width 7 height 15
paste input "5800371876"
type input "5800371876"
click at [1291, 632] on button "Buscar" at bounding box center [1258, 649] width 184 height 37
